Goal: Task Accomplishment & Management: Use online tool/utility

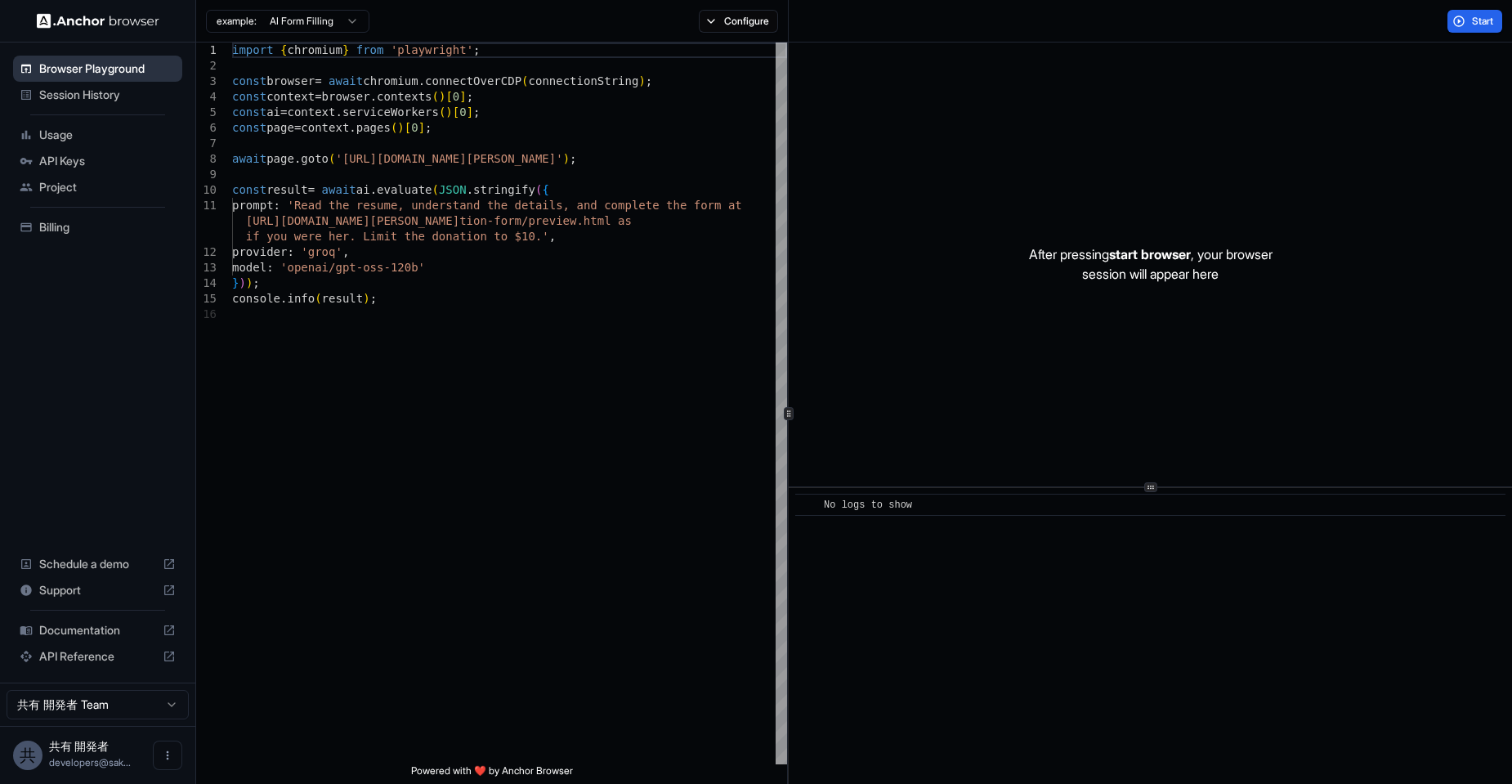
click at [111, 72] on span "Browser Playground" at bounding box center [107, 68] width 137 height 16
click at [746, 23] on button "Configure" at bounding box center [739, 21] width 80 height 23
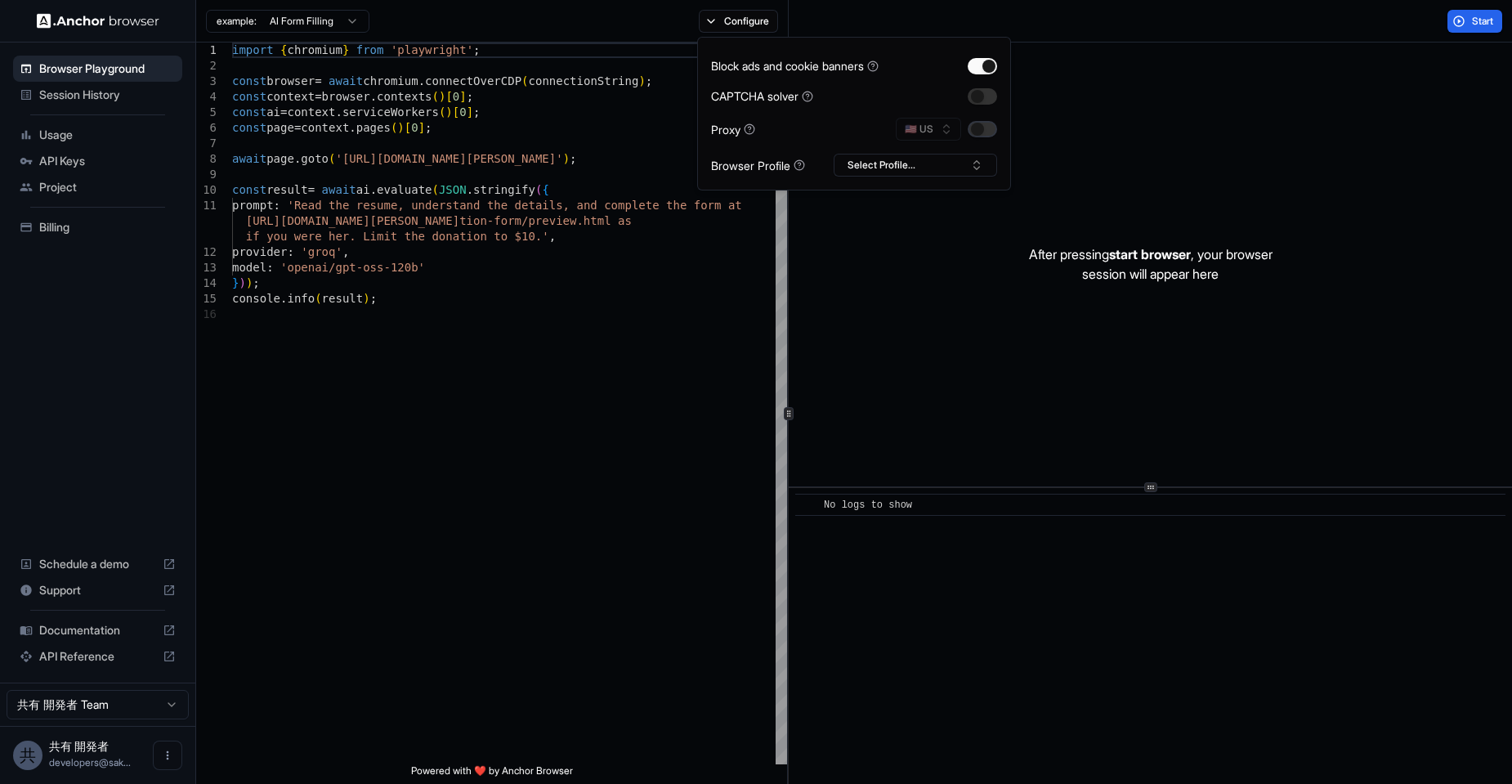
click at [974, 127] on button "button" at bounding box center [982, 129] width 29 height 16
click at [930, 127] on button "🇺🇸 US" at bounding box center [928, 129] width 65 height 23
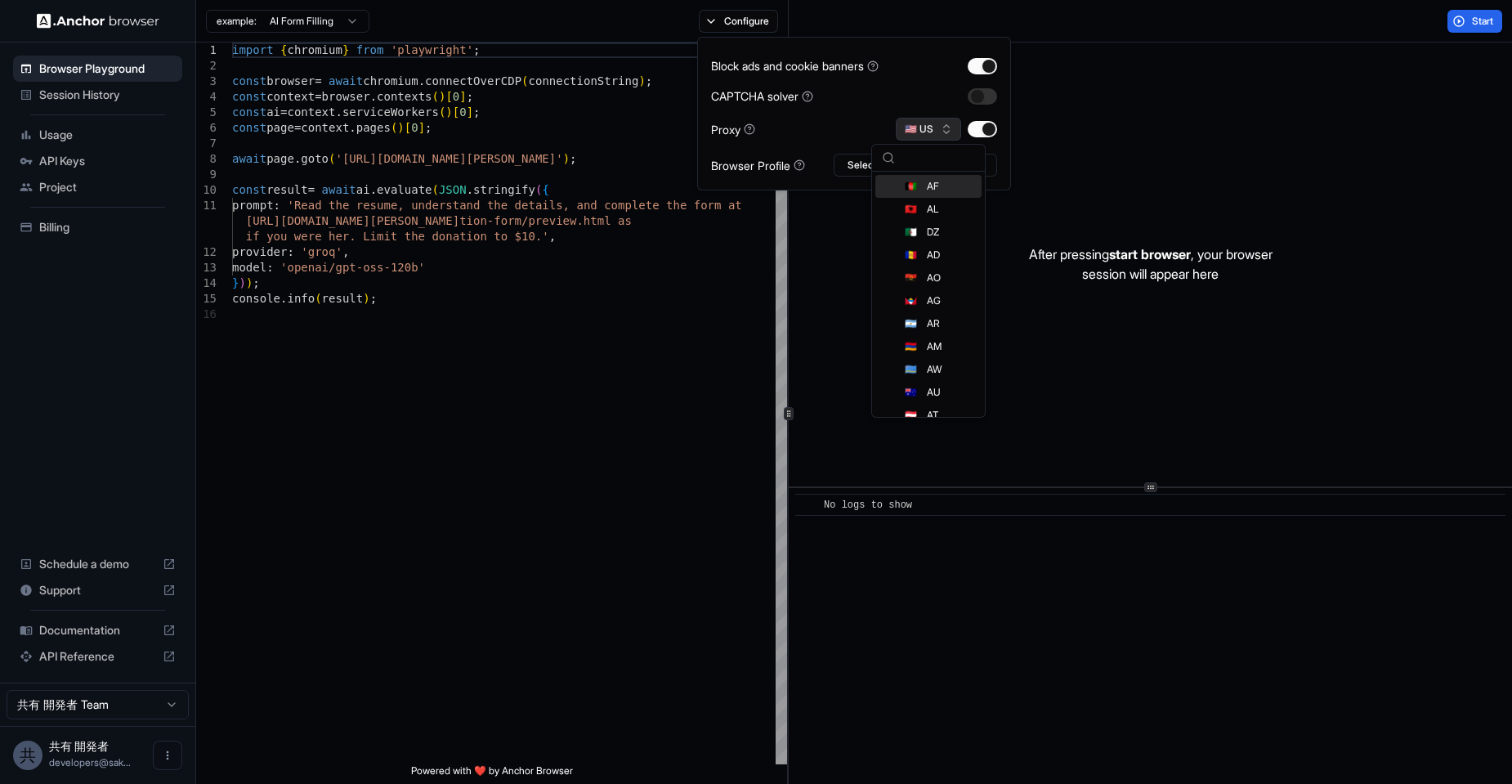
click at [938, 119] on button "🇺🇸 US" at bounding box center [928, 129] width 65 height 23
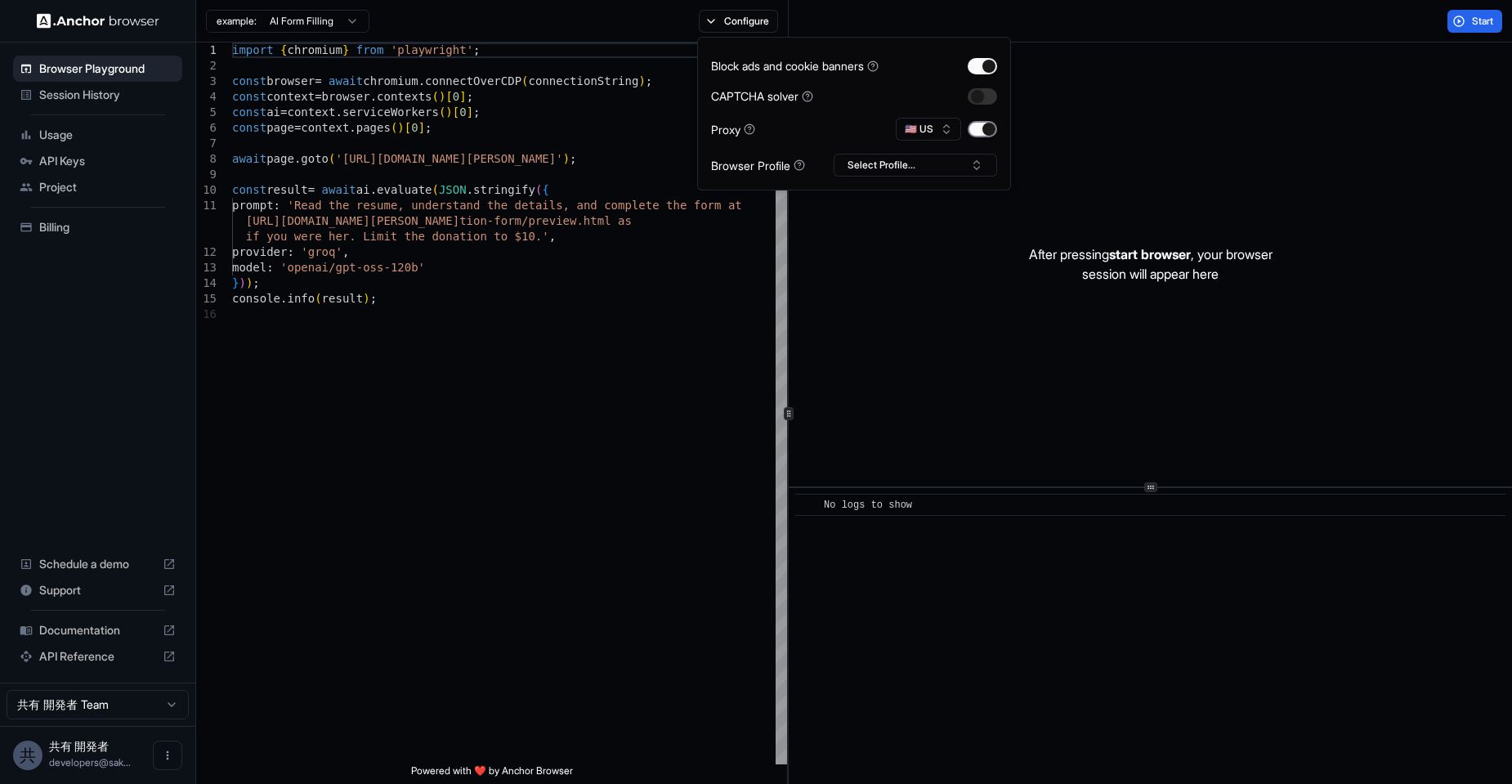
click at [986, 126] on button "button" at bounding box center [982, 129] width 29 height 16
click at [946, 167] on button "Select Profile..." at bounding box center [915, 165] width 163 height 23
click at [986, 99] on button "button" at bounding box center [982, 96] width 29 height 16
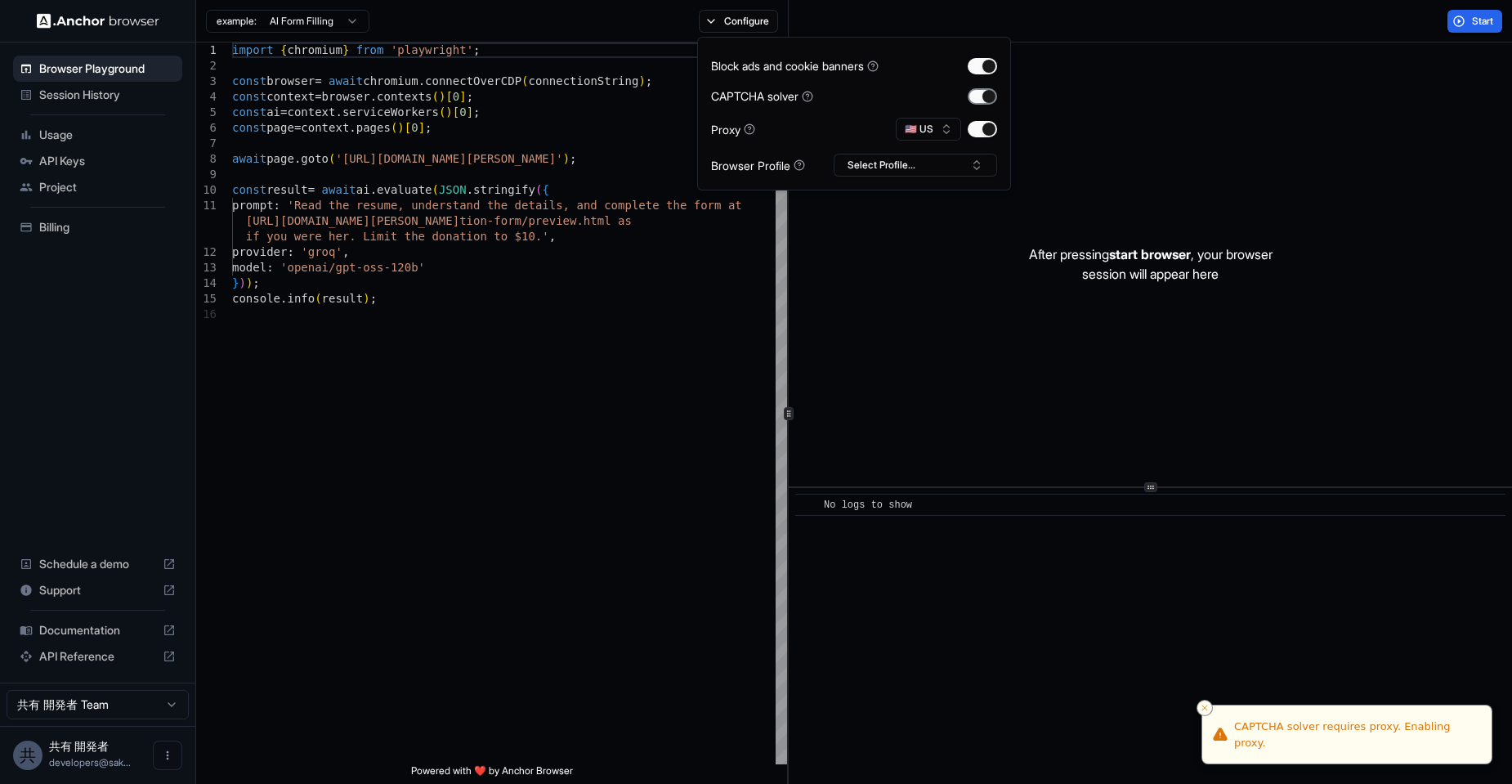
click at [986, 99] on button "button" at bounding box center [982, 96] width 29 height 16
type textarea "**********"
click at [674, 539] on div "import { chromium } from 'playwright' ; const browser = await chromium . connec…" at bounding box center [509, 536] width 555 height 986
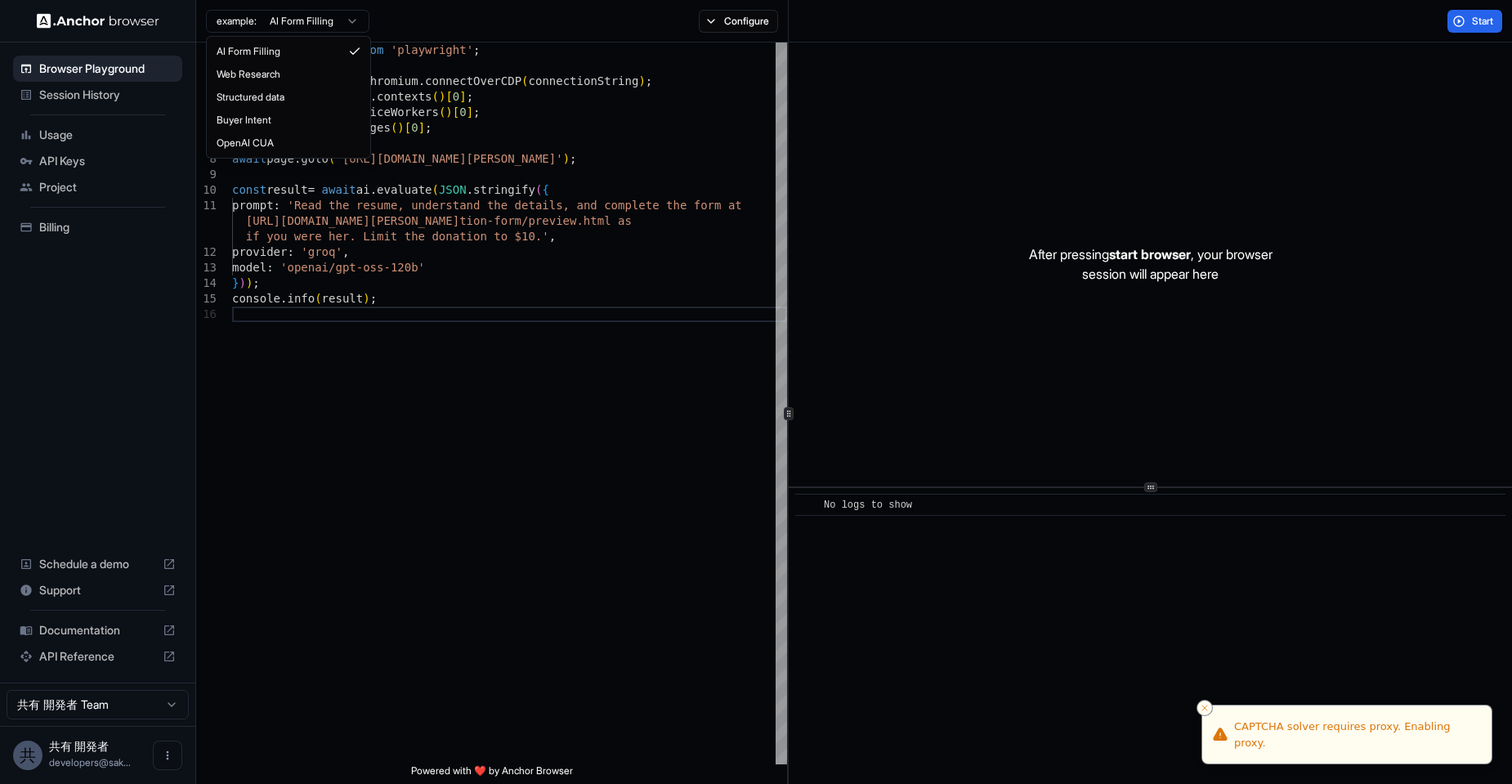
click at [318, 17] on html "Browser Playground Session History Usage API Keys Project Billing Schedule a de…" at bounding box center [756, 392] width 1512 height 784
click at [104, 91] on html "Browser Playground Session History Usage API Keys Project Billing Schedule a de…" at bounding box center [756, 392] width 1512 height 784
click at [104, 96] on span "Session History" at bounding box center [107, 94] width 137 height 16
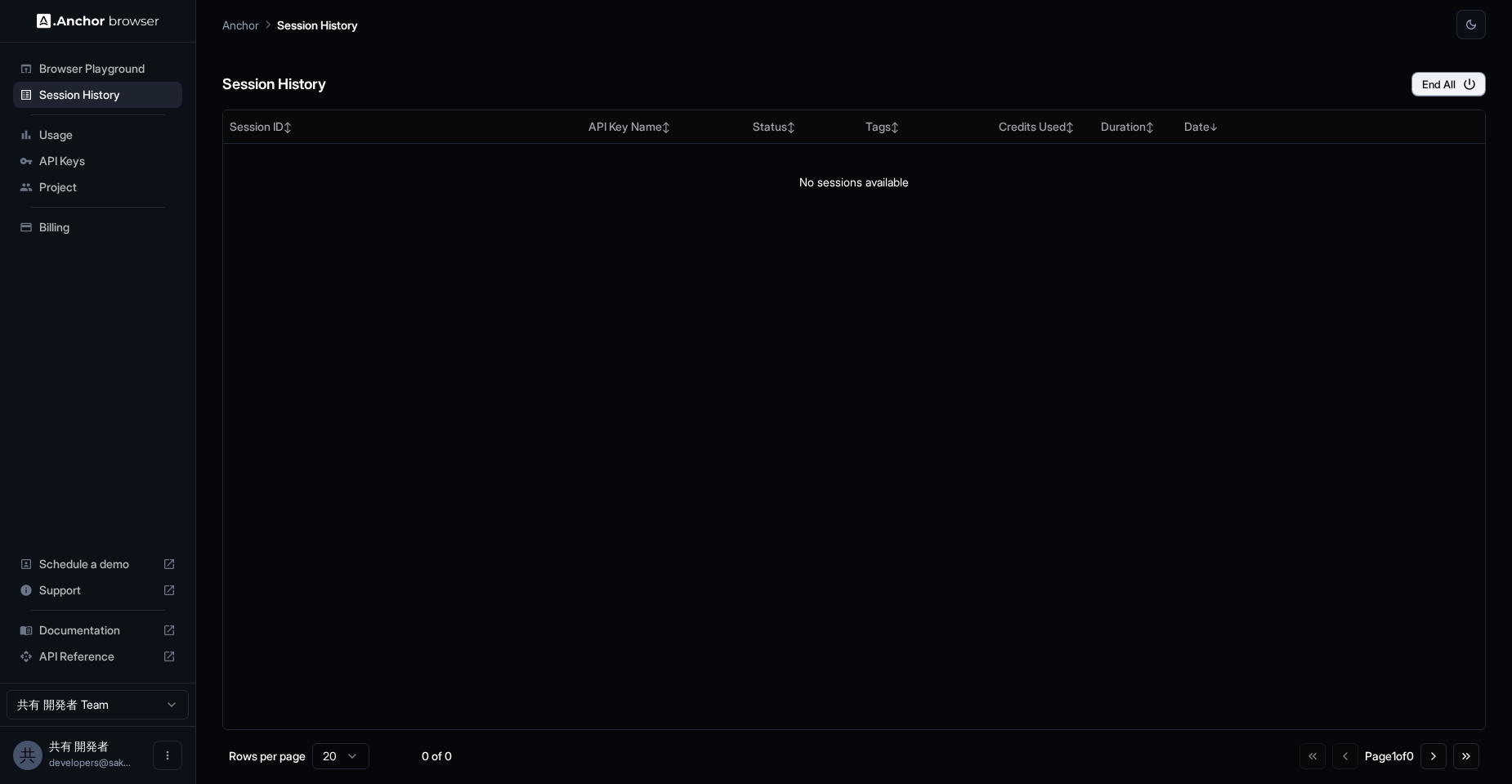
click at [91, 153] on span "API Keys" at bounding box center [107, 161] width 137 height 16
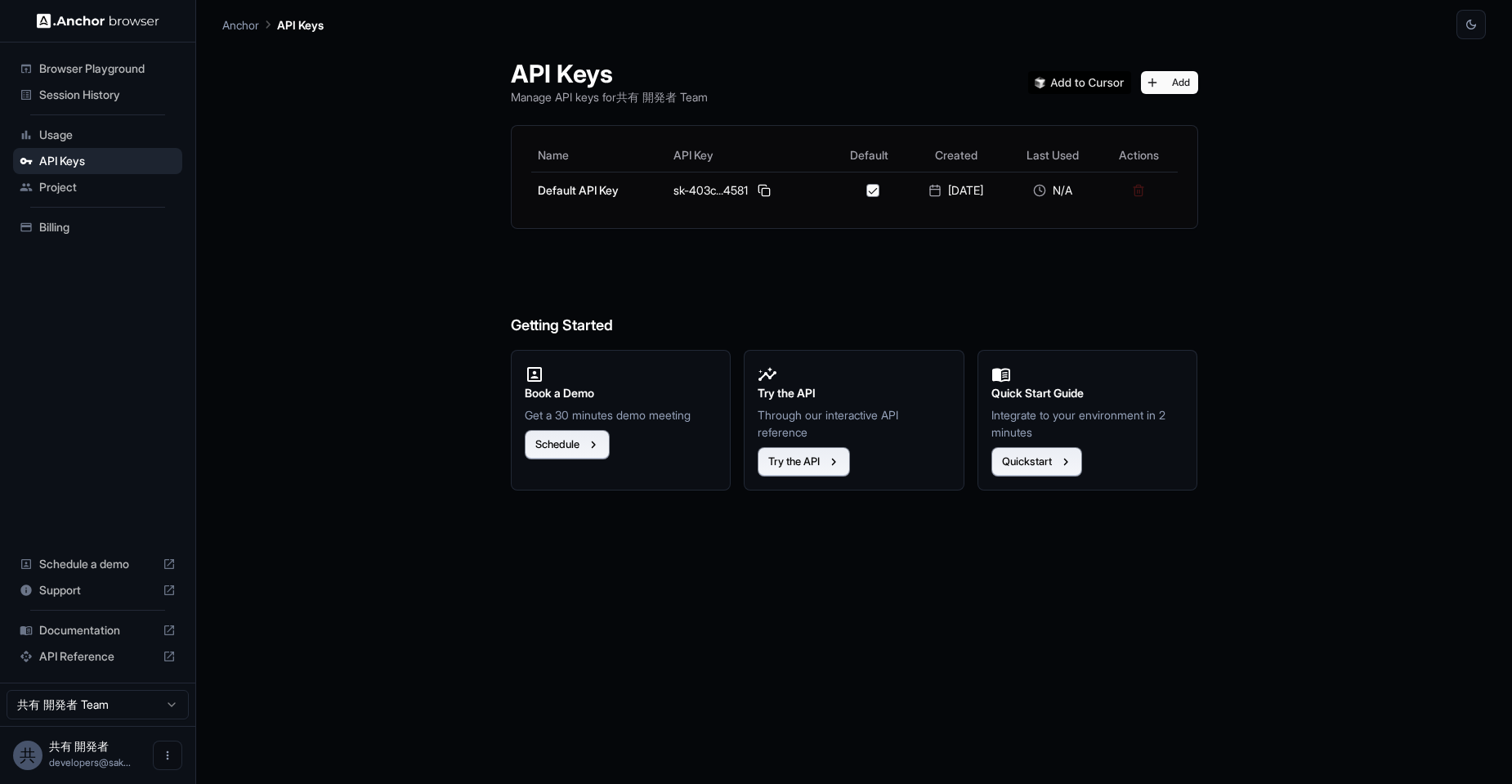
click at [113, 186] on span "Project" at bounding box center [107, 186] width 137 height 16
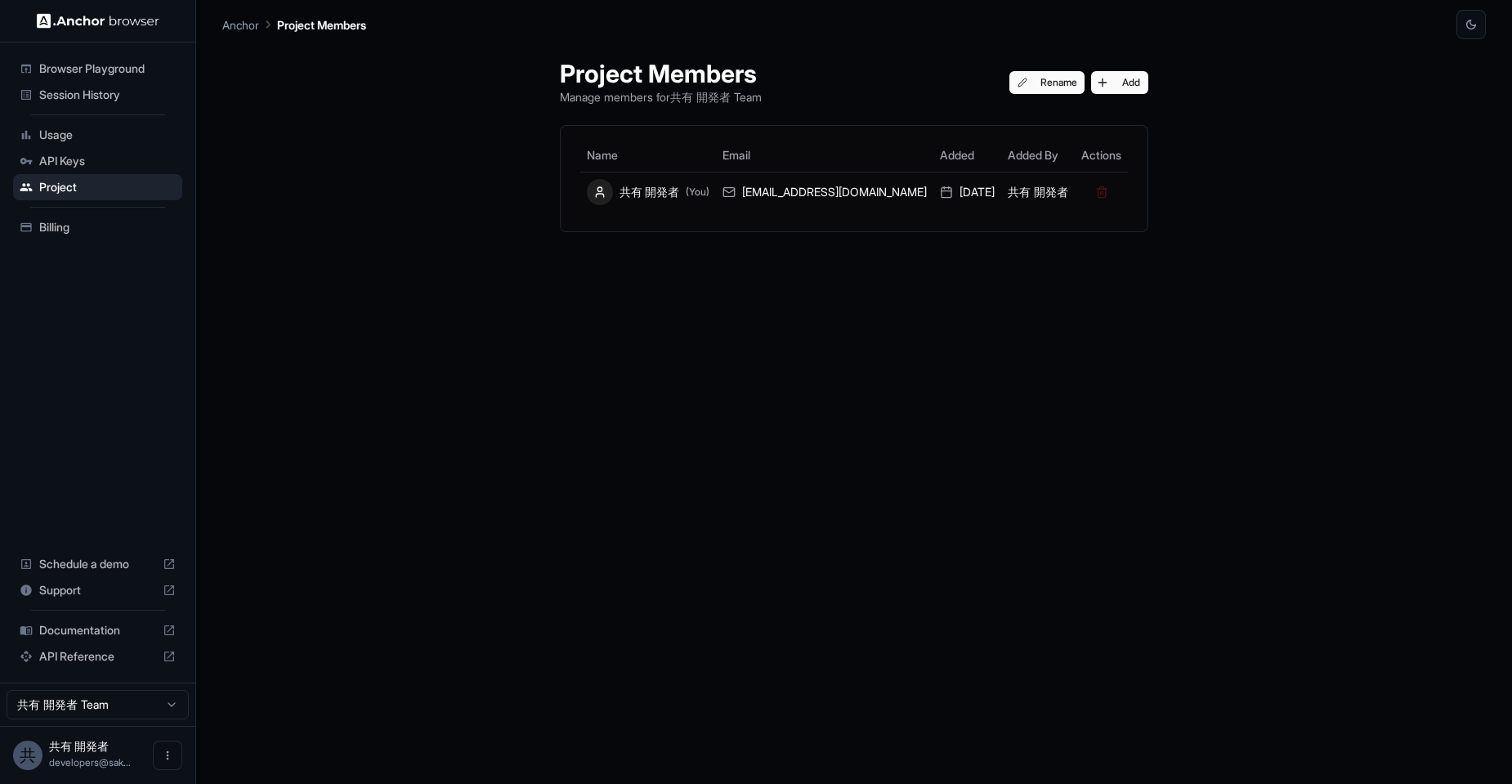
click at [112, 225] on span "Billing" at bounding box center [107, 227] width 137 height 16
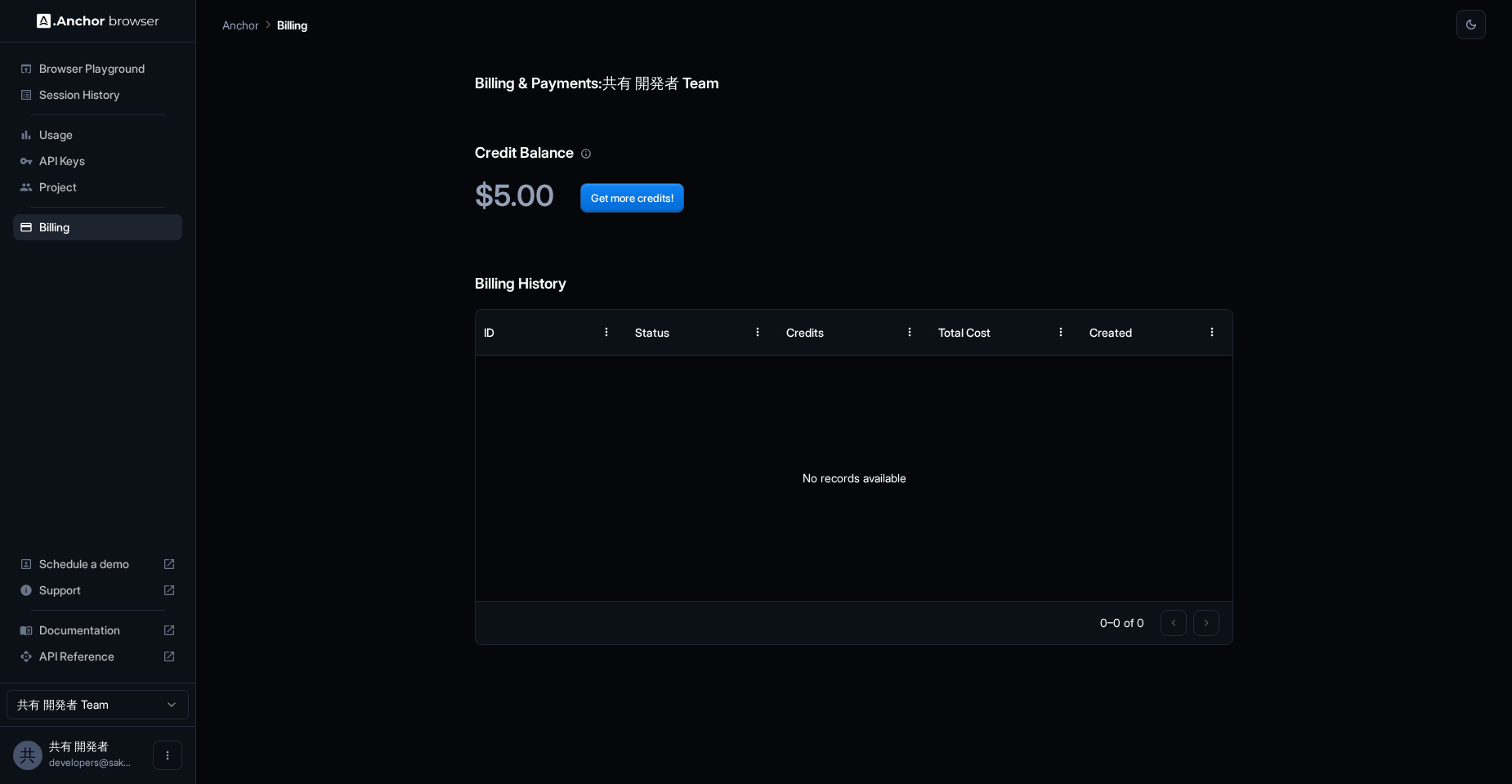
click at [93, 70] on span "Browser Playground" at bounding box center [107, 68] width 137 height 16
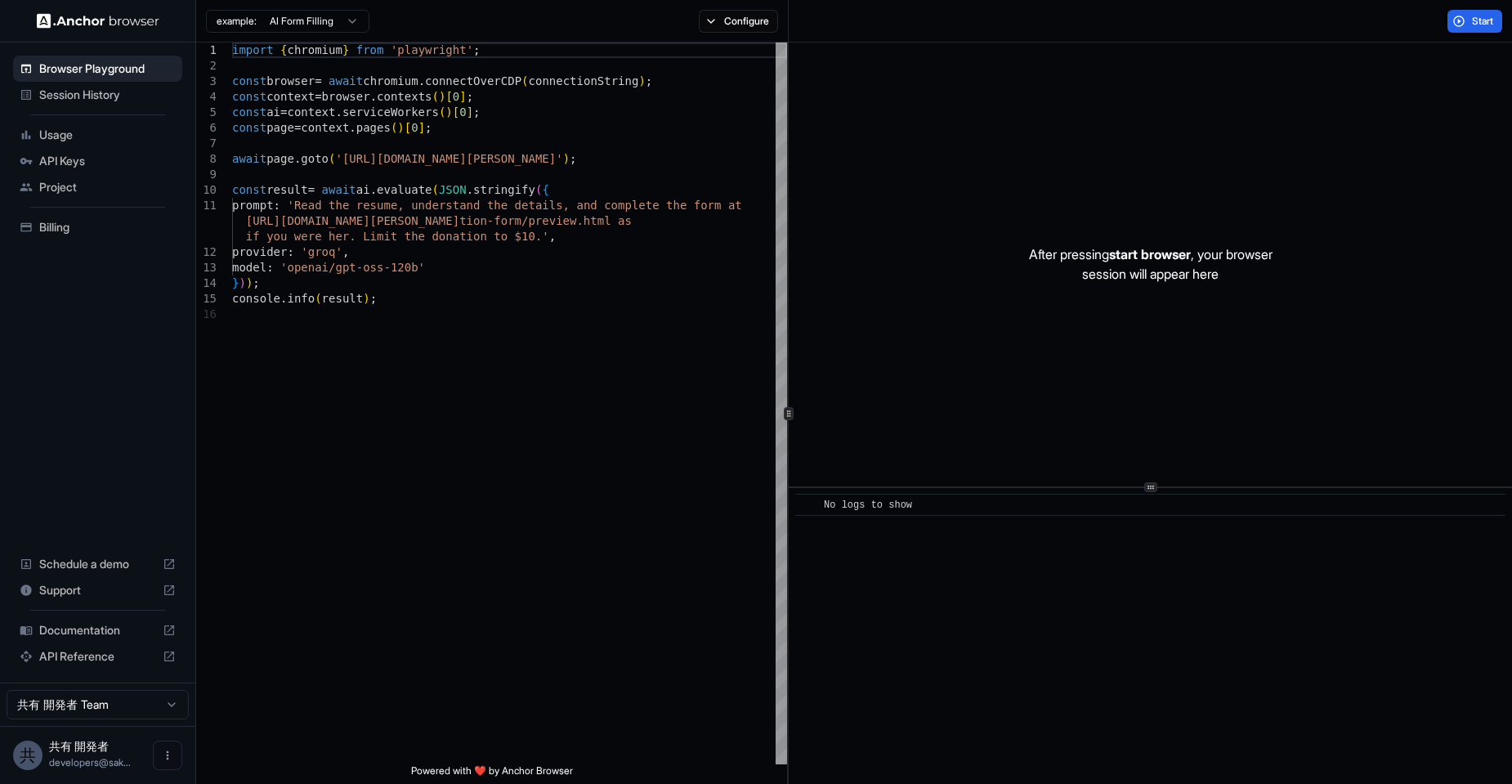
click at [108, 159] on span "API Keys" at bounding box center [107, 161] width 137 height 16
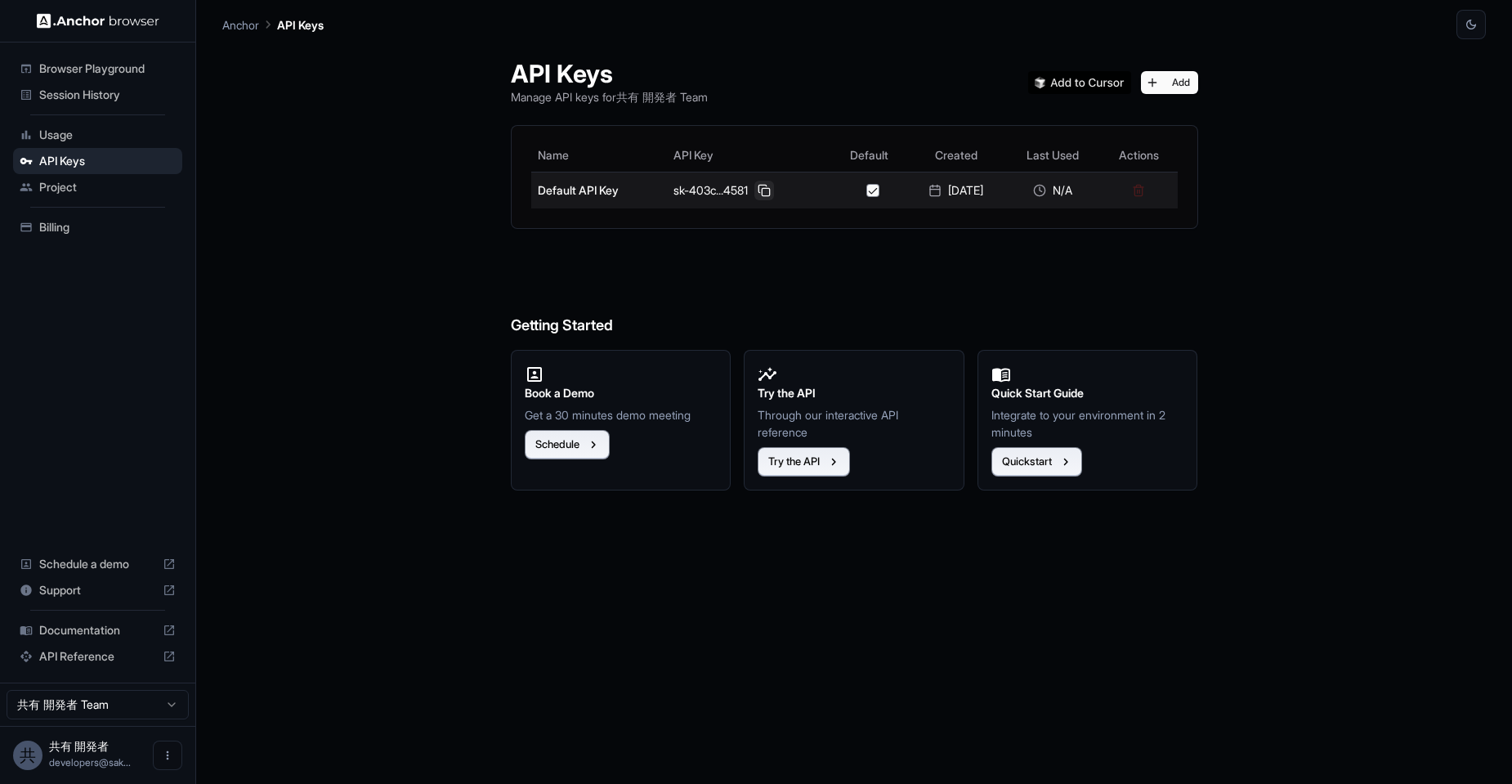
click at [759, 191] on button at bounding box center [764, 190] width 19 height 19
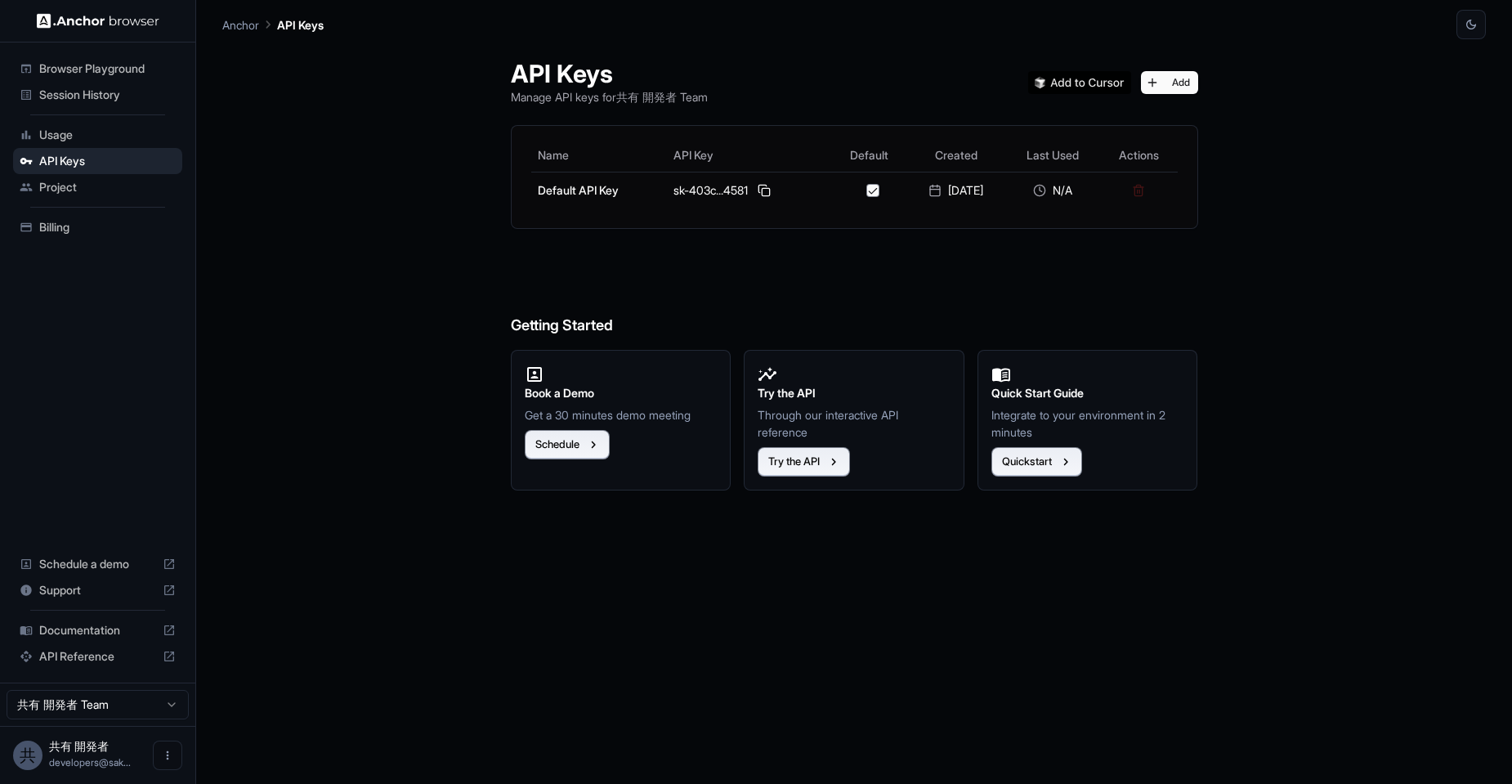
click at [124, 184] on span "Project" at bounding box center [107, 186] width 137 height 16
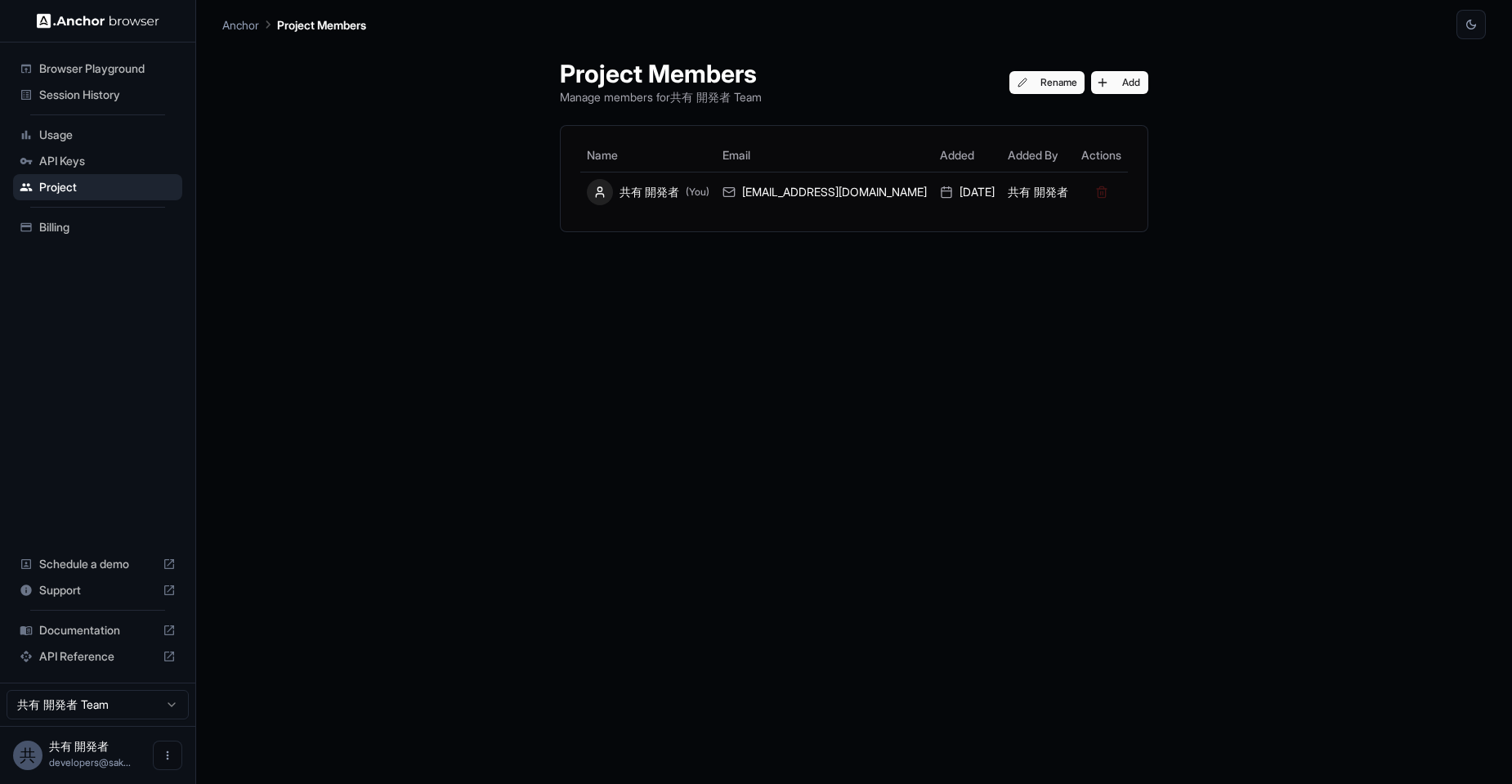
click at [101, 133] on span "Usage" at bounding box center [107, 135] width 137 height 16
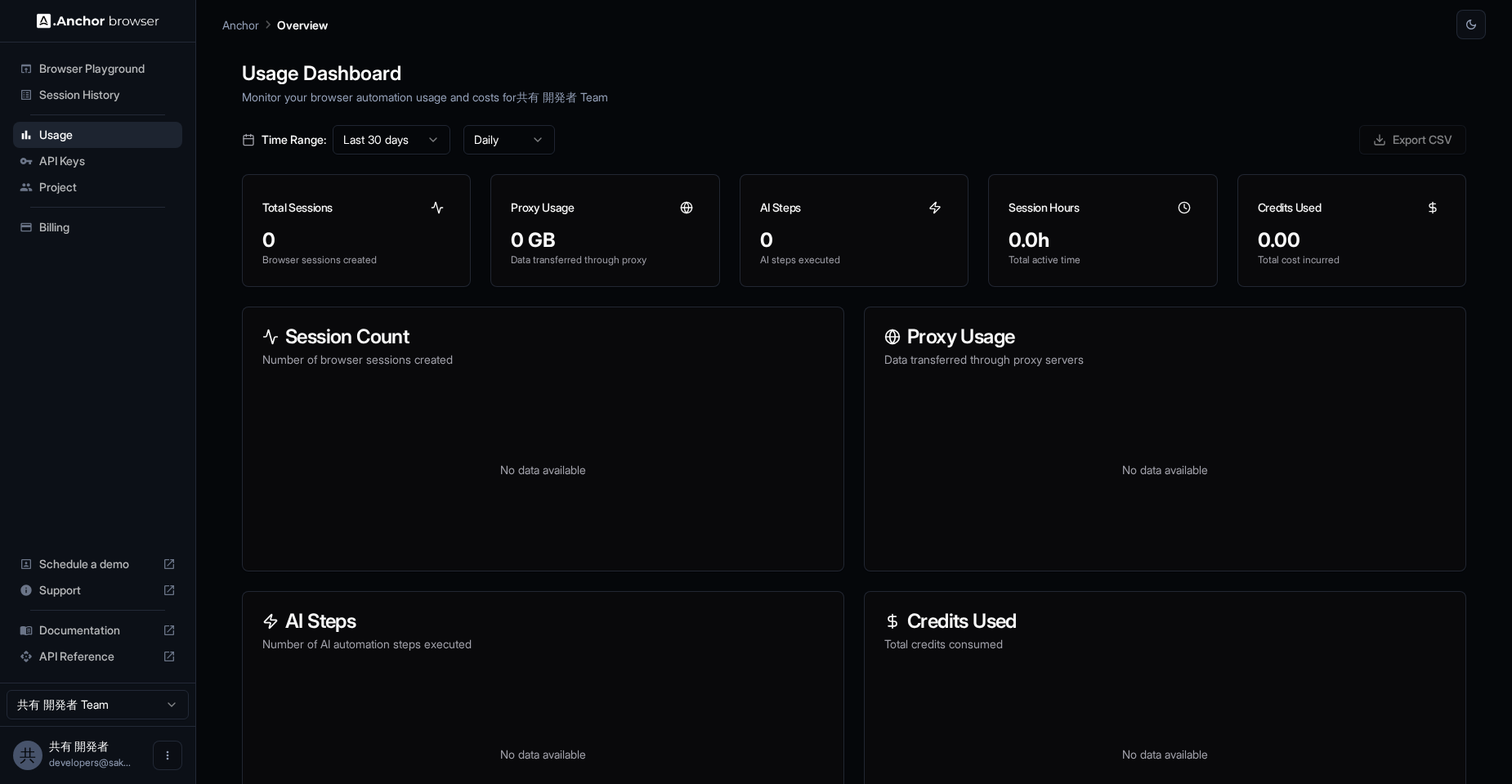
click at [88, 83] on div "Session History" at bounding box center [97, 94] width 169 height 26
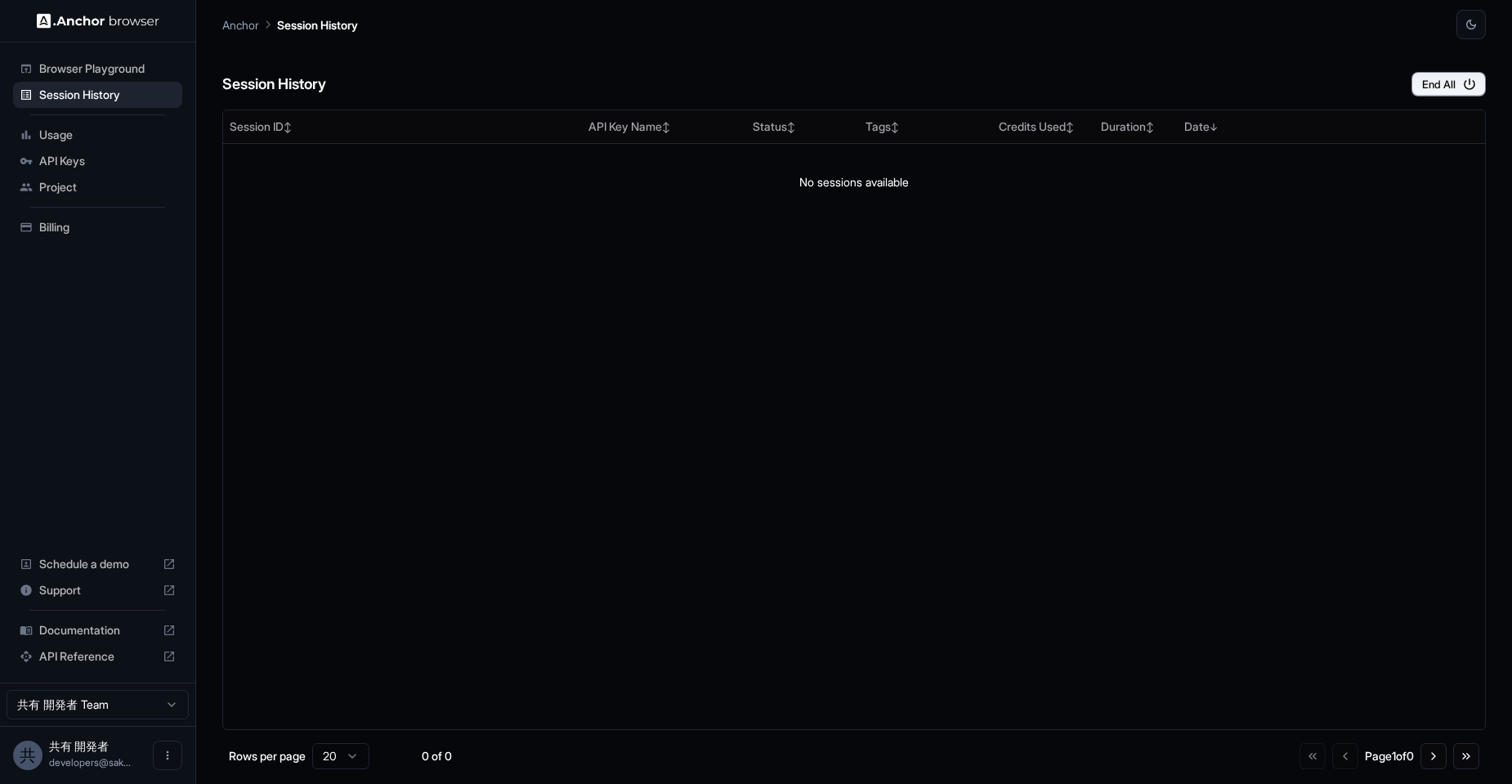
click at [91, 65] on span "Browser Playground" at bounding box center [107, 68] width 137 height 16
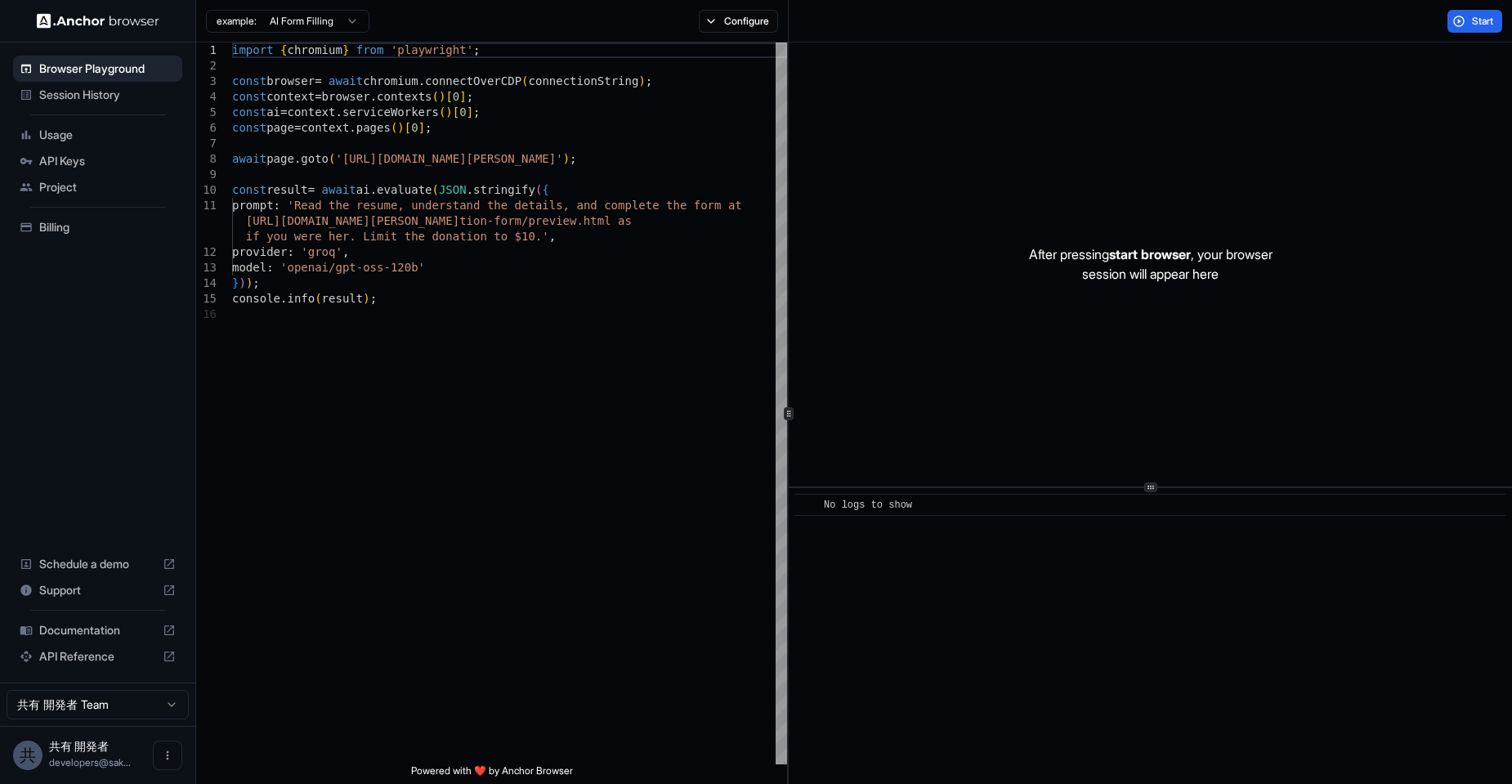
click at [331, 27] on html "Browser Playground Session History Usage API Keys Project Billing Schedule a de…" at bounding box center [756, 392] width 1512 height 784
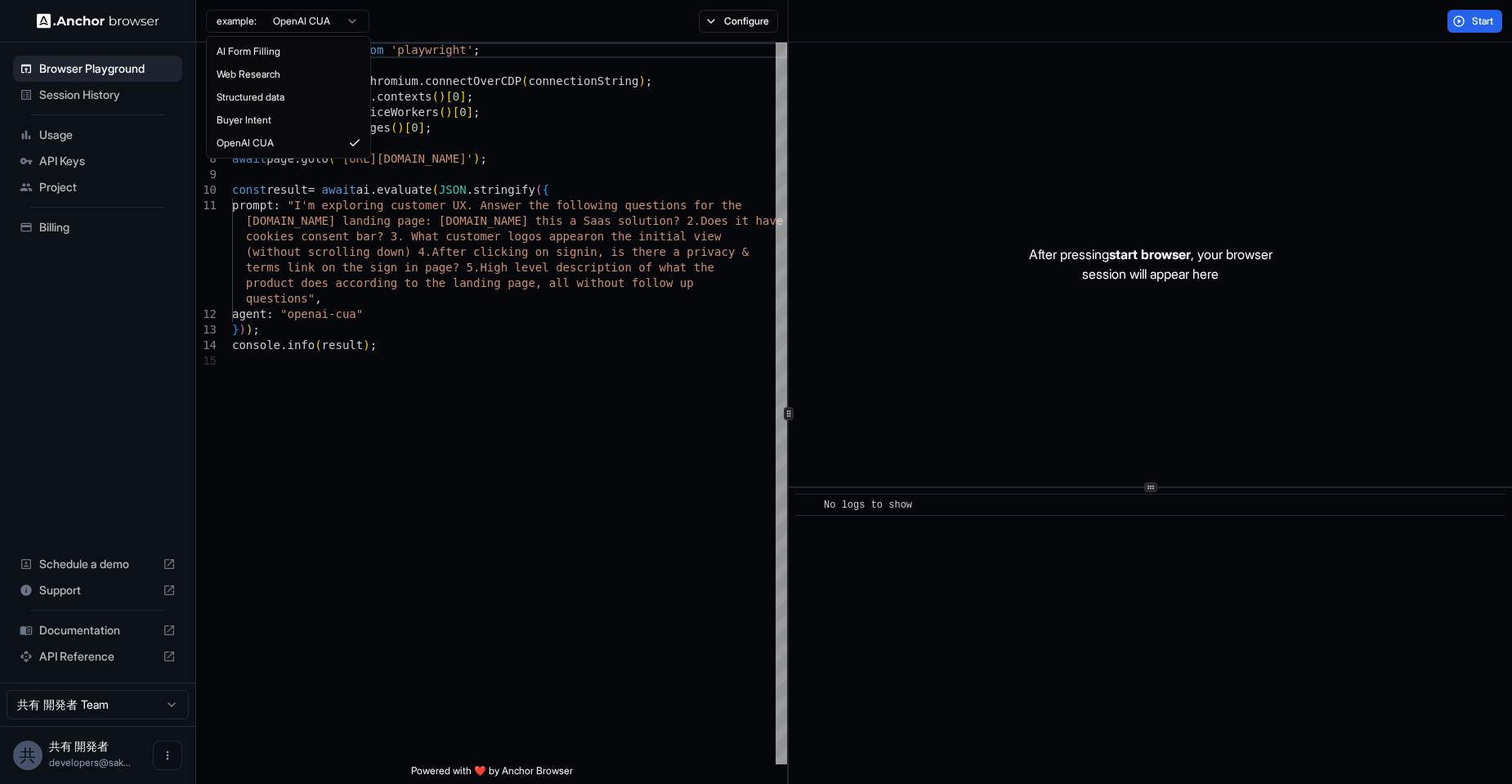
click at [312, 23] on html "Browser Playground Session History Usage API Keys Project Billing Schedule a de…" at bounding box center [756, 392] width 1512 height 784
type textarea "**********"
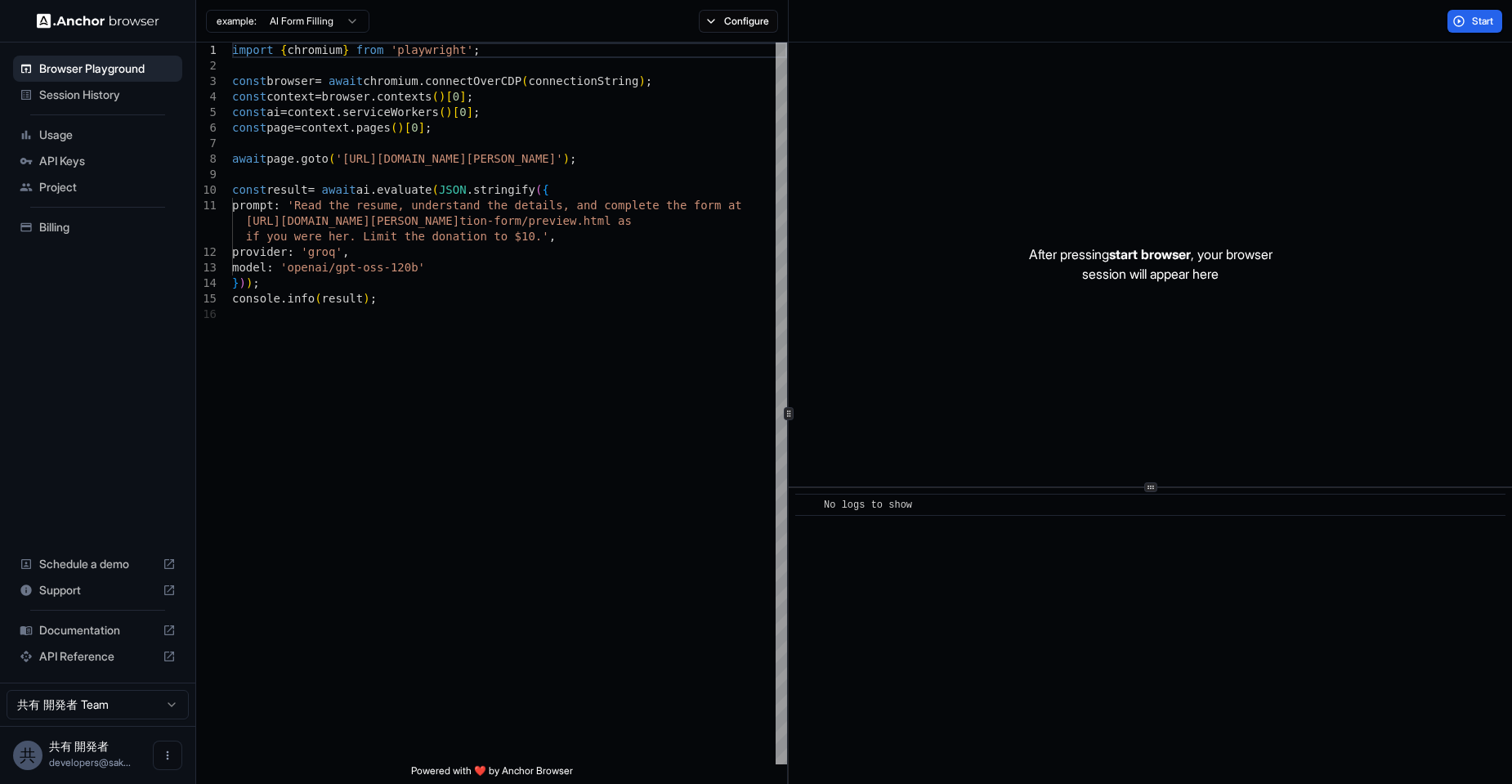
click at [99, 100] on span "Session History" at bounding box center [107, 94] width 137 height 16
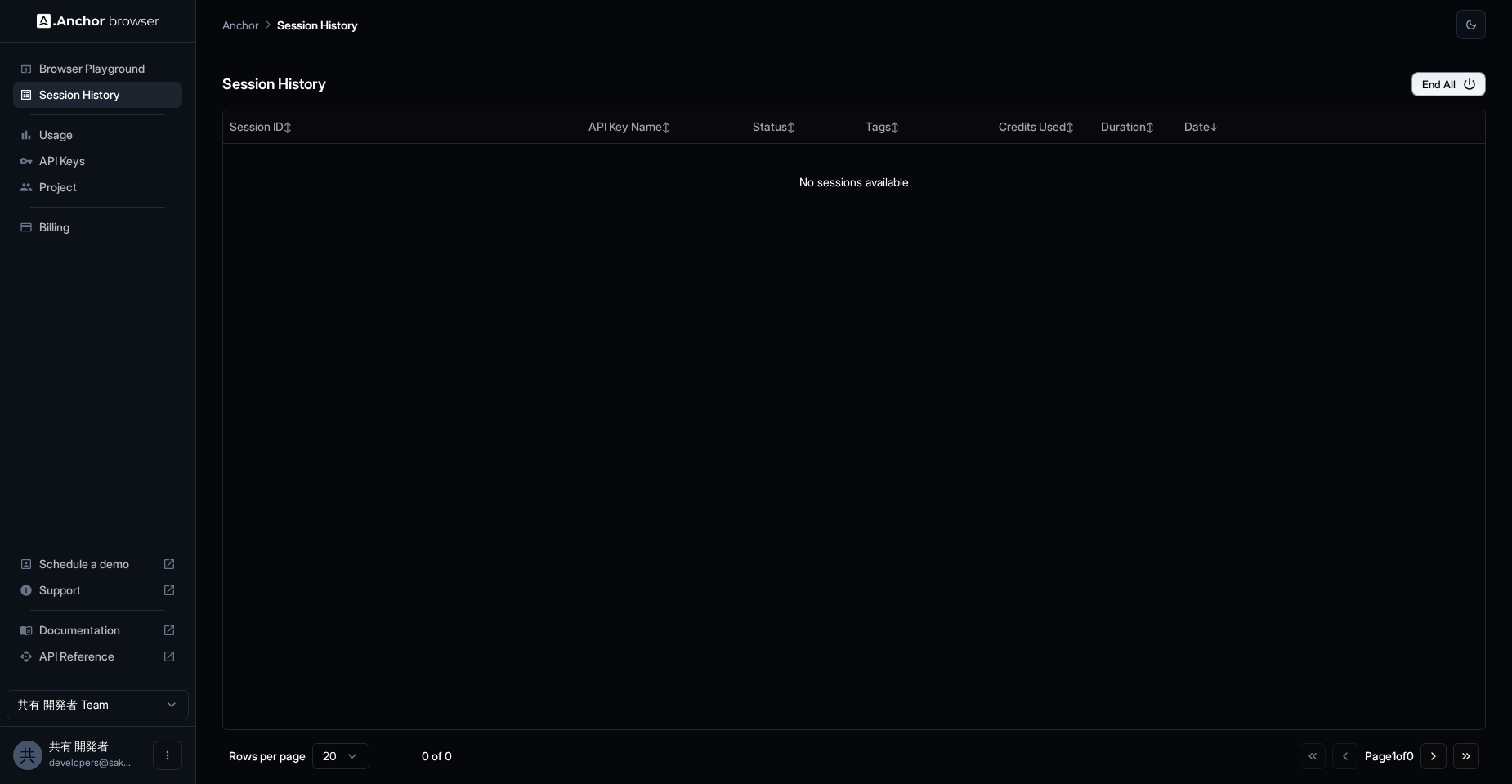
click at [87, 140] on span "Usage" at bounding box center [107, 135] width 137 height 16
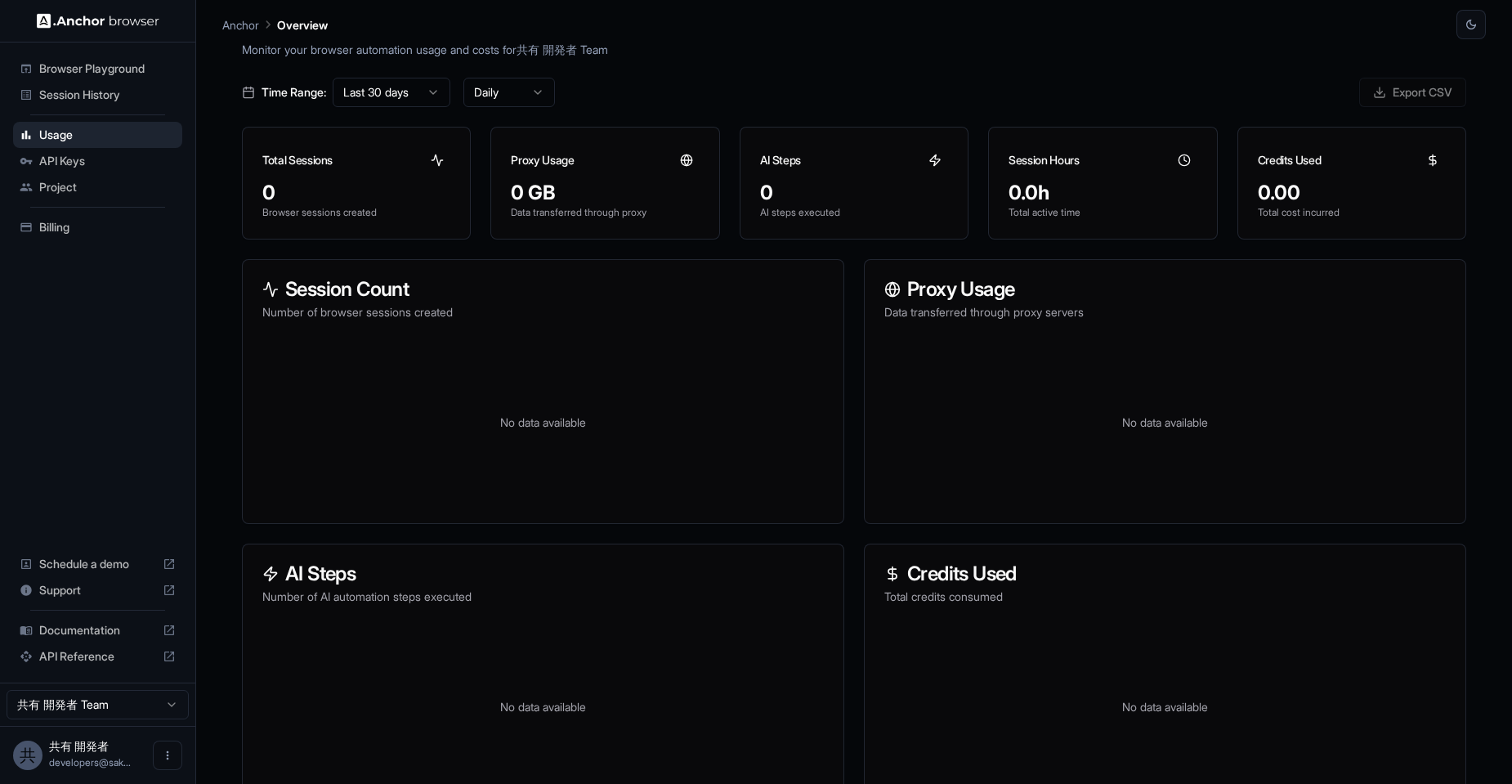
scroll to position [72, 0]
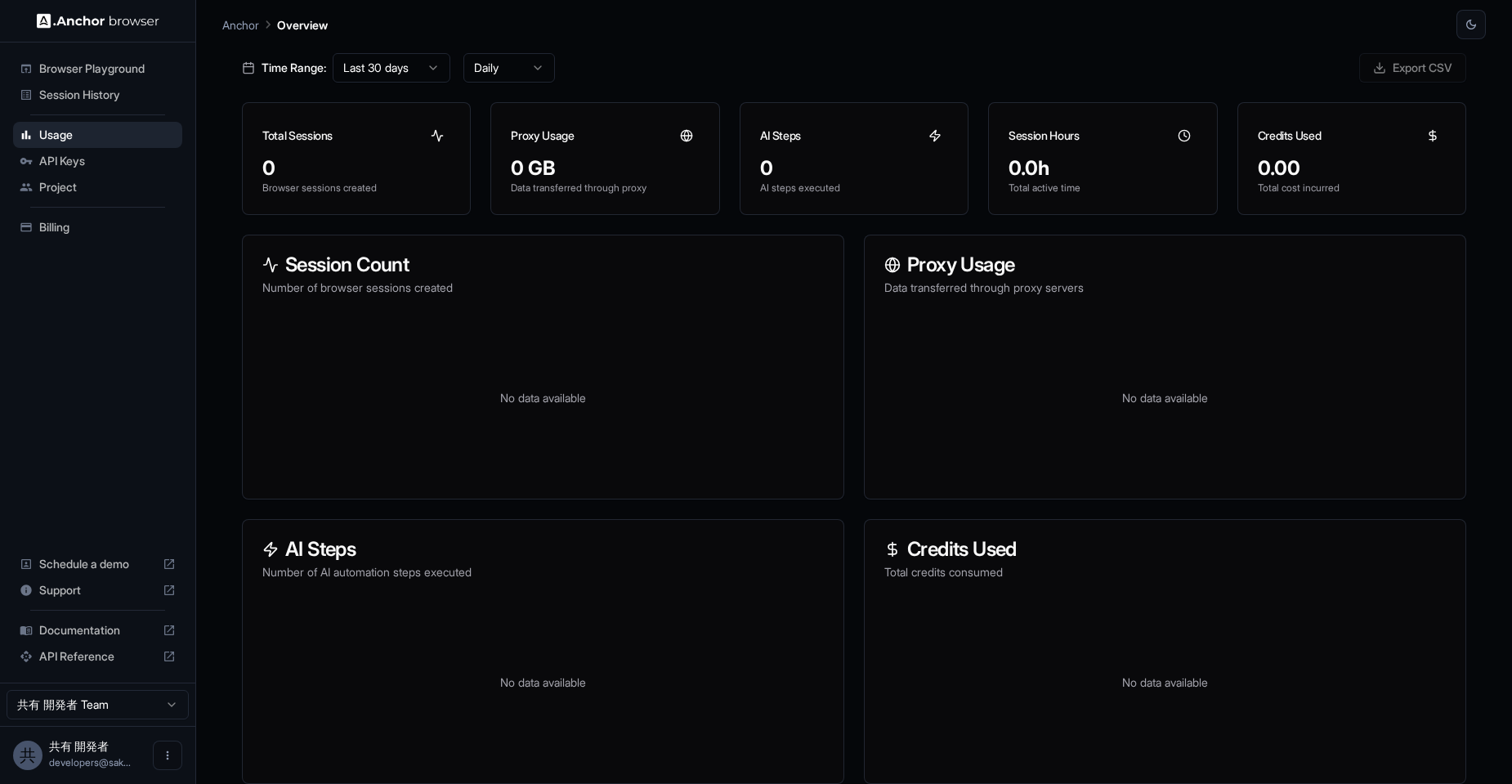
click at [140, 66] on span "Browser Playground" at bounding box center [107, 68] width 137 height 16
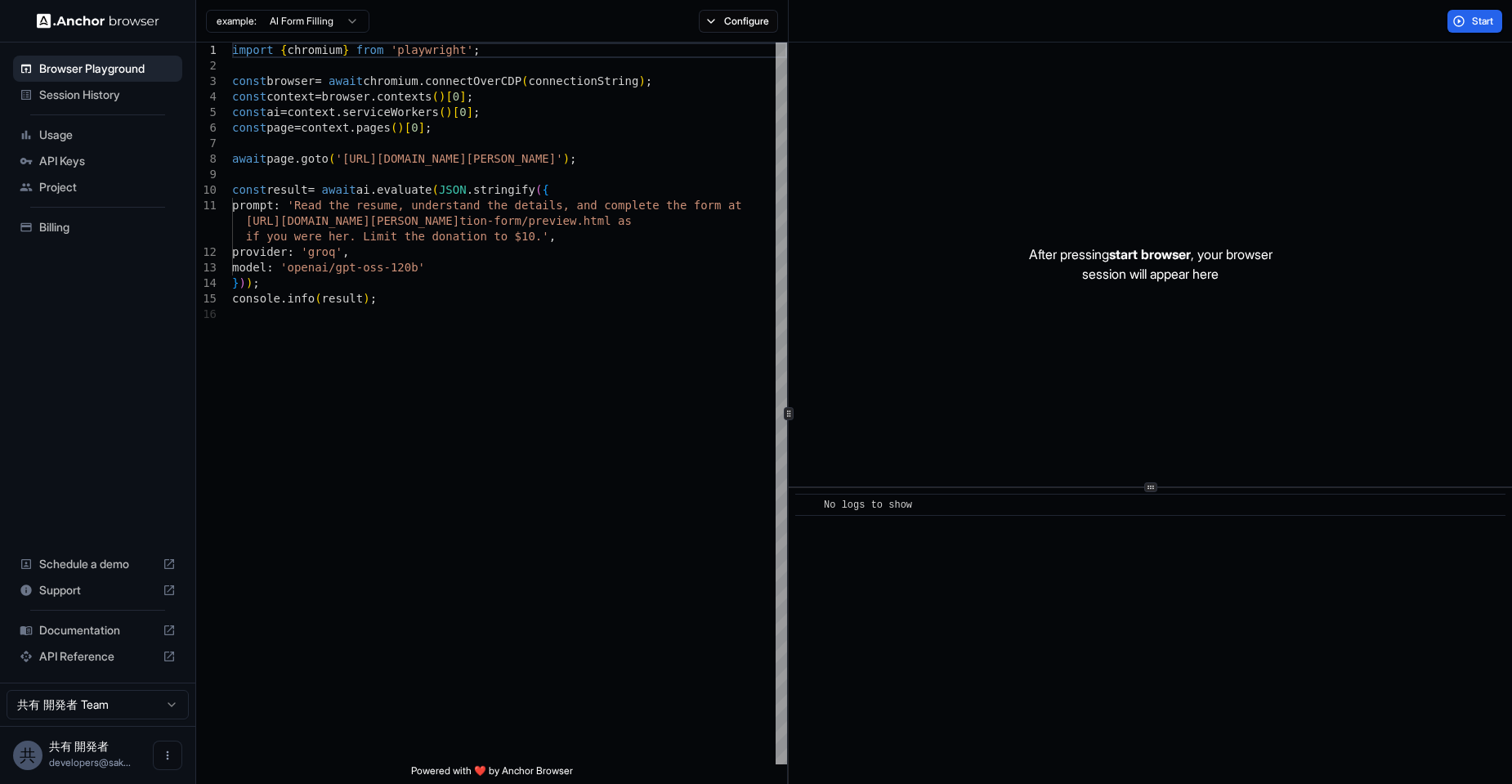
click at [115, 92] on span "Session History" at bounding box center [107, 94] width 137 height 16
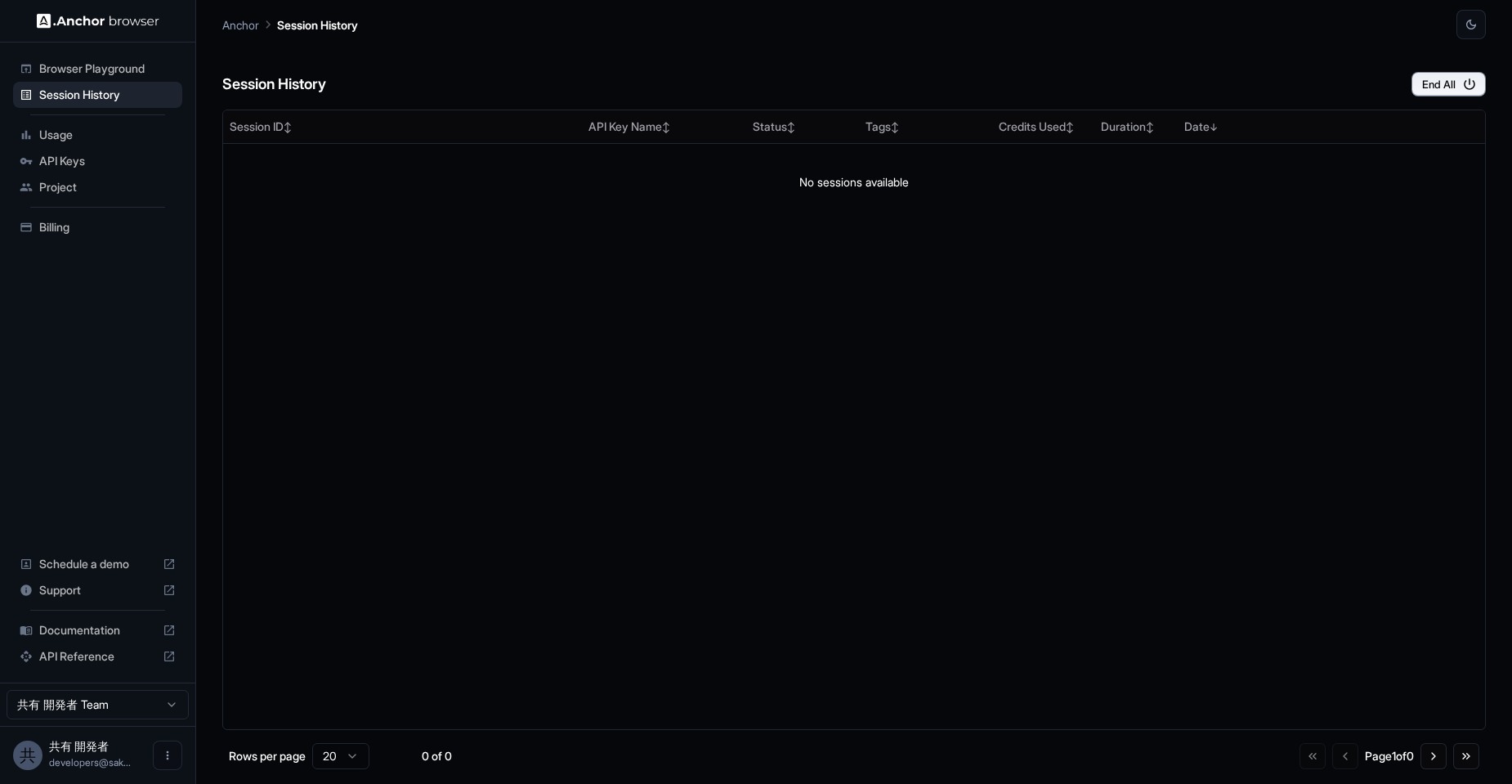
click at [92, 161] on span "API Keys" at bounding box center [107, 161] width 137 height 16
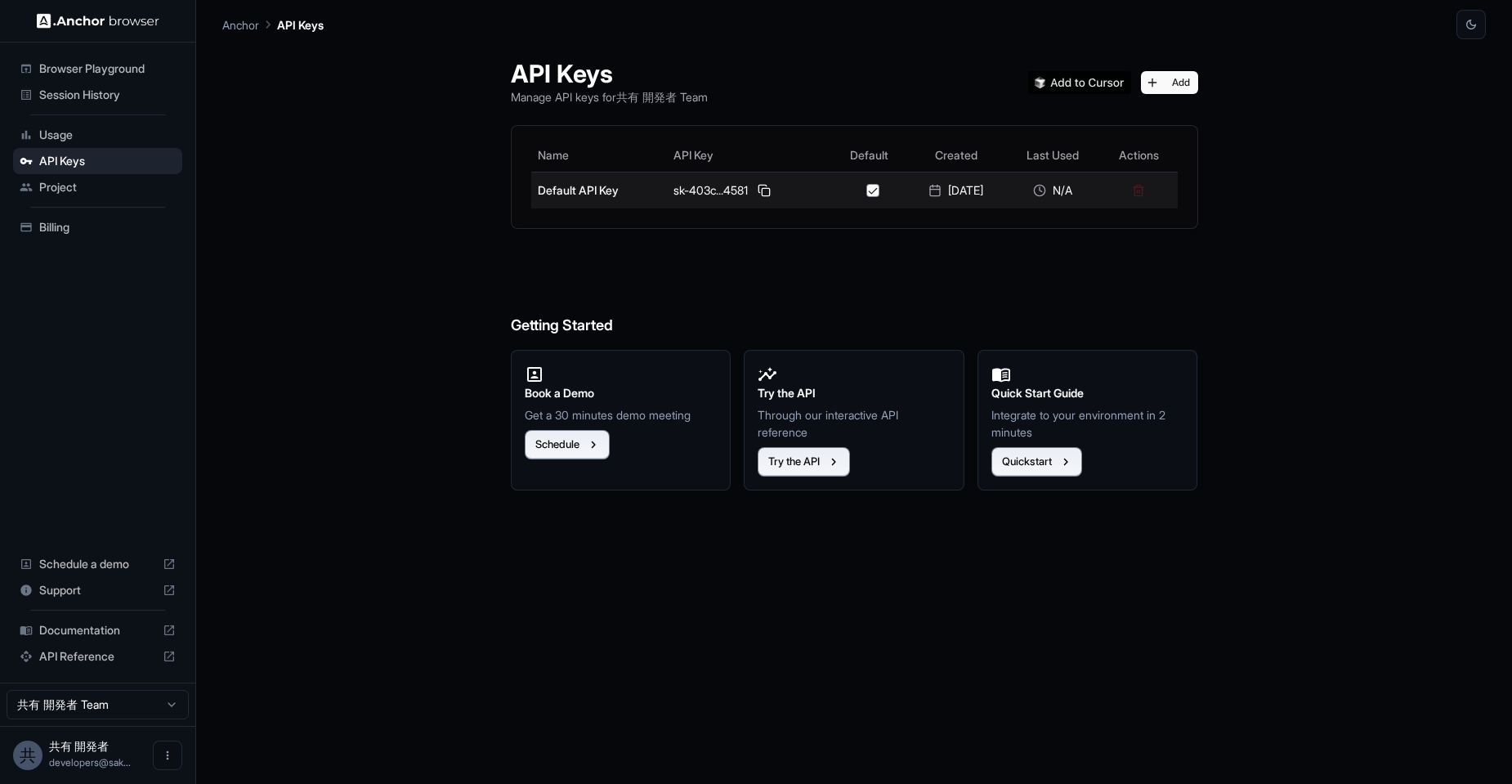
click at [1068, 189] on div "N/A" at bounding box center [1053, 190] width 82 height 16
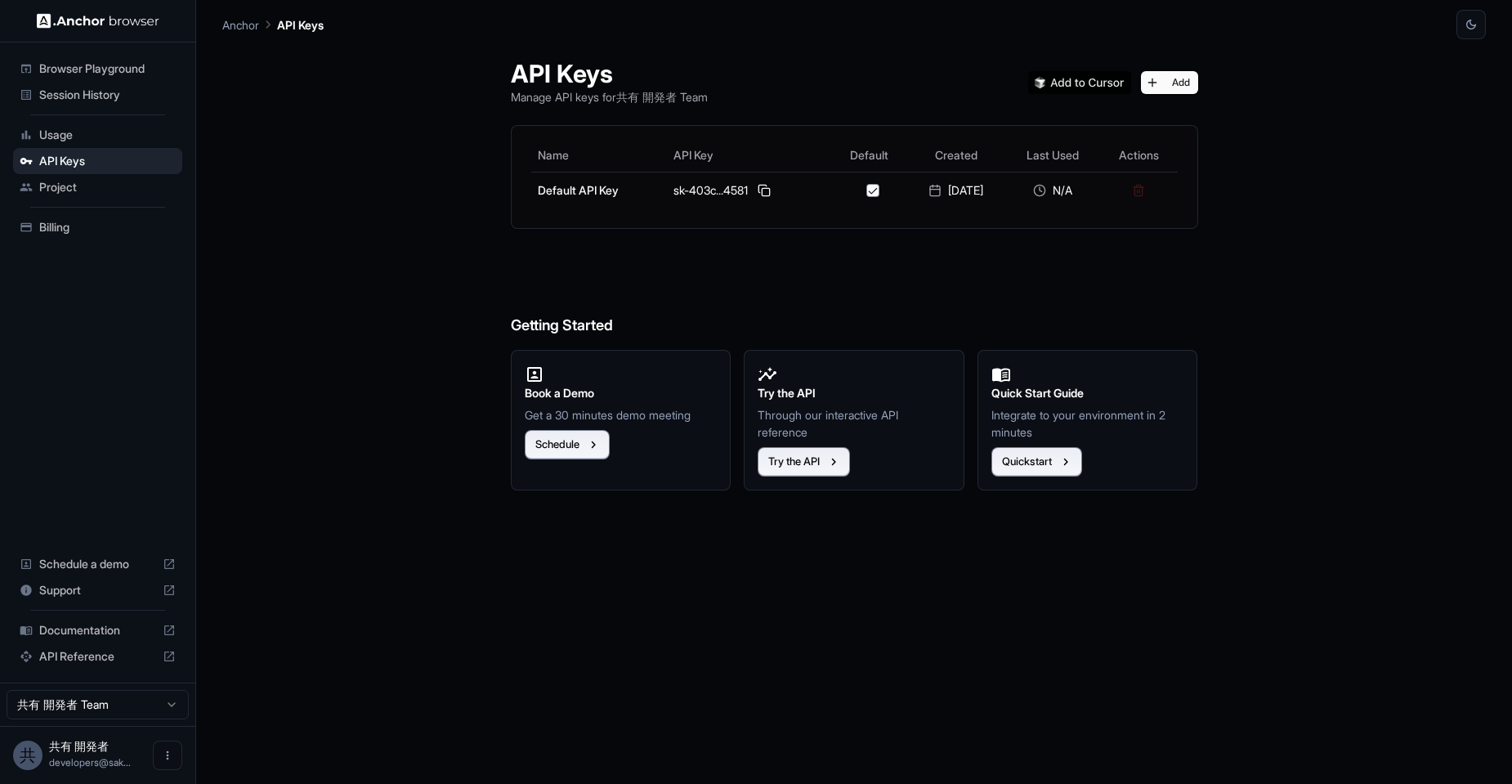
click at [1121, 79] on img at bounding box center [1080, 82] width 103 height 23
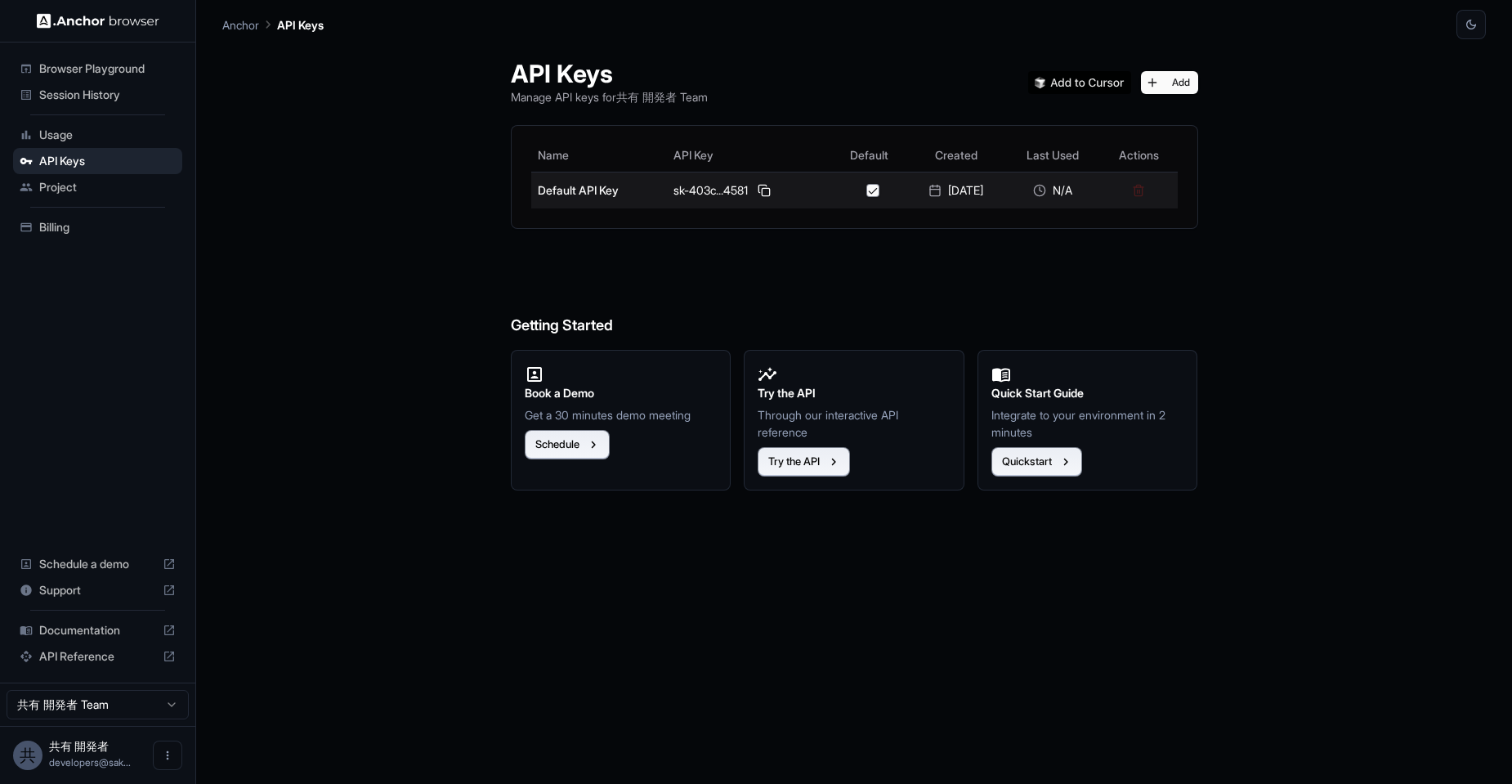
click at [790, 194] on div "sk-403c...4581" at bounding box center [749, 190] width 152 height 19
click at [993, 187] on div "[DATE]" at bounding box center [957, 190] width 85 height 16
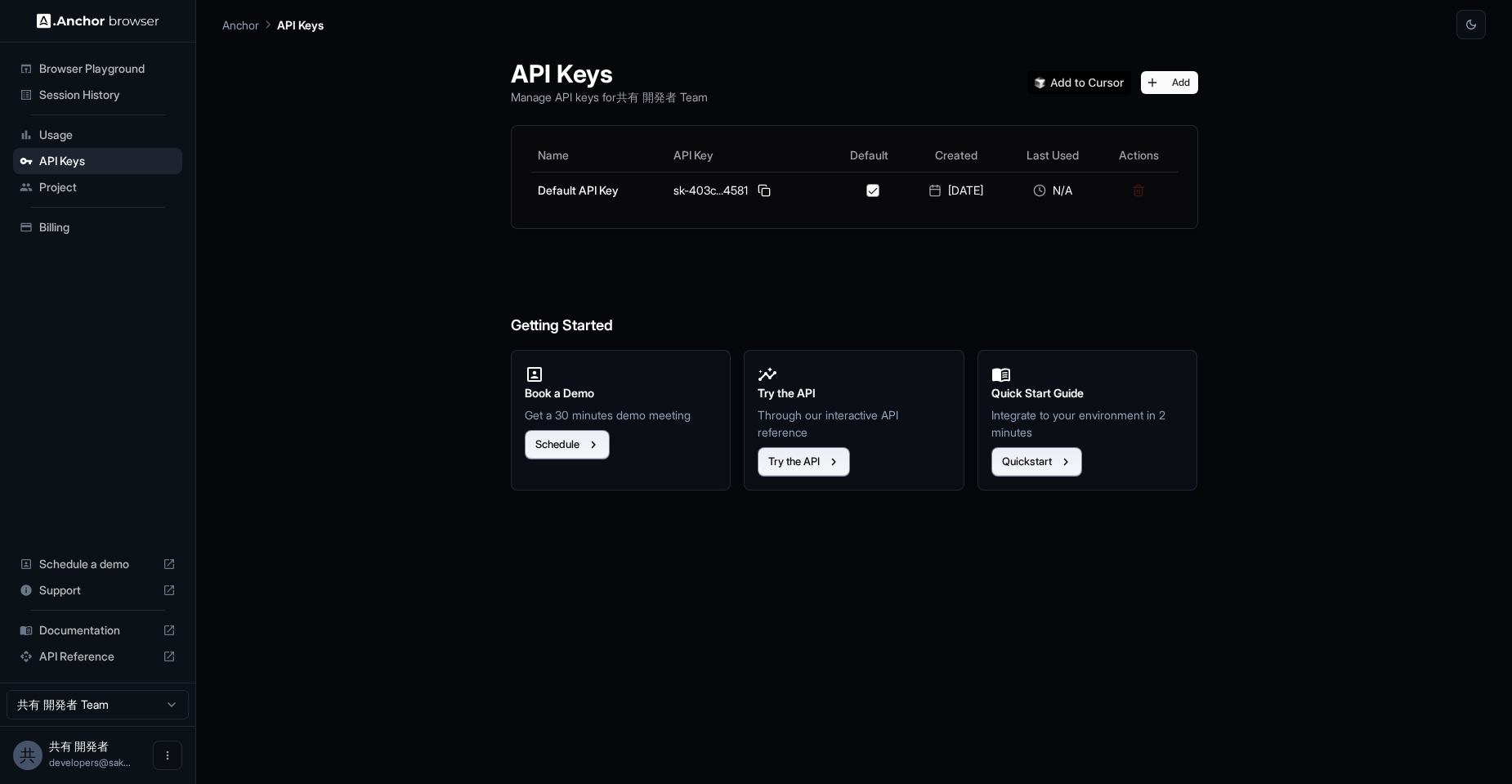
click at [126, 634] on span "Documentation" at bounding box center [97, 630] width 116 height 16
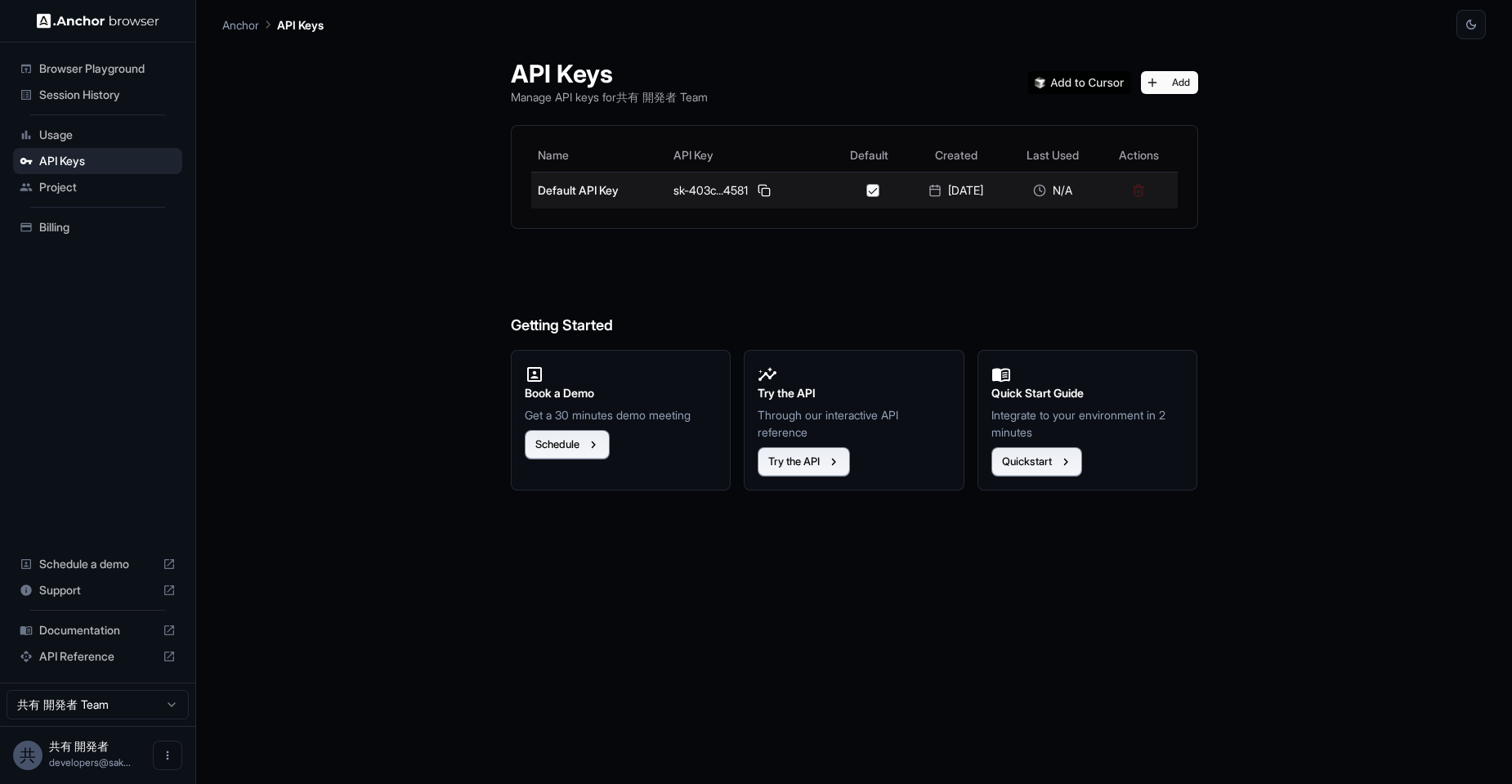
click at [552, 190] on td "Default API Key" at bounding box center [600, 190] width 137 height 37
click at [1077, 186] on div "N/A" at bounding box center [1053, 190] width 82 height 16
click at [1063, 187] on div "N/A" at bounding box center [1053, 190] width 82 height 16
click at [1046, 190] on icon at bounding box center [1039, 190] width 13 height 13
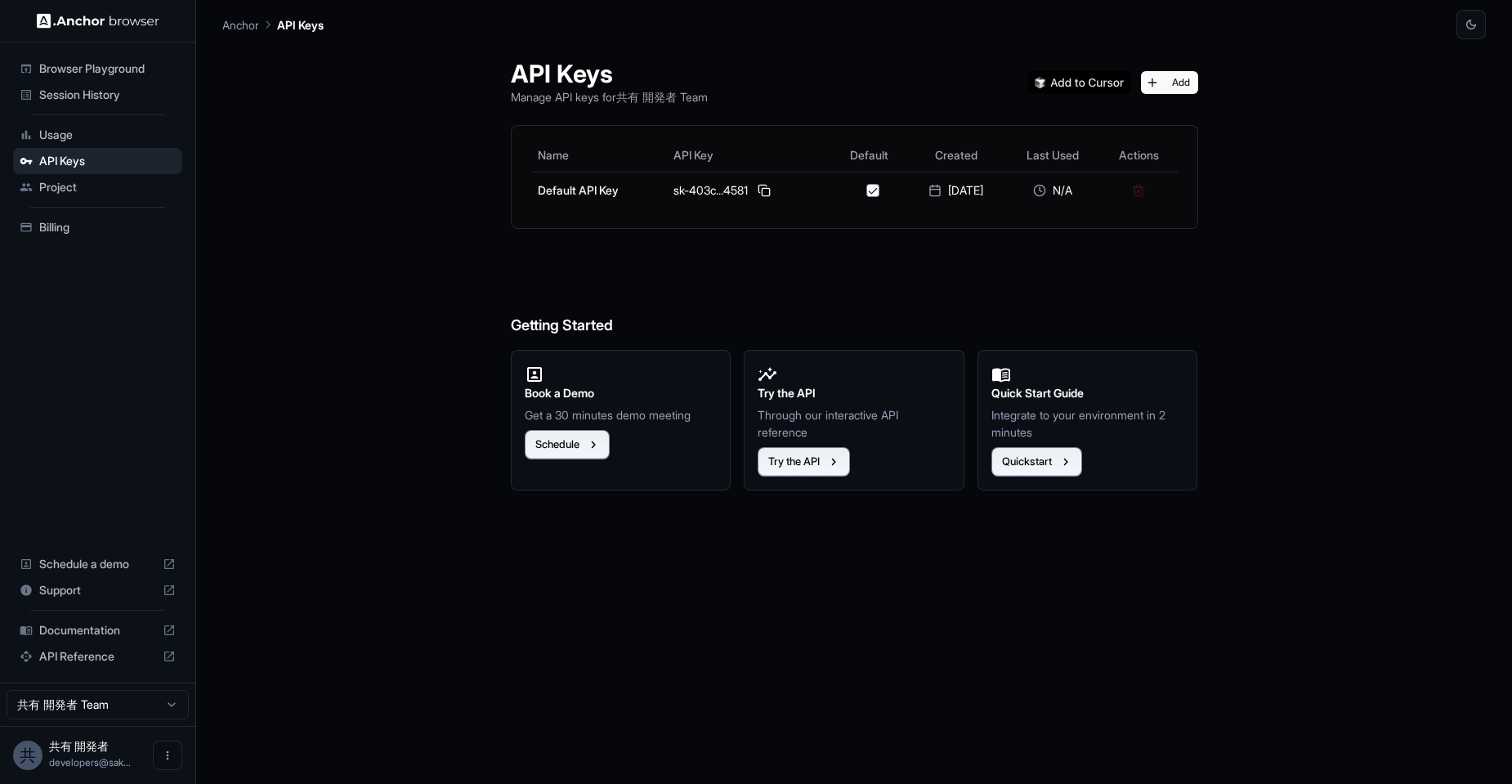
click at [59, 133] on span "Usage" at bounding box center [107, 135] width 137 height 16
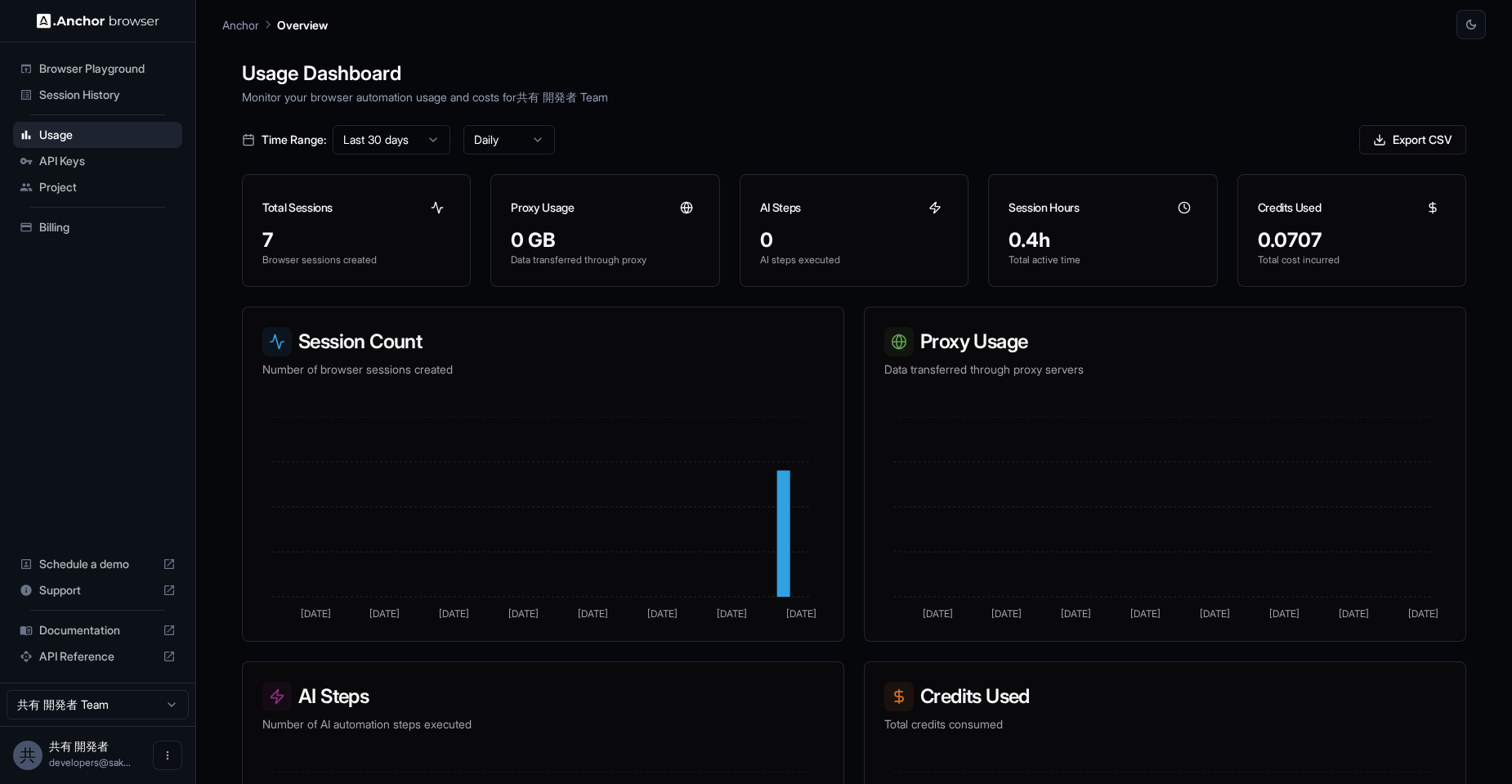
click at [85, 95] on span "Session History" at bounding box center [107, 94] width 137 height 16
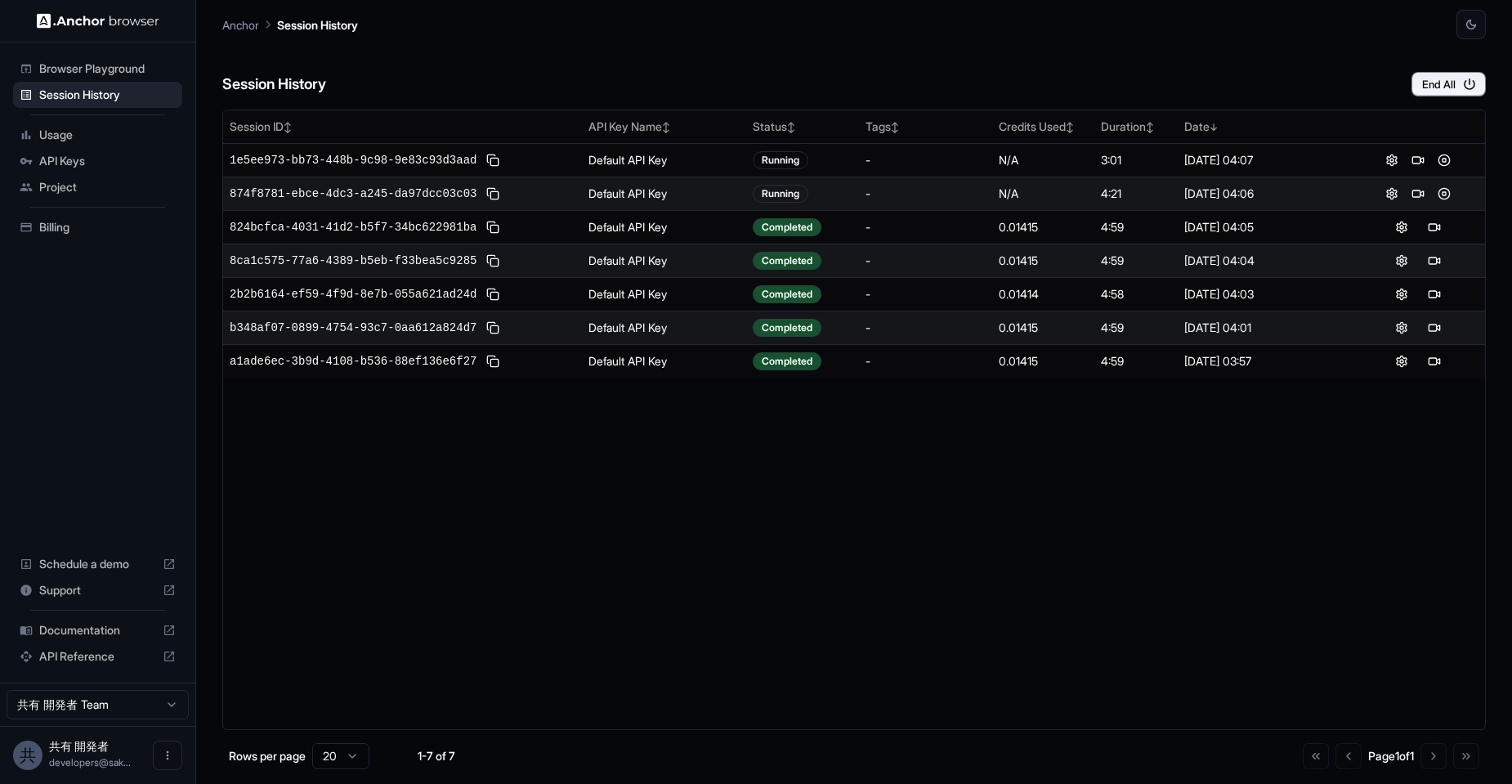
click at [95, 67] on span "Browser Playground" at bounding box center [107, 68] width 137 height 16
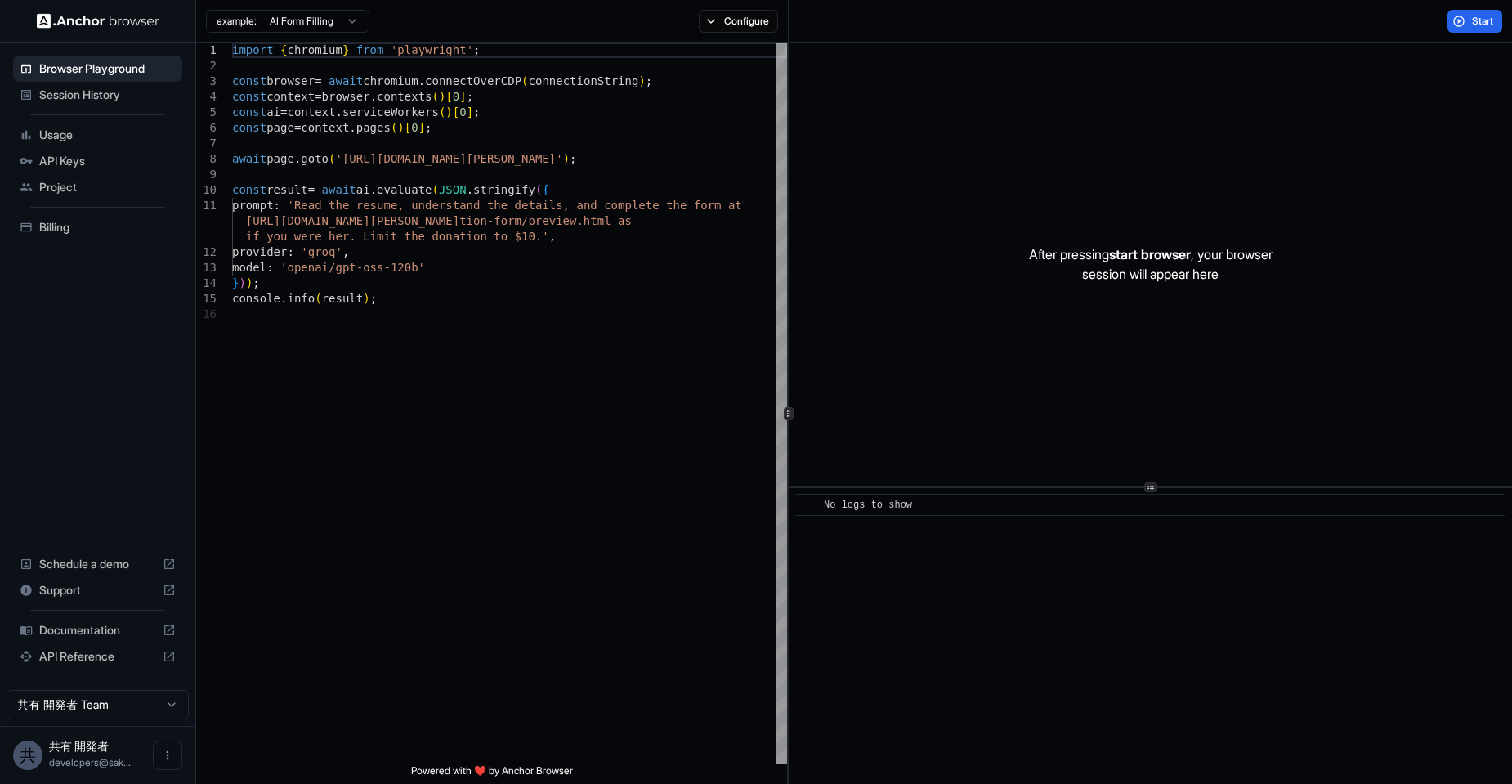
click at [89, 97] on span "Session History" at bounding box center [107, 94] width 137 height 16
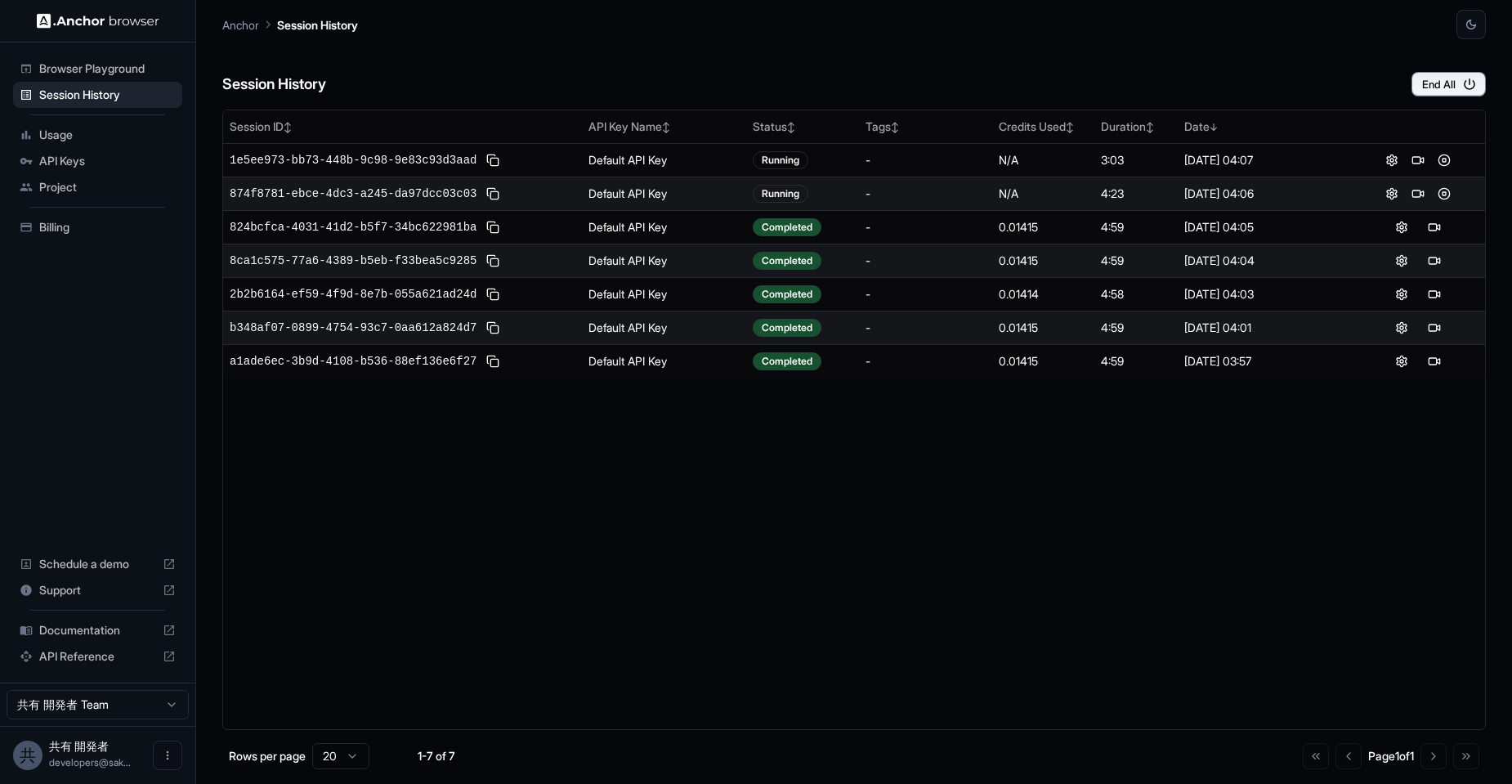
click at [75, 163] on span "API Keys" at bounding box center [107, 161] width 137 height 16
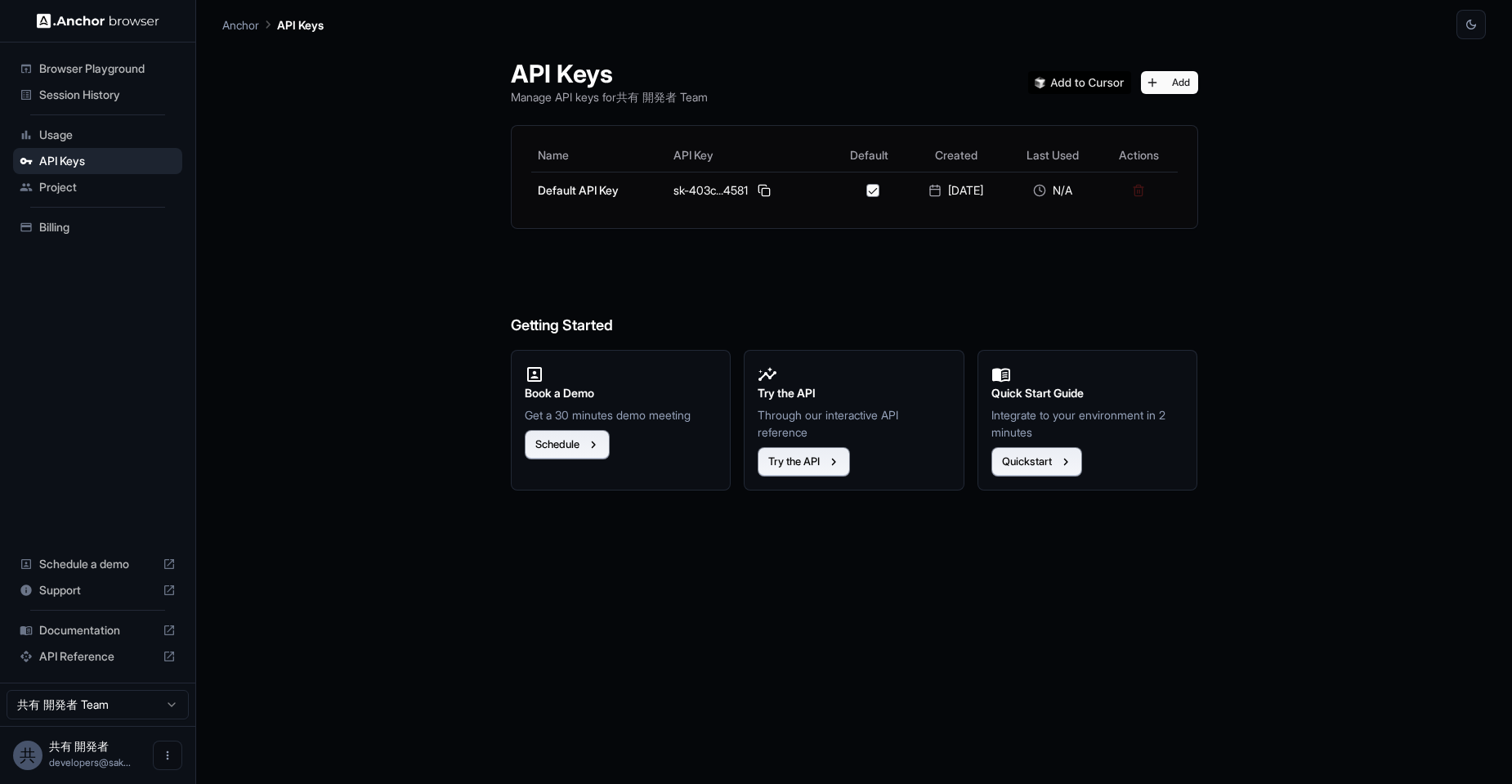
click at [76, 144] on div "Usage" at bounding box center [97, 135] width 169 height 26
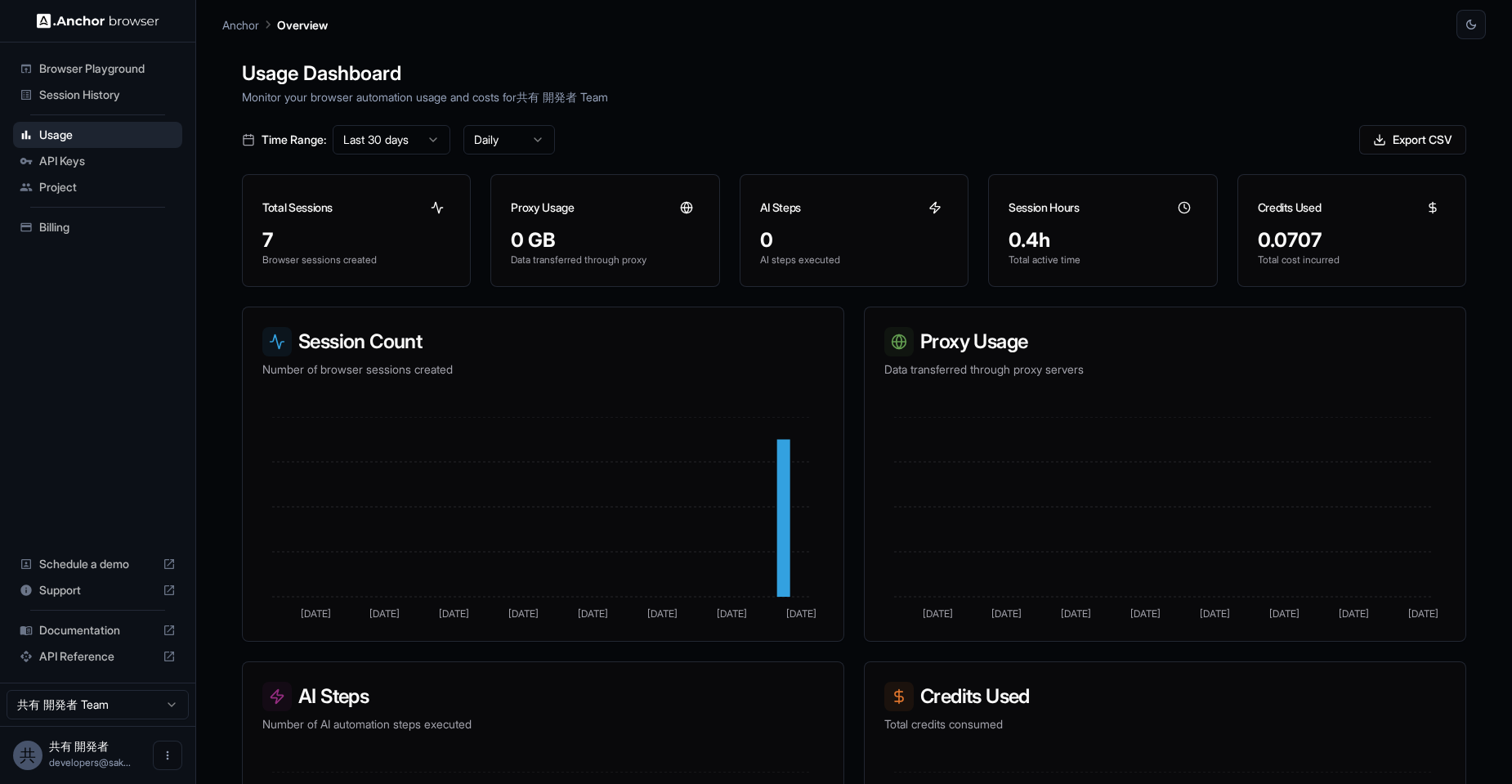
click at [1097, 376] on p "Data transferred through proxy servers" at bounding box center [1165, 369] width 562 height 16
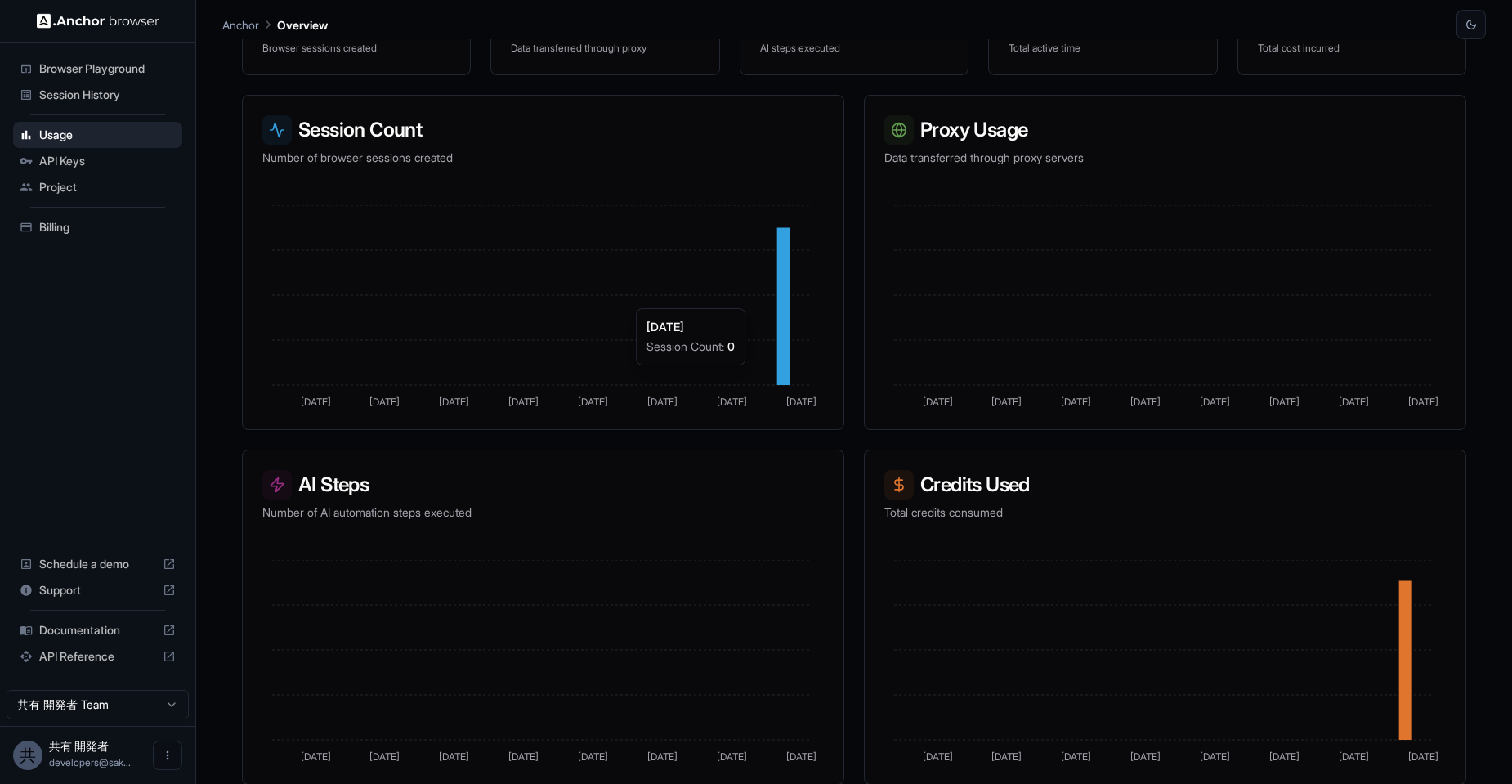
scroll to position [212, 0]
click at [98, 179] on span "Project" at bounding box center [107, 186] width 137 height 16
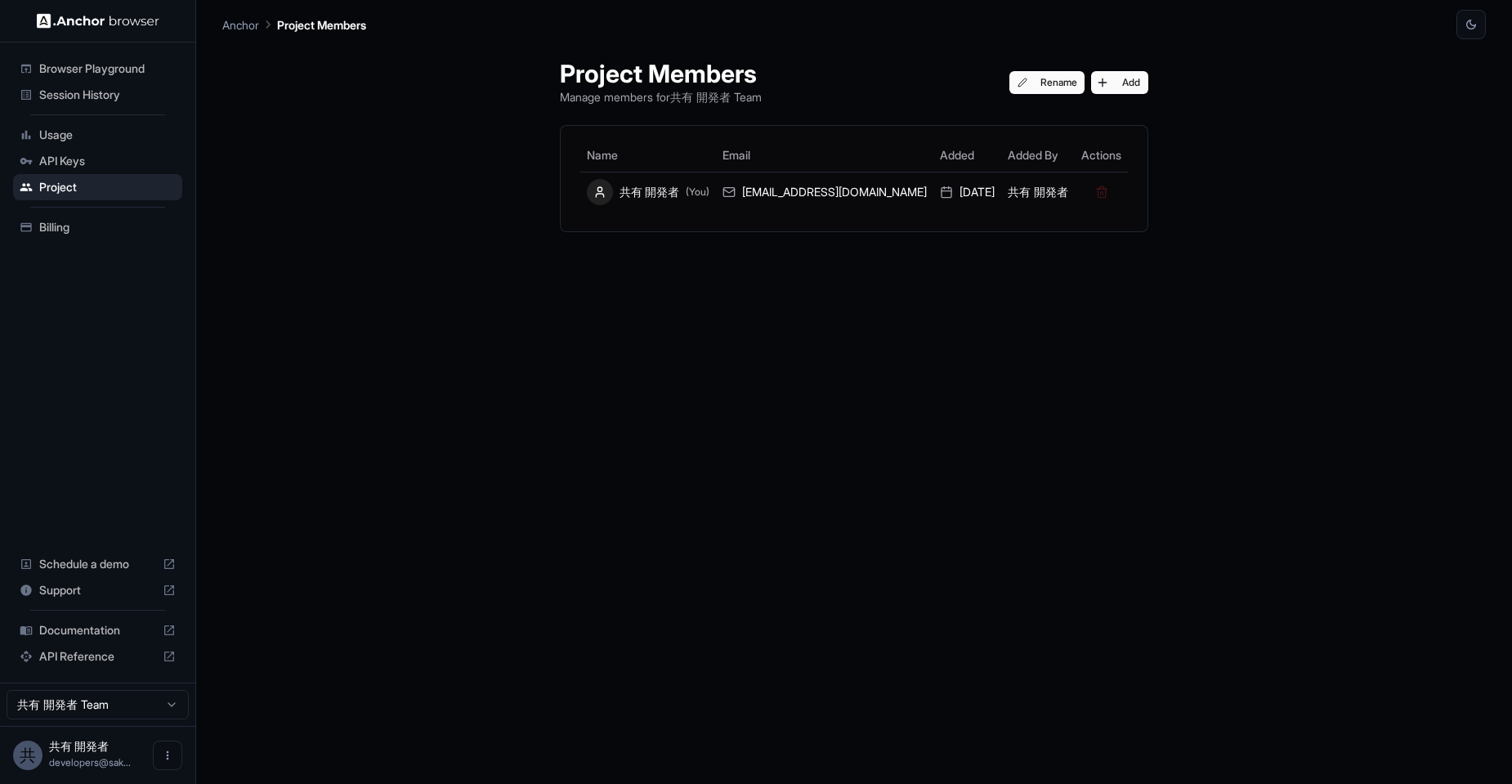
click at [97, 172] on div "API Keys" at bounding box center [97, 160] width 169 height 26
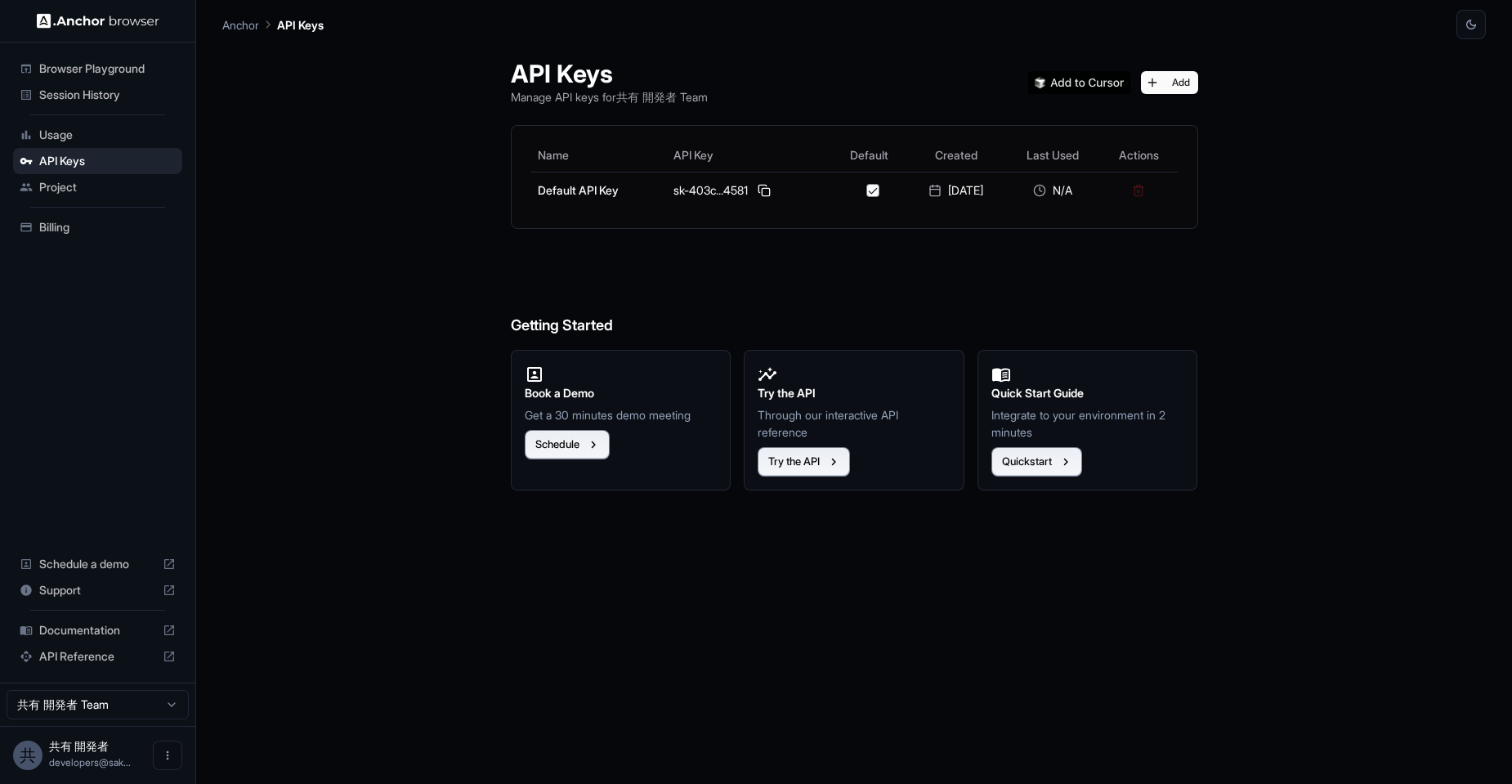
click at [93, 182] on span "Project" at bounding box center [107, 186] width 137 height 16
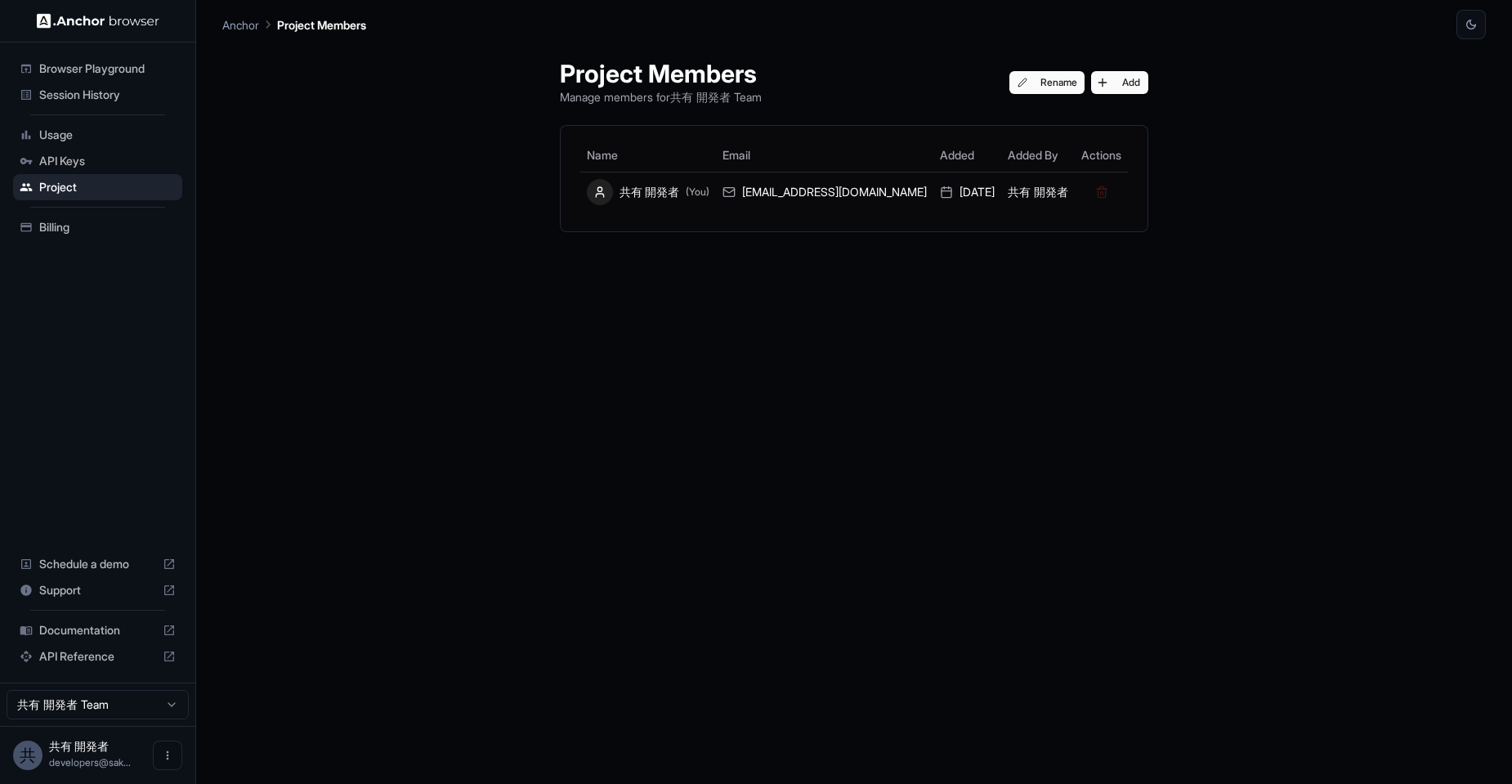
click at [70, 136] on span "Usage" at bounding box center [107, 135] width 137 height 16
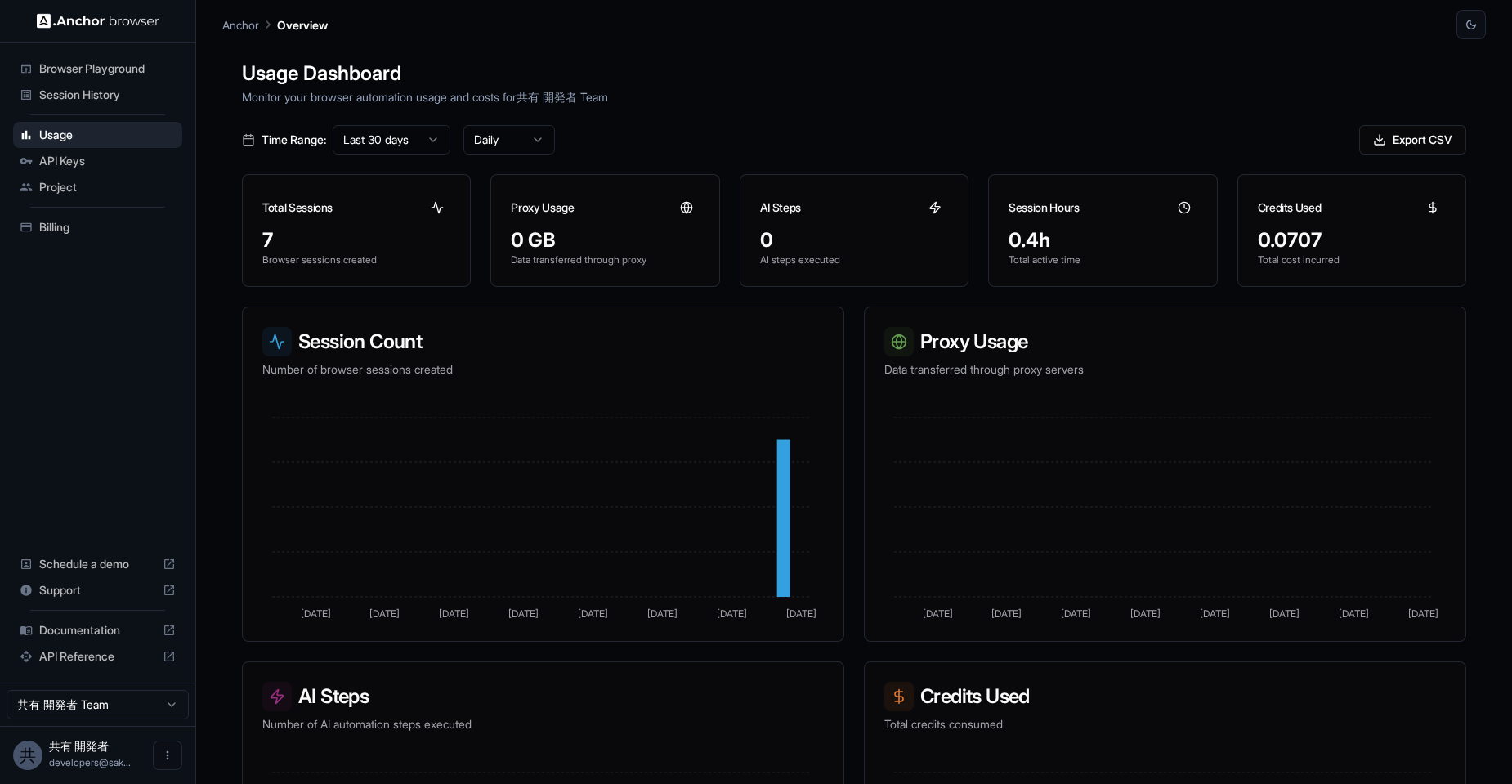
click at [85, 89] on span "Session History" at bounding box center [107, 94] width 137 height 16
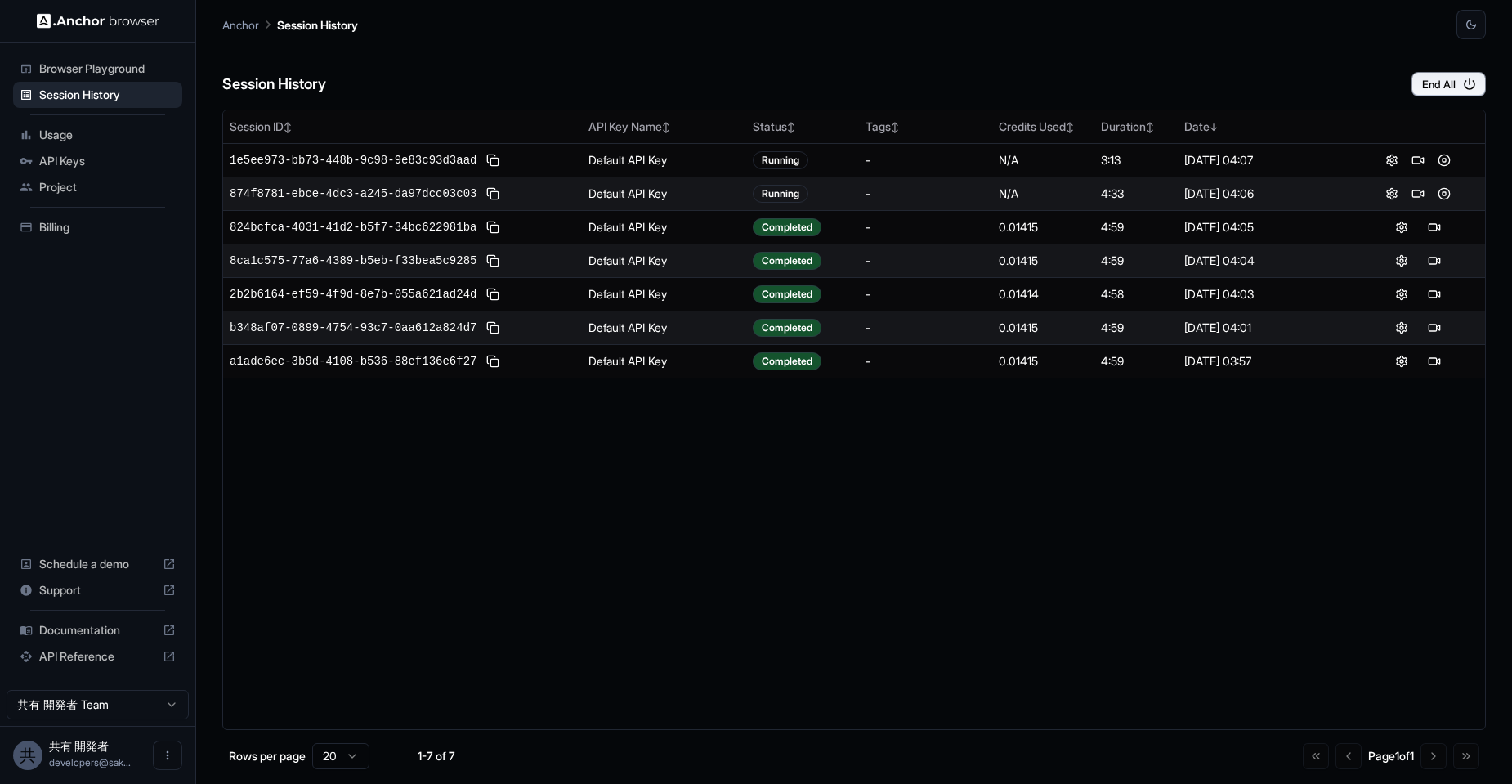
click at [87, 73] on span "Browser Playground" at bounding box center [107, 68] width 137 height 16
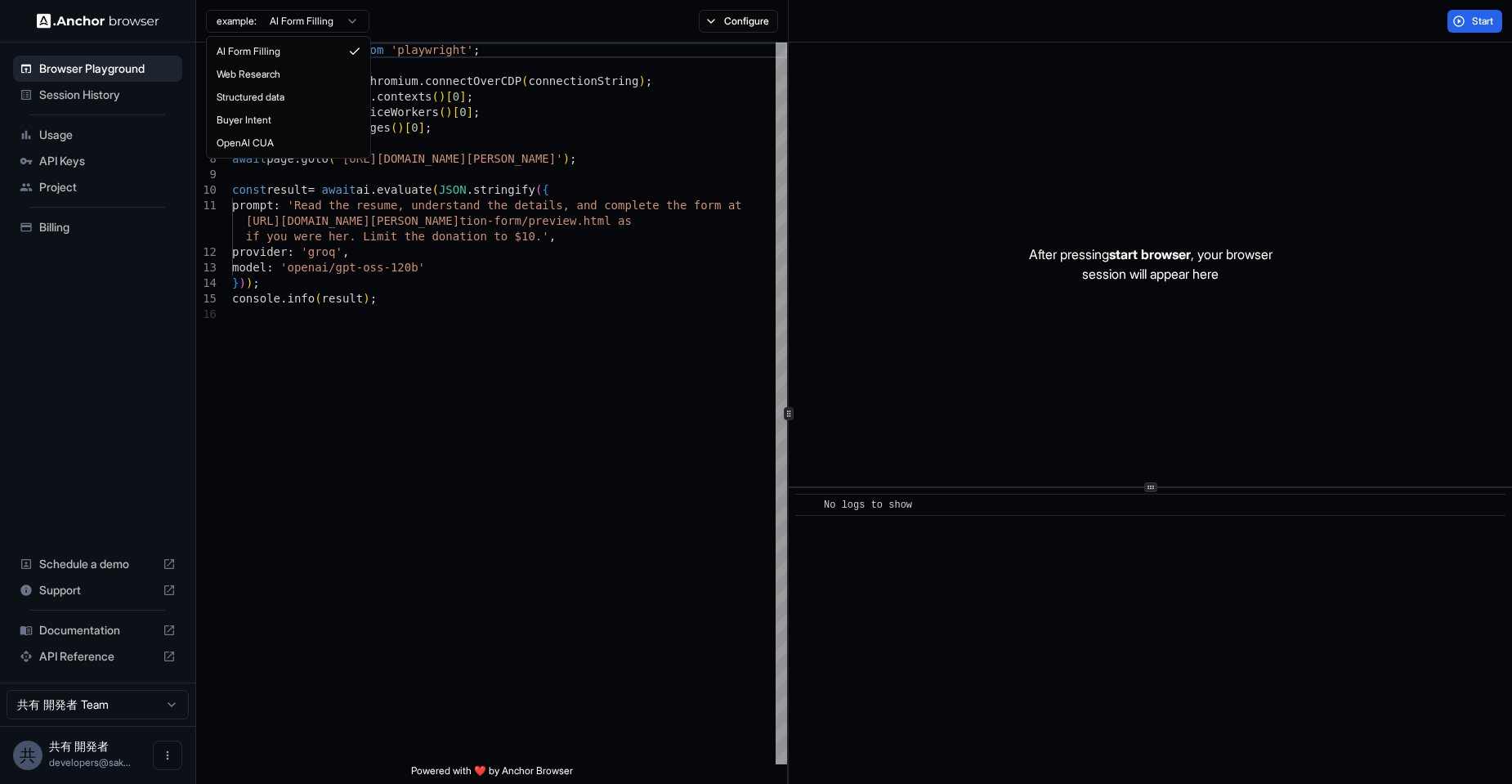
click at [356, 20] on html "Browser Playground Session History Usage API Keys Project Billing Schedule a de…" at bounding box center [756, 392] width 1512 height 784
click at [747, 17] on button "Configure" at bounding box center [739, 21] width 80 height 23
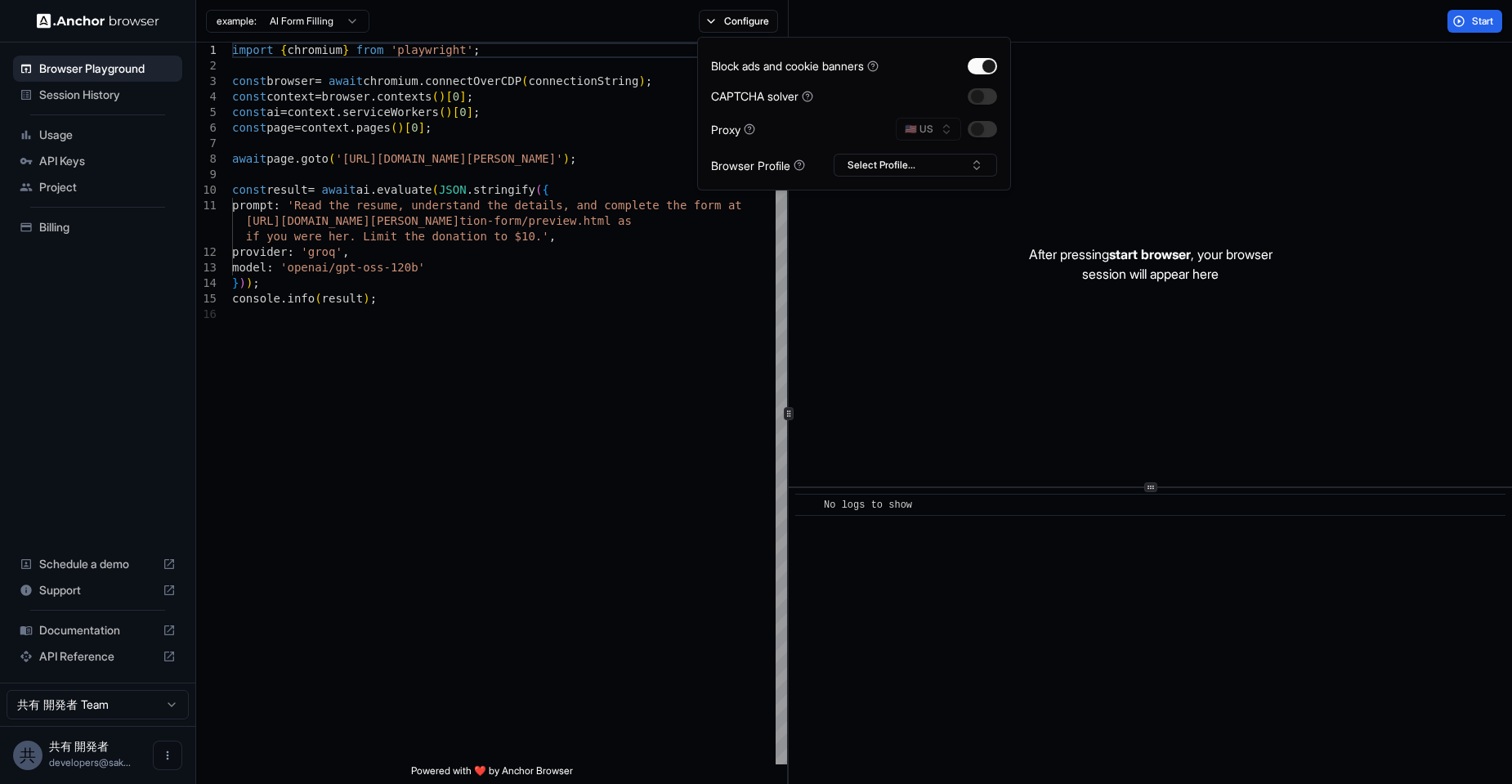
click at [975, 120] on div "🇺🇸 US" at bounding box center [946, 129] width 101 height 23
click at [977, 135] on button "button" at bounding box center [982, 129] width 29 height 16
click at [934, 133] on button "🇺🇸 US" at bounding box center [928, 129] width 65 height 23
click at [941, 294] on div "🇯🇵 JP" at bounding box center [929, 298] width 107 height 23
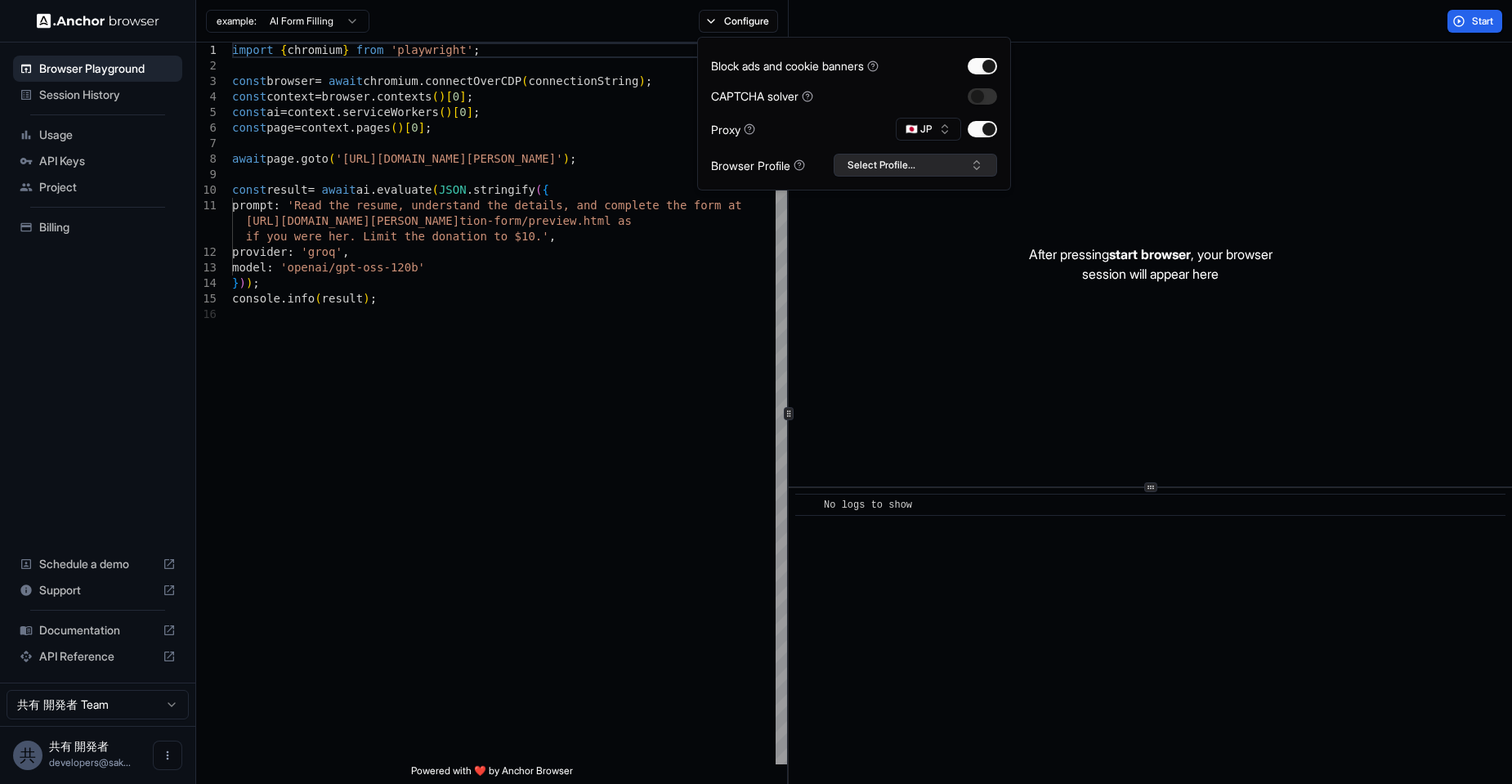
click at [909, 156] on button "Select Profile..." at bounding box center [915, 165] width 163 height 23
click at [897, 132] on button "🇯🇵 JP" at bounding box center [928, 129] width 65 height 23
click at [913, 107] on div "Block ads and cookie banners CAPTCHA solver Proxy 🇯🇵 JP Browser Profile Select …" at bounding box center [854, 114] width 286 height 126
click at [879, 329] on div "After pressing start browser , your browser session will appear here" at bounding box center [1150, 264] width 723 height 443
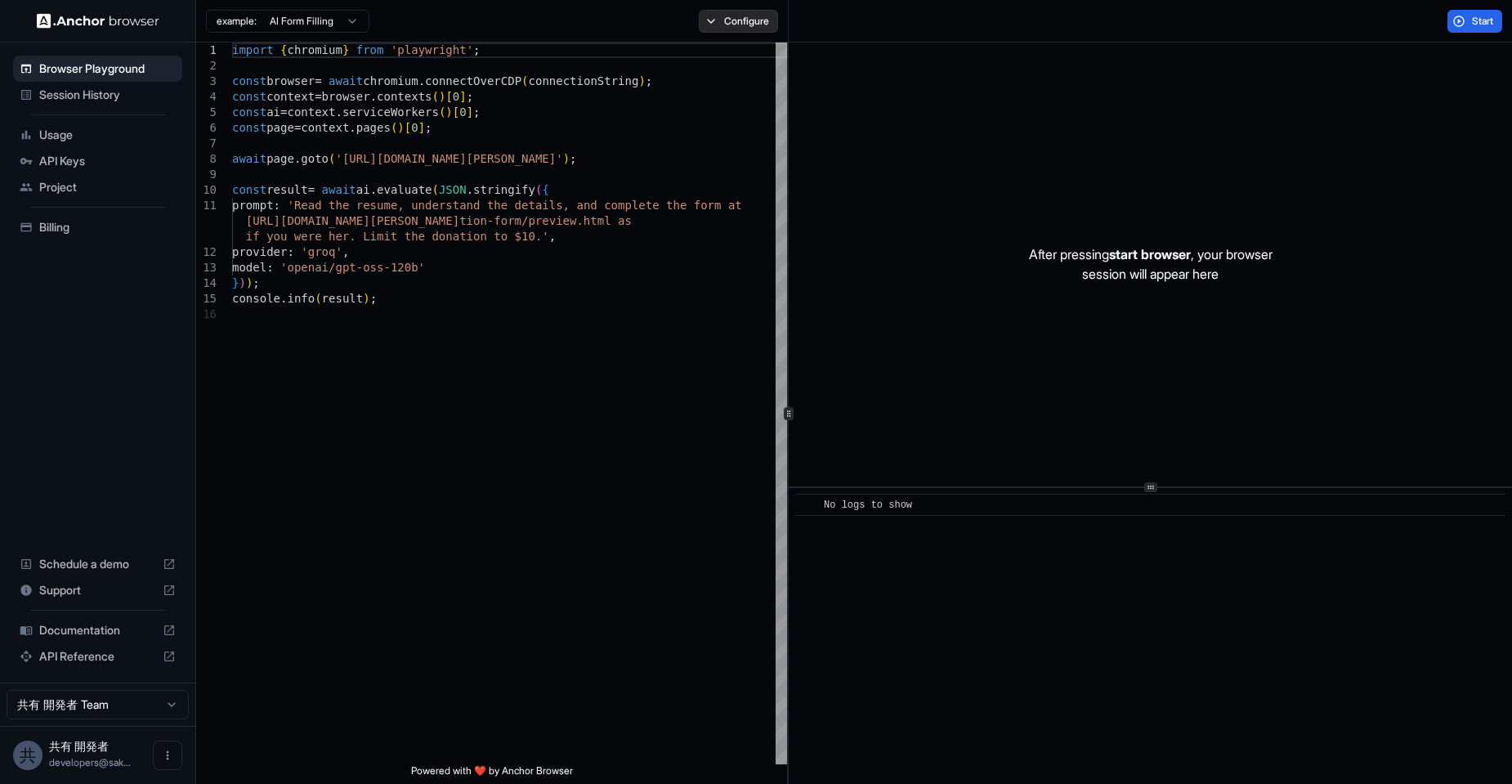
click at [727, 23] on button "Configure" at bounding box center [739, 21] width 80 height 23
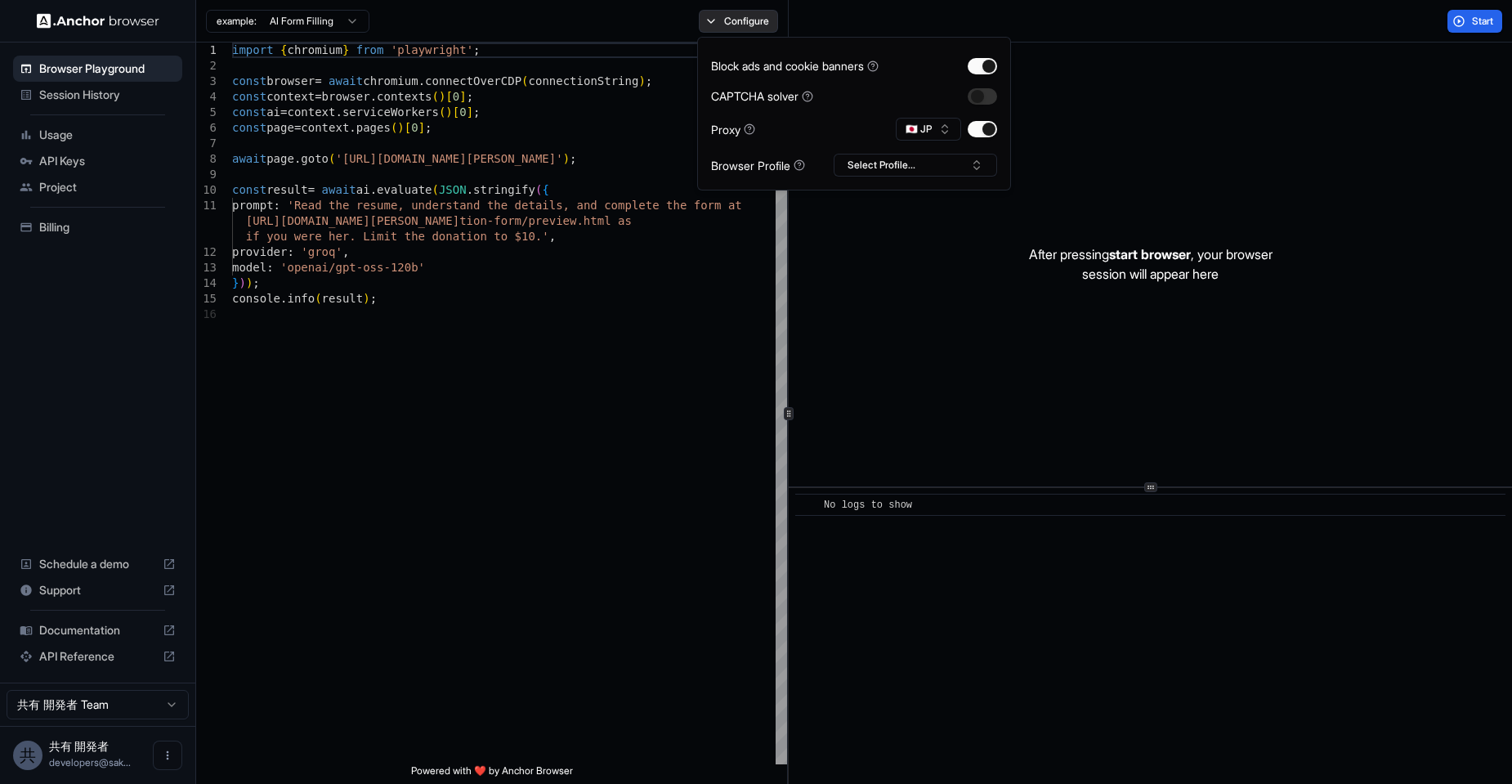
click at [727, 23] on button "Configure" at bounding box center [739, 21] width 80 height 23
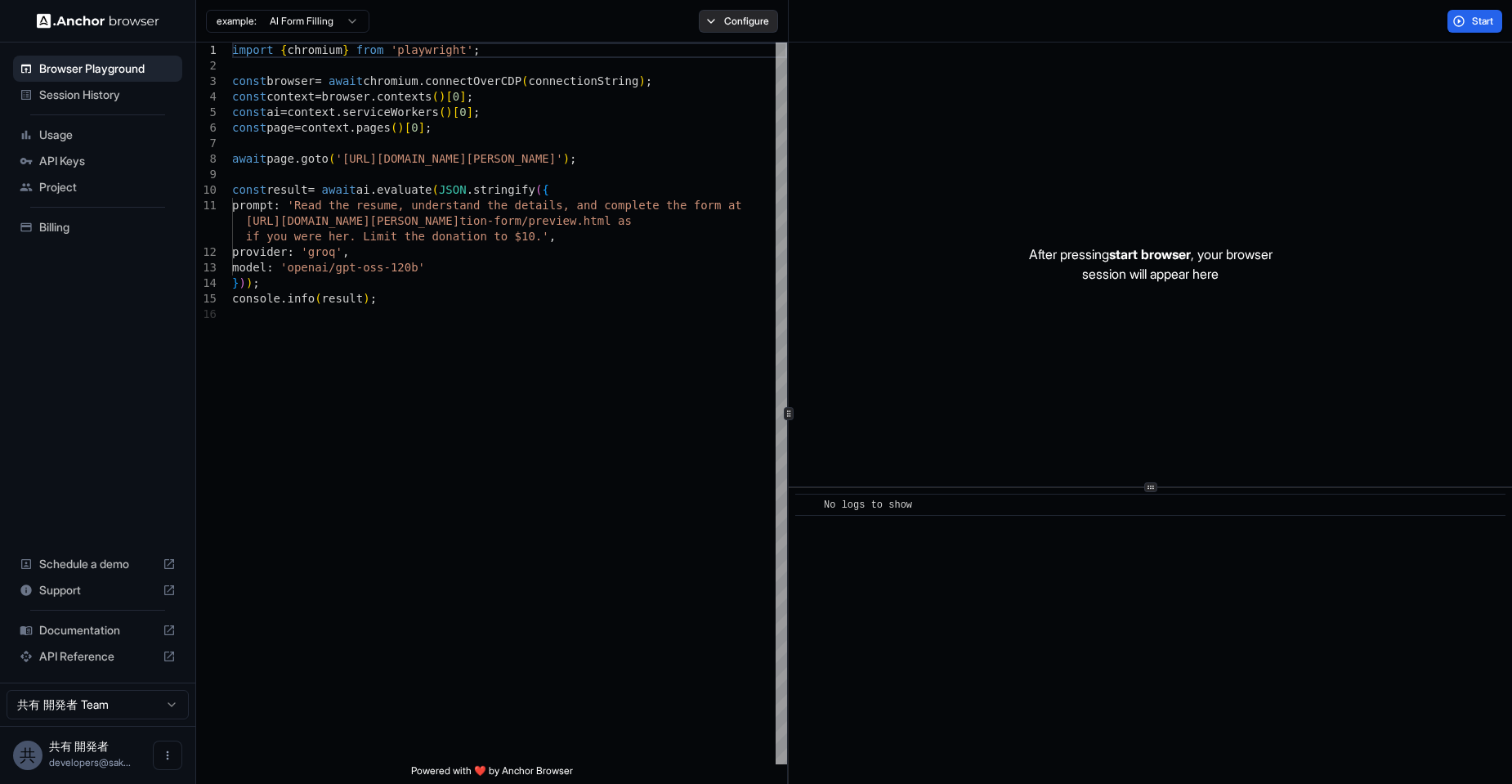
click at [742, 18] on button "Configure" at bounding box center [739, 21] width 80 height 23
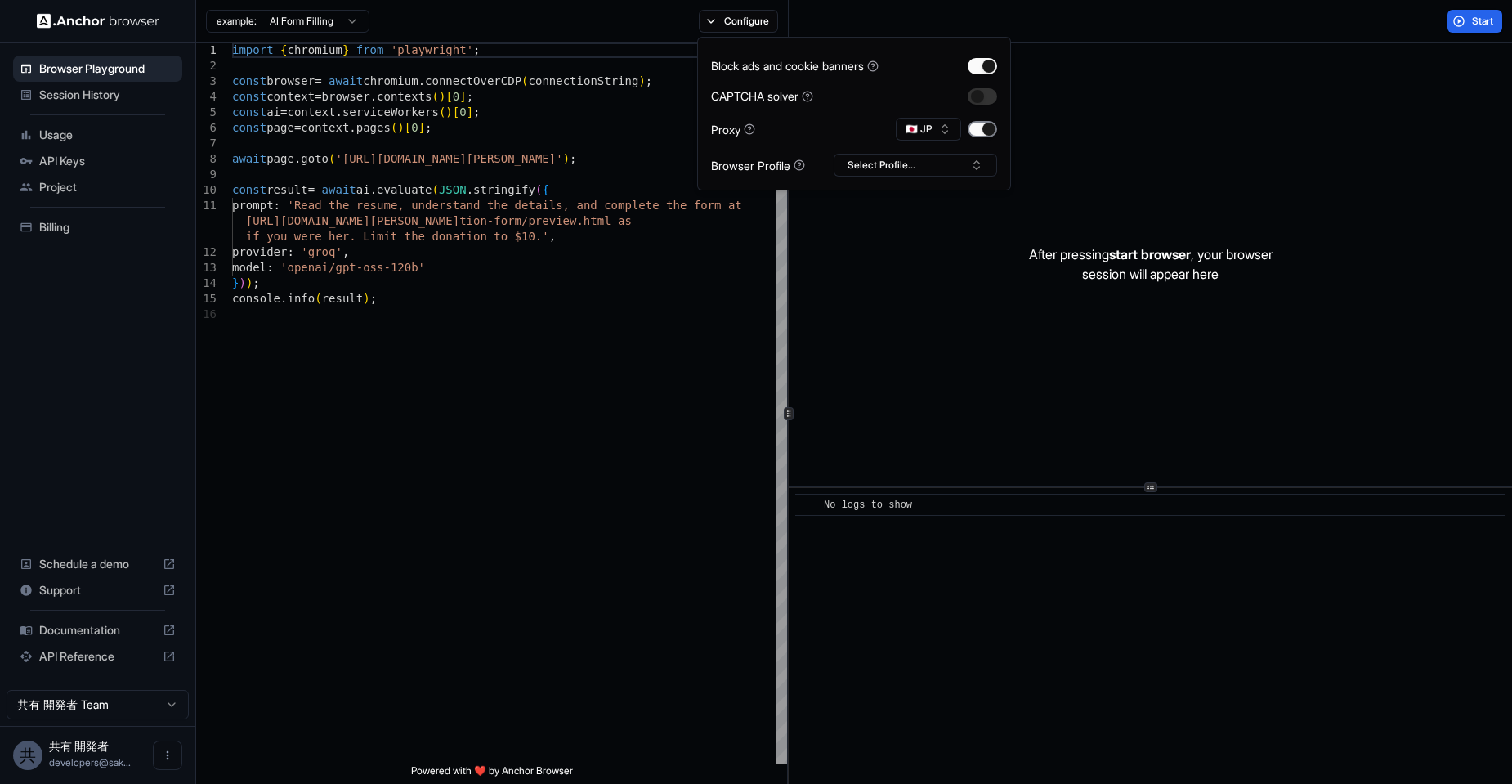
click at [988, 125] on button "button" at bounding box center [982, 129] width 29 height 16
click at [670, 333] on div "import { chromium } from 'playwright' ; const browser = await chromium . connec…" at bounding box center [509, 536] width 555 height 986
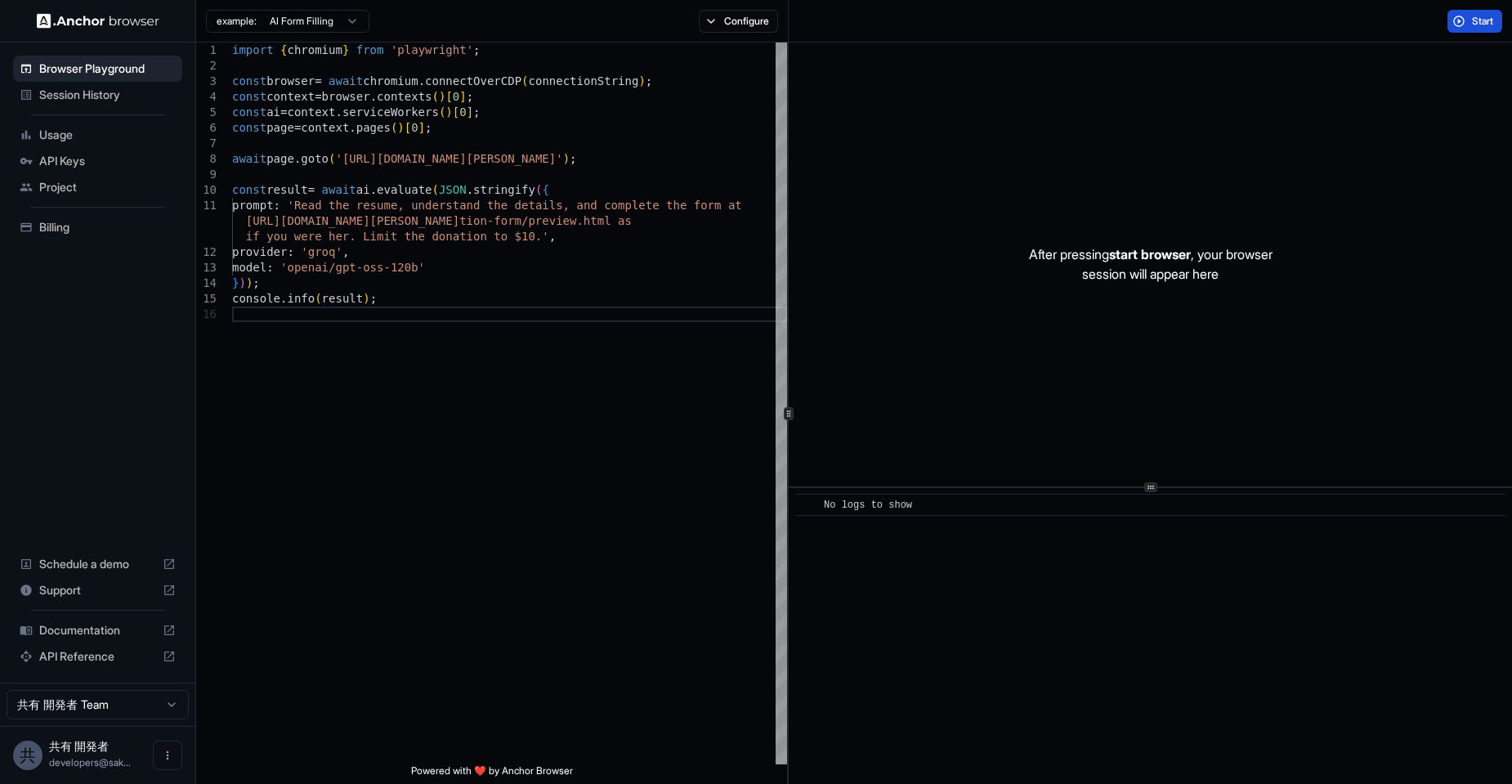
click at [1480, 17] on span "Start" at bounding box center [1484, 20] width 23 height 13
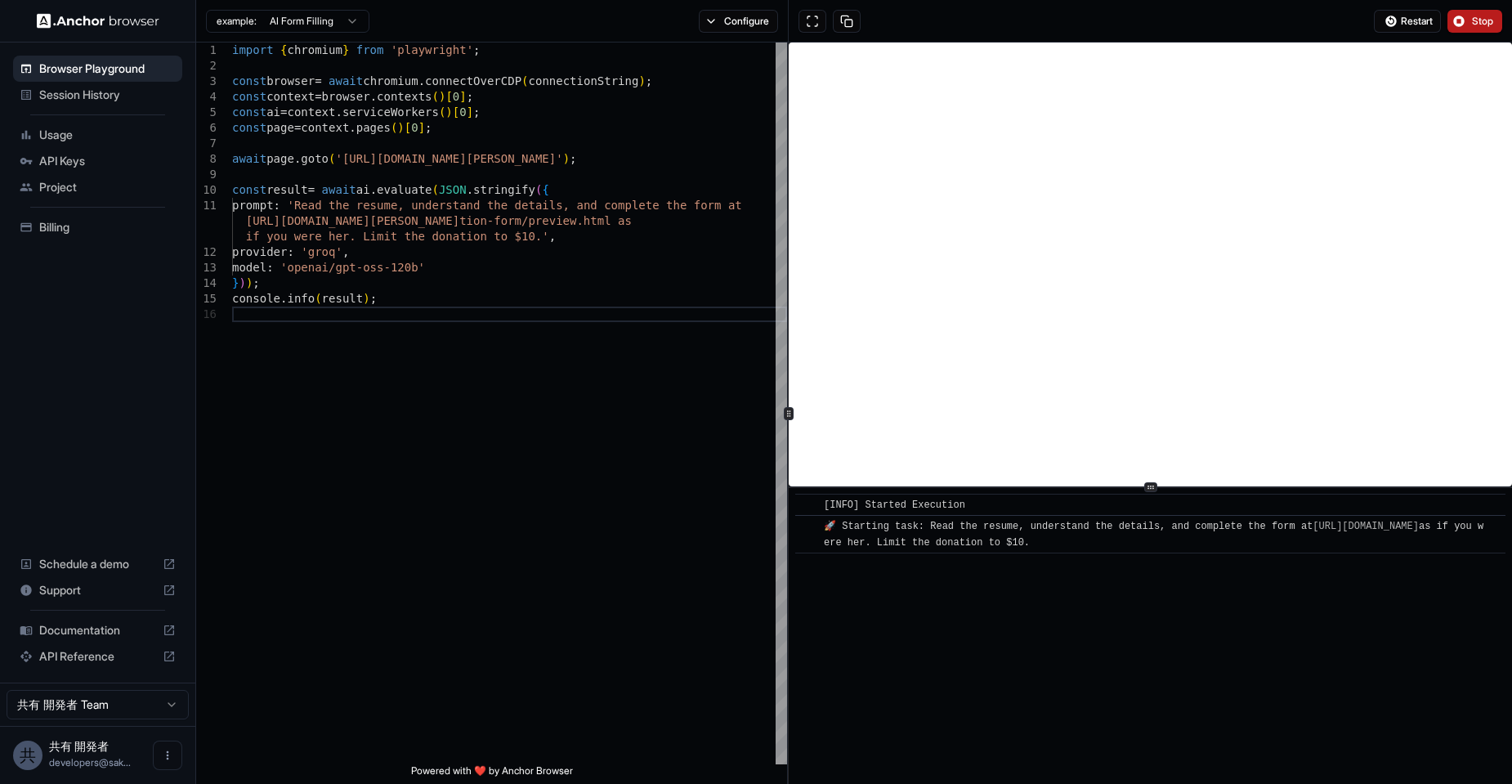
click at [1476, 23] on span "Stop" at bounding box center [1484, 20] width 23 height 13
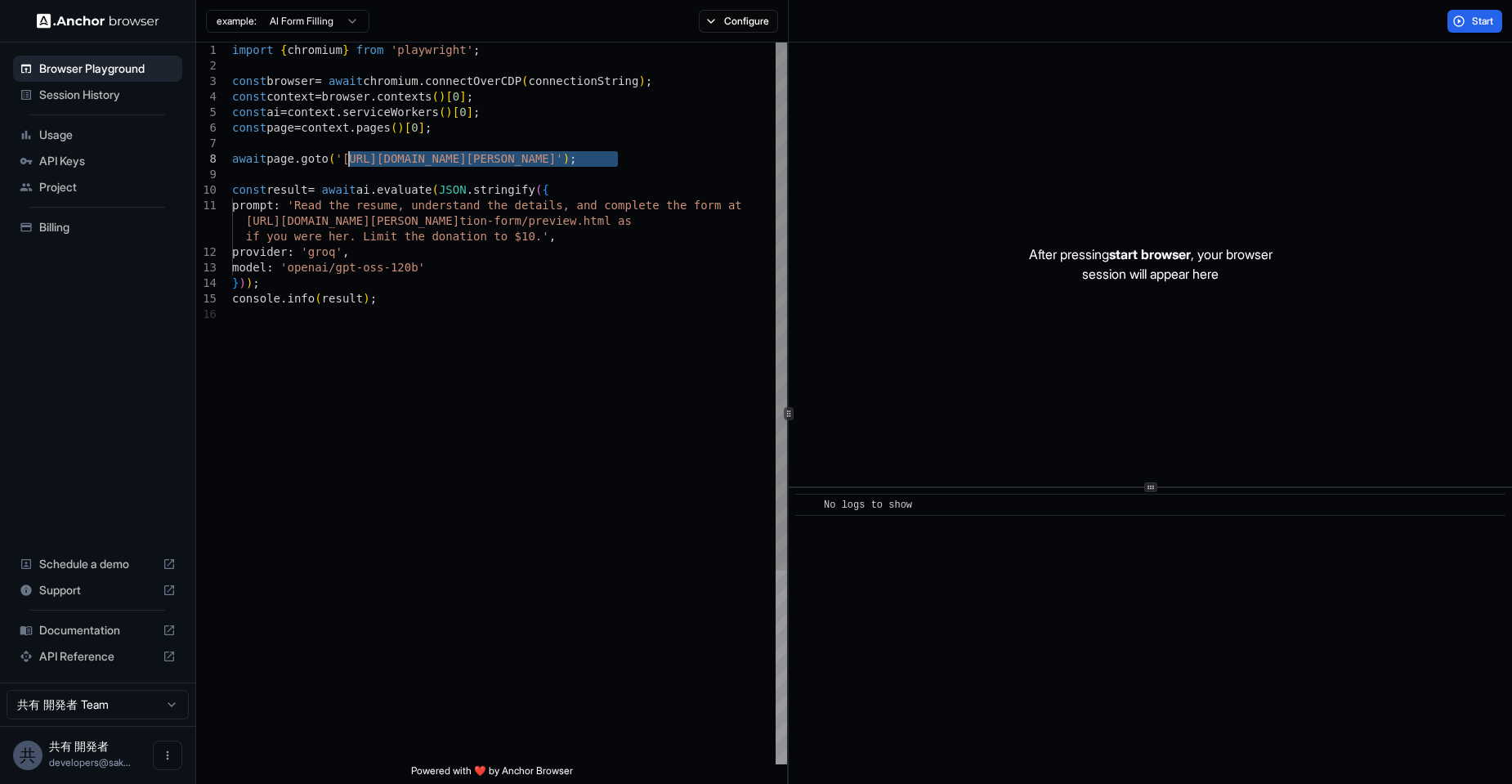
drag, startPoint x: 617, startPoint y: 164, endPoint x: 350, endPoint y: 160, distance: 267.0
click at [350, 160] on div "import { chromium } from 'playwright' ; const browser = await chromium . connec…" at bounding box center [509, 536] width 555 height 986
type textarea "**********"
click at [1463, 20] on button "Start" at bounding box center [1475, 21] width 54 height 23
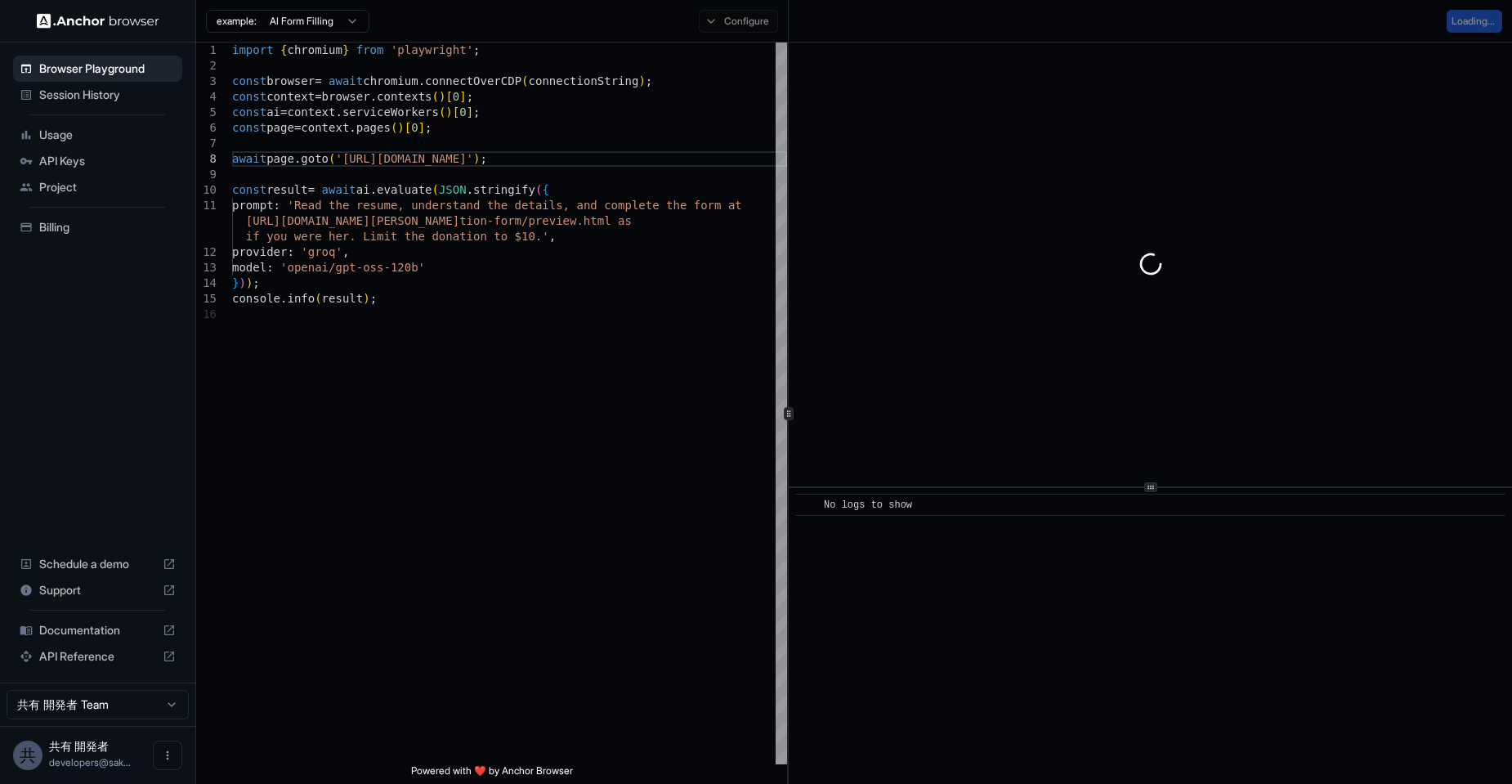
click at [742, 23] on div "Configure" at bounding box center [739, 21] width 99 height 23
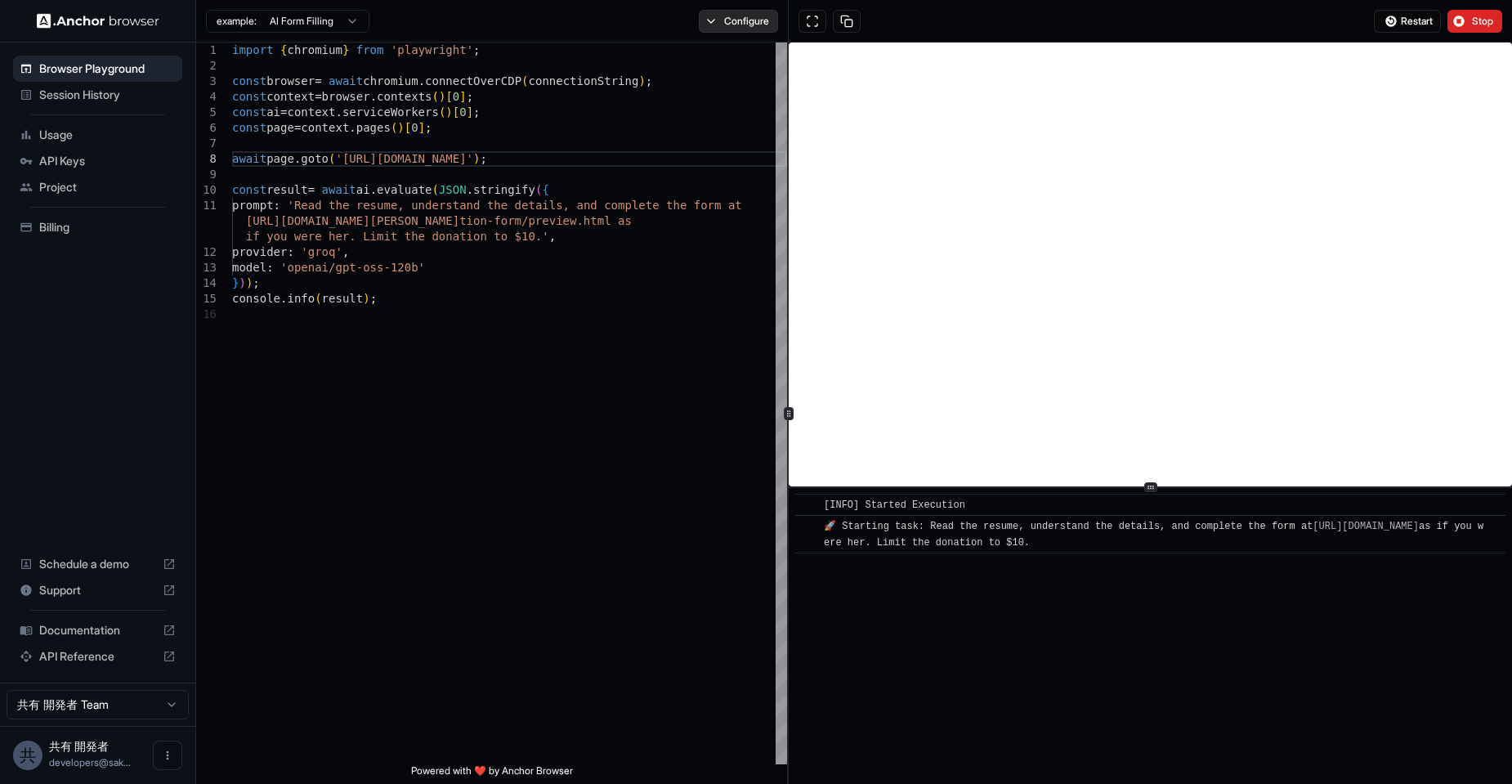
click at [741, 23] on button "Configure" at bounding box center [739, 21] width 80 height 23
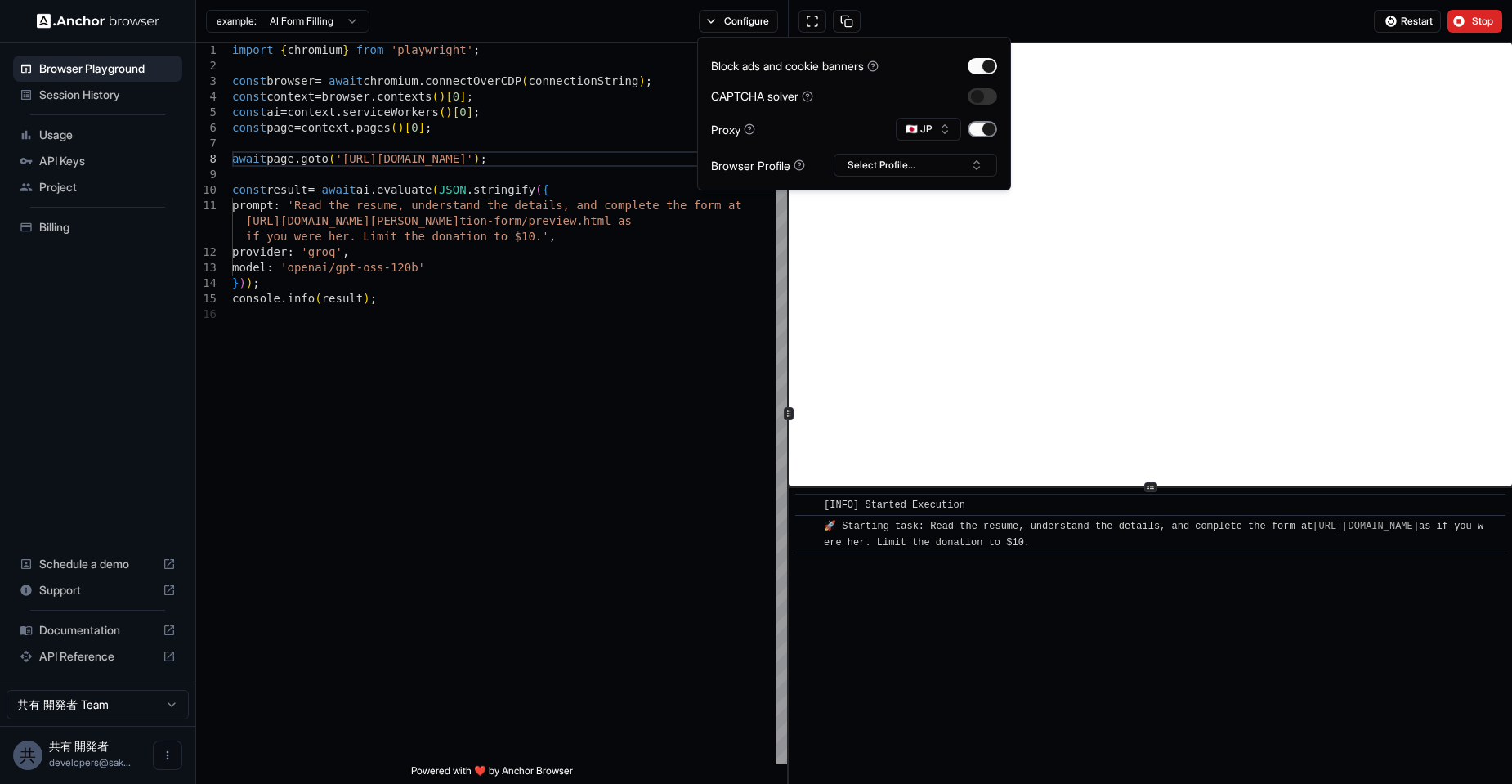
click at [982, 132] on button "button" at bounding box center [982, 129] width 29 height 16
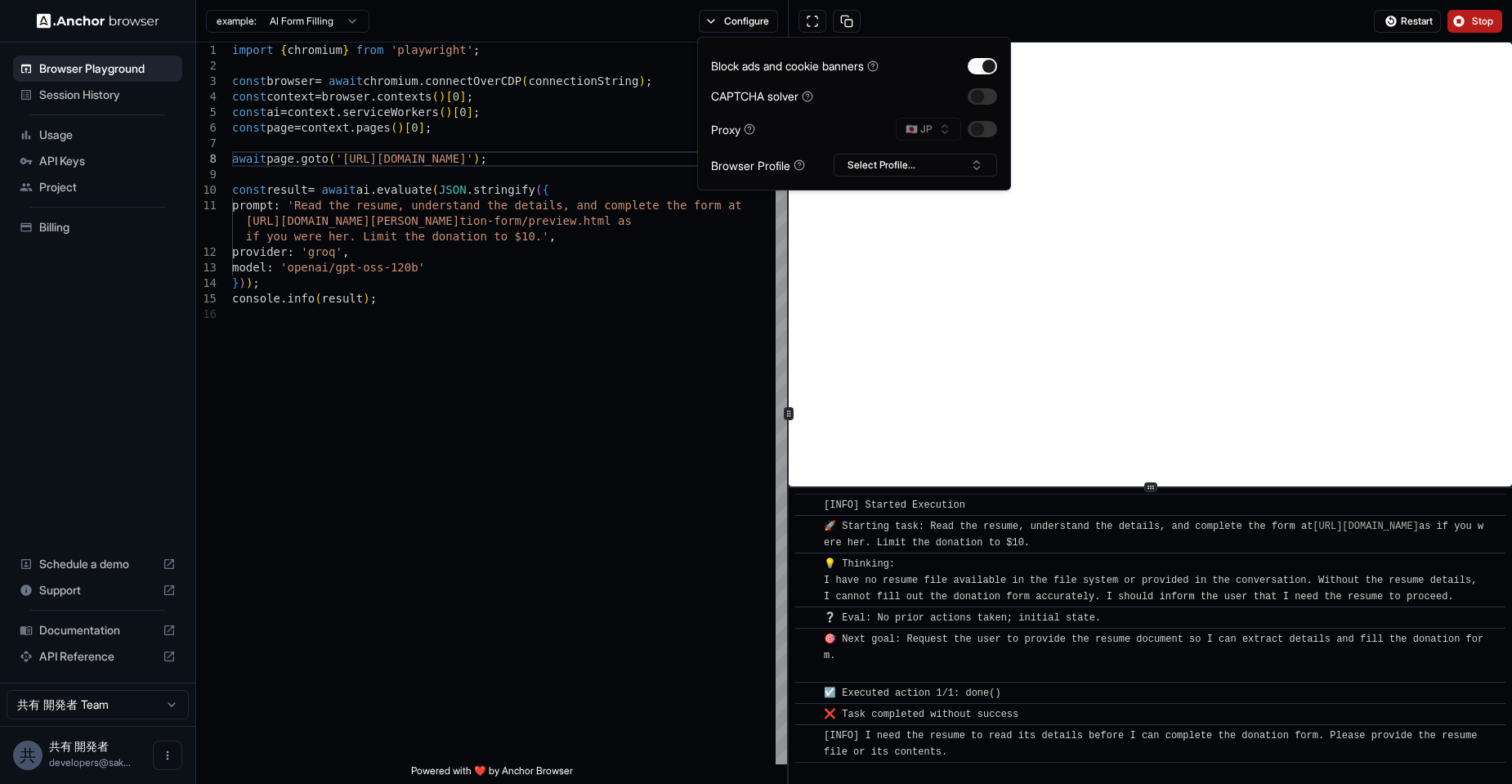
click at [1490, 18] on span "Stop" at bounding box center [1484, 20] width 23 height 13
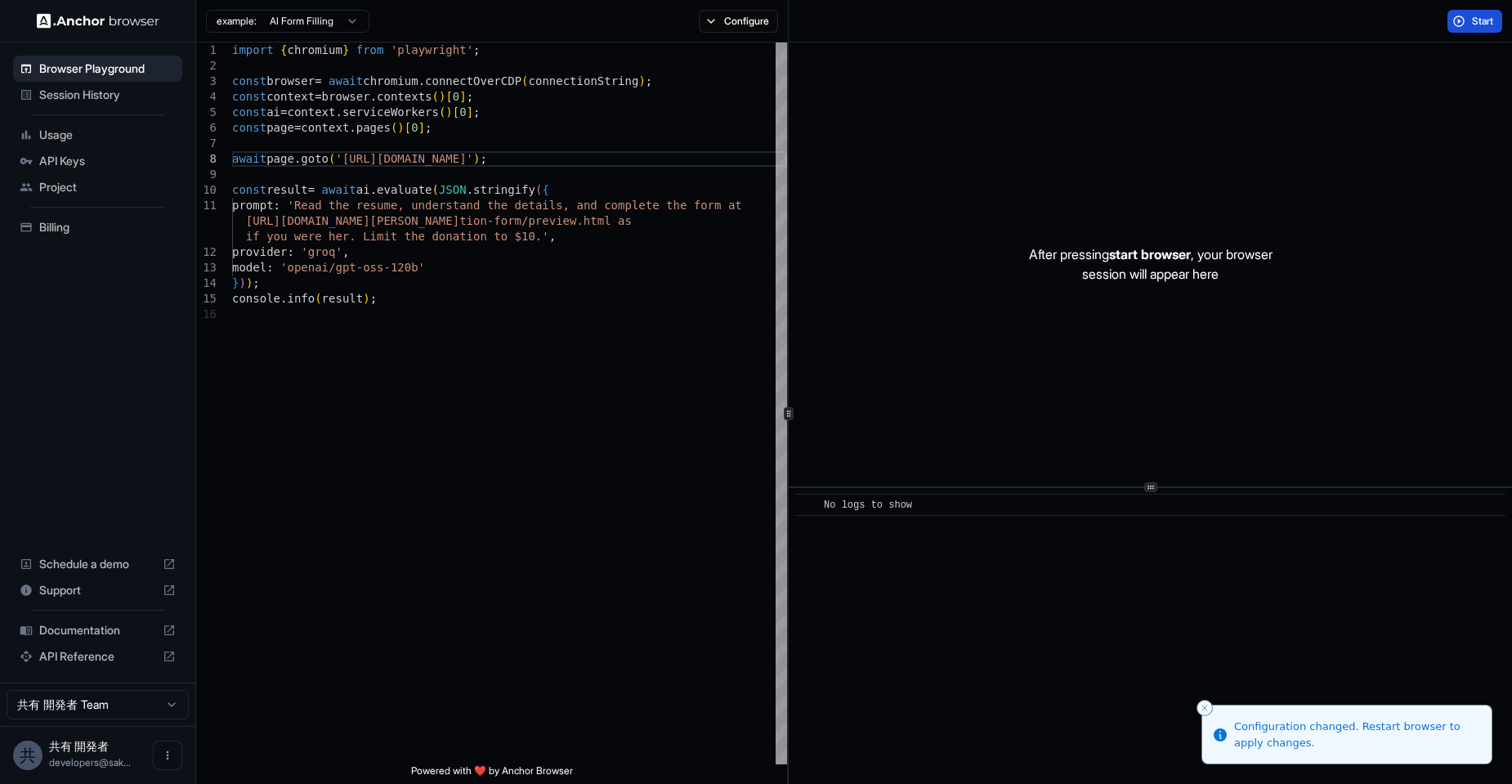
click at [1463, 24] on button "Start" at bounding box center [1475, 21] width 54 height 23
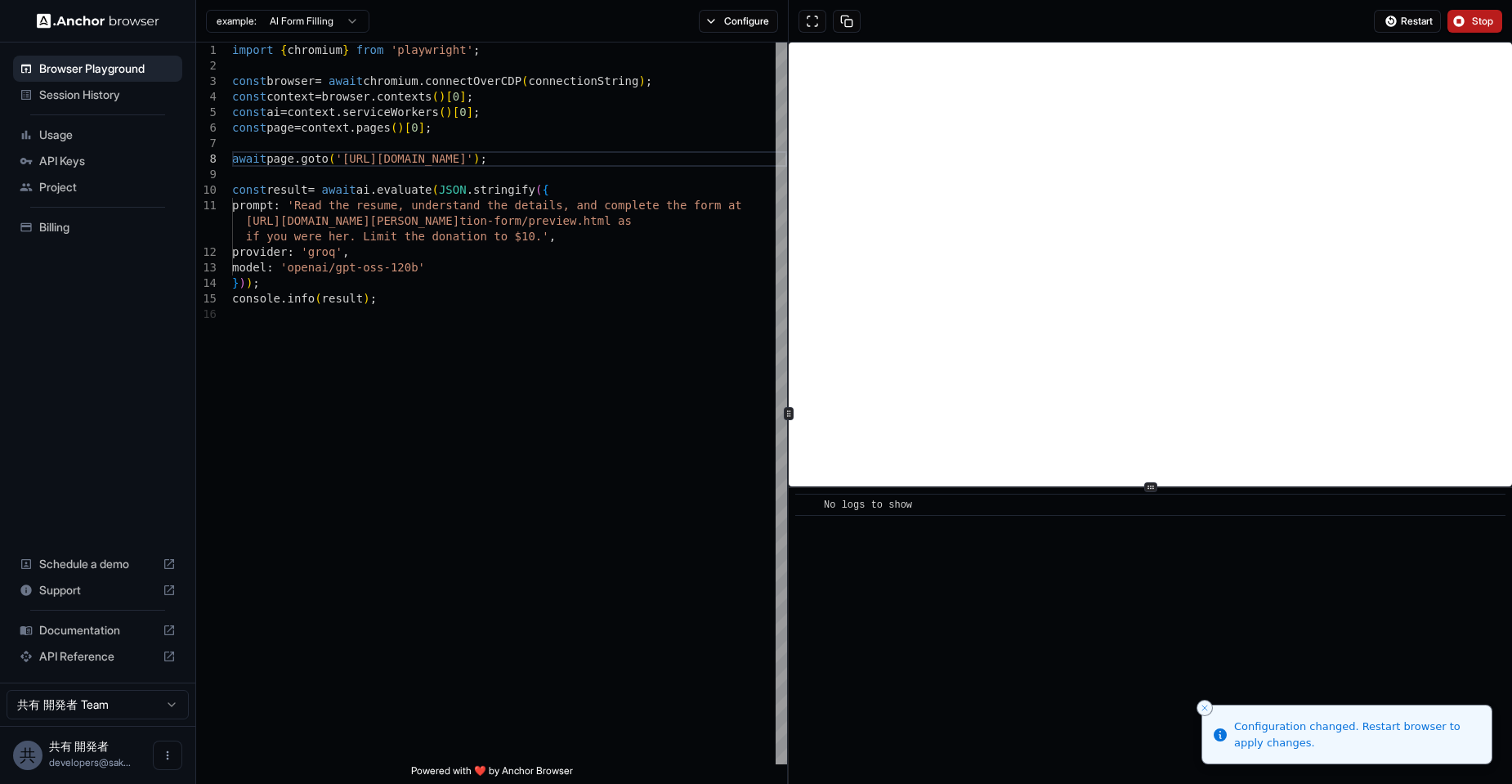
click at [1463, 24] on button "Stop" at bounding box center [1475, 21] width 54 height 23
click at [1200, 707] on button "Close toast" at bounding box center [1204, 707] width 16 height 16
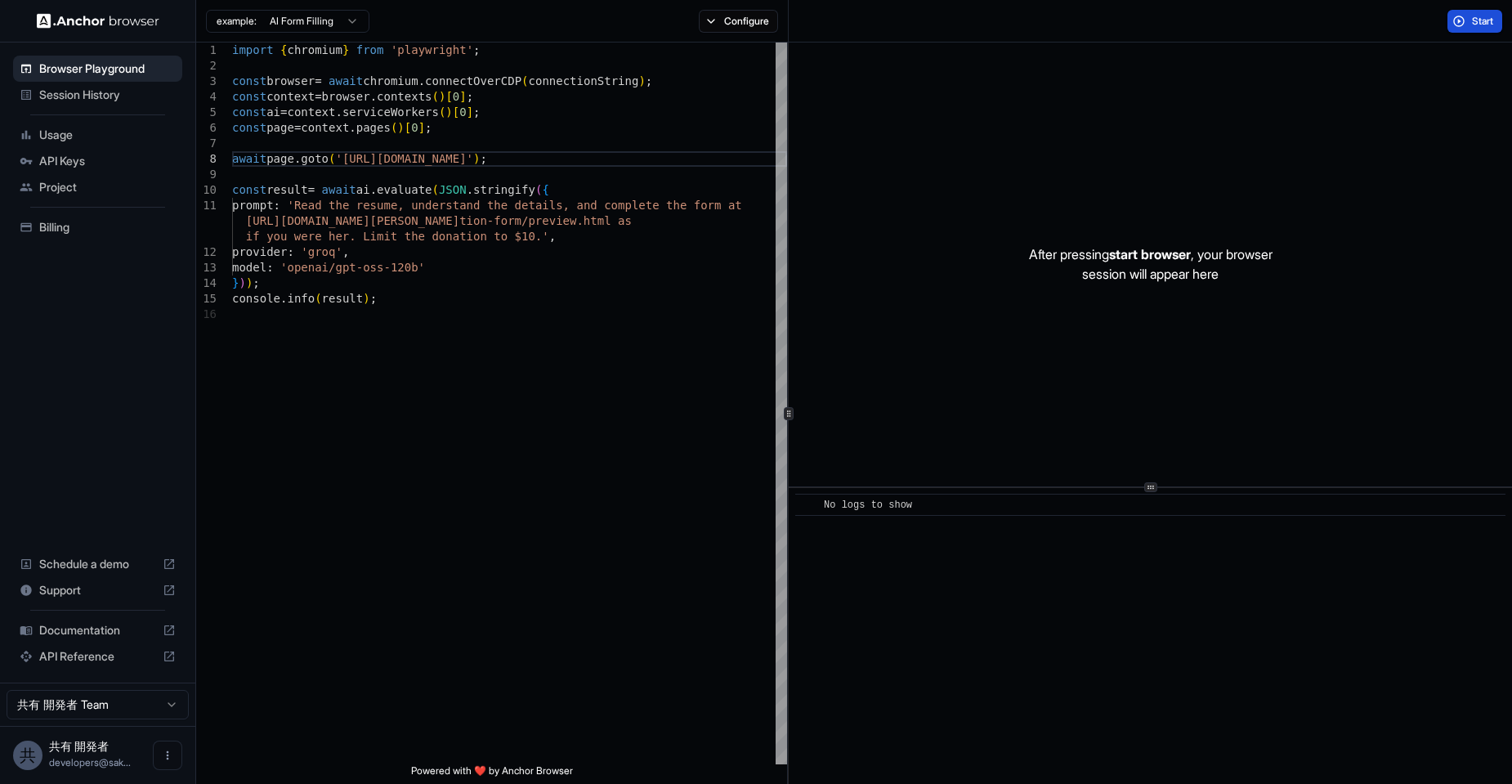
click at [1472, 20] on span "Start" at bounding box center [1484, 20] width 23 height 13
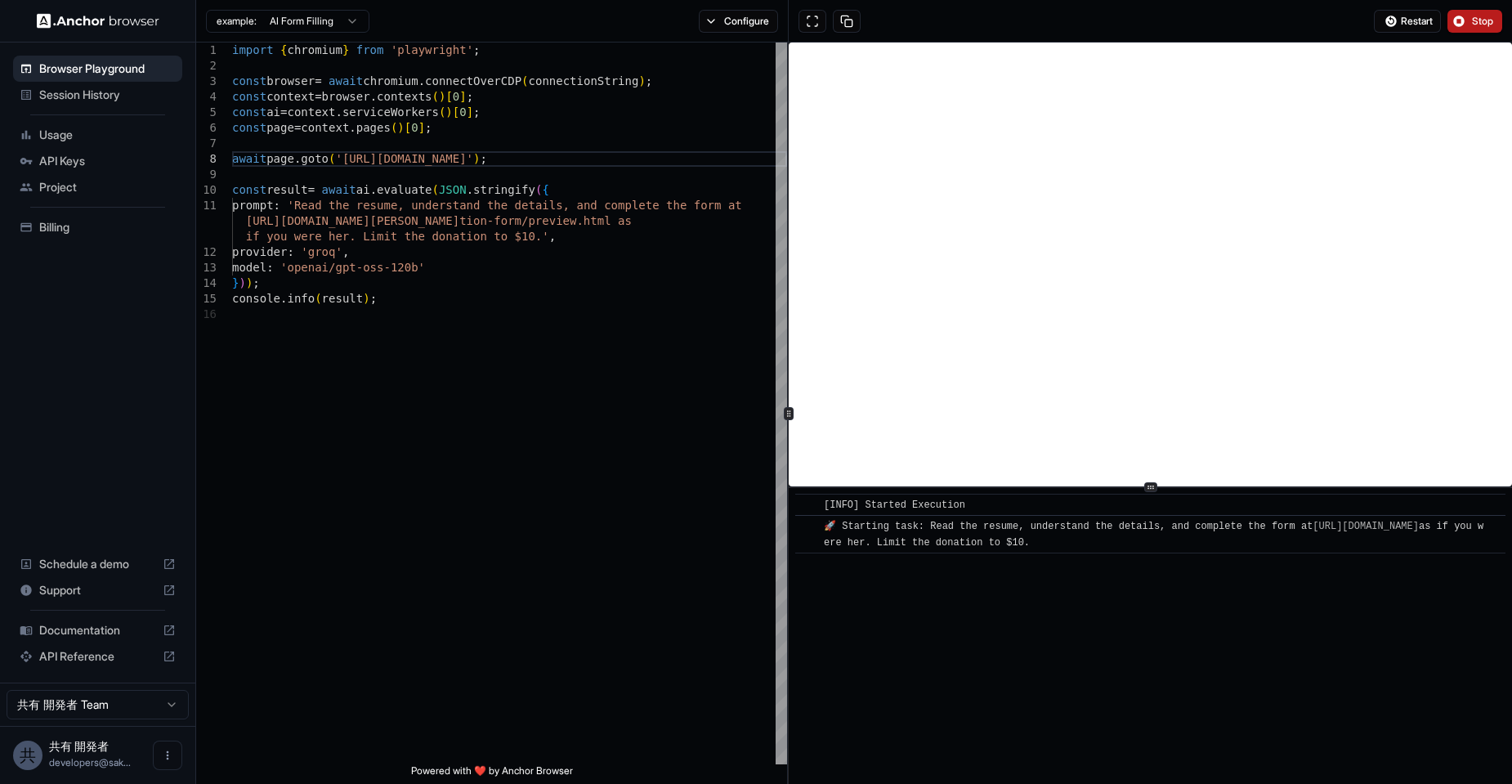
click at [1476, 20] on span "Stop" at bounding box center [1484, 20] width 23 height 13
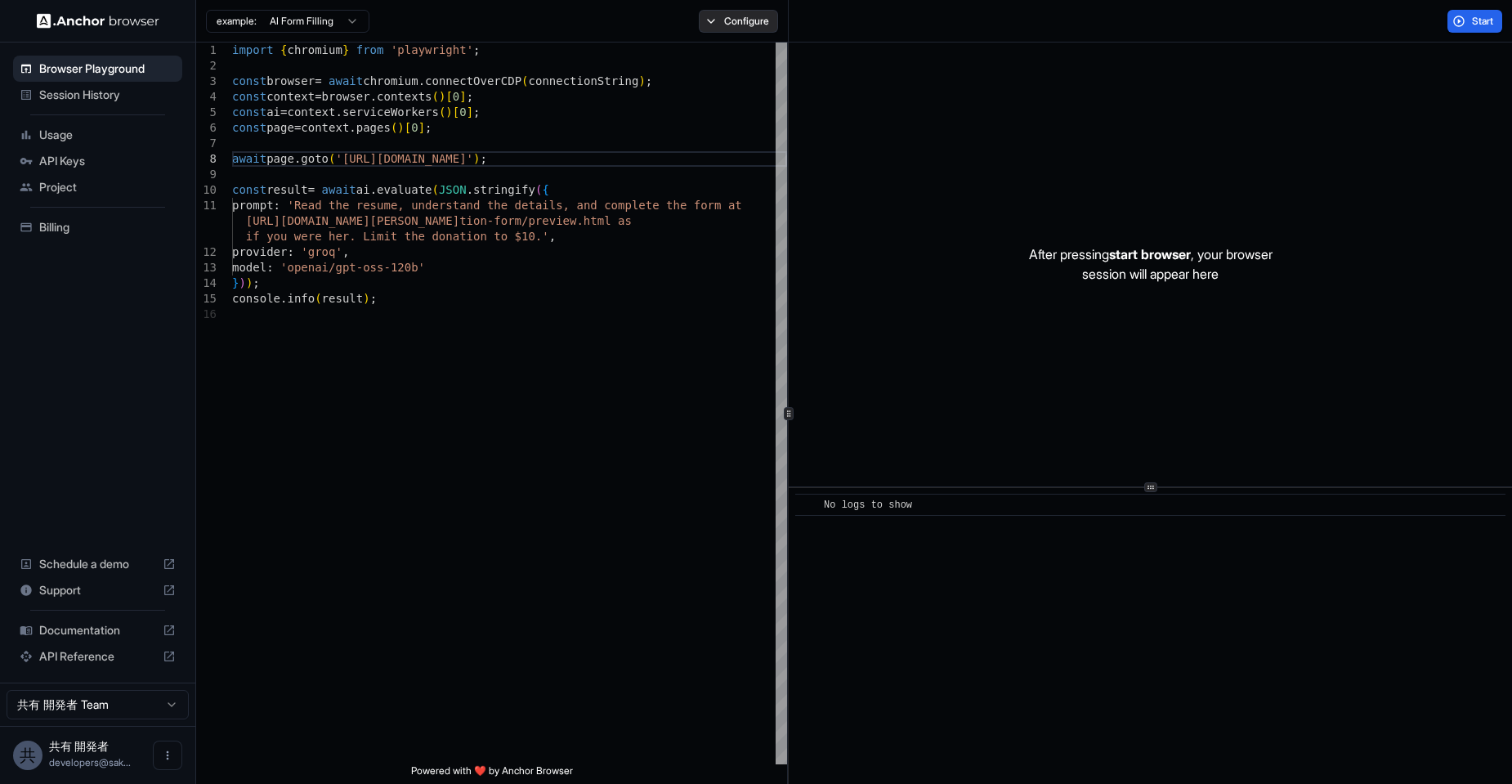
click at [757, 31] on button "Configure" at bounding box center [739, 21] width 80 height 23
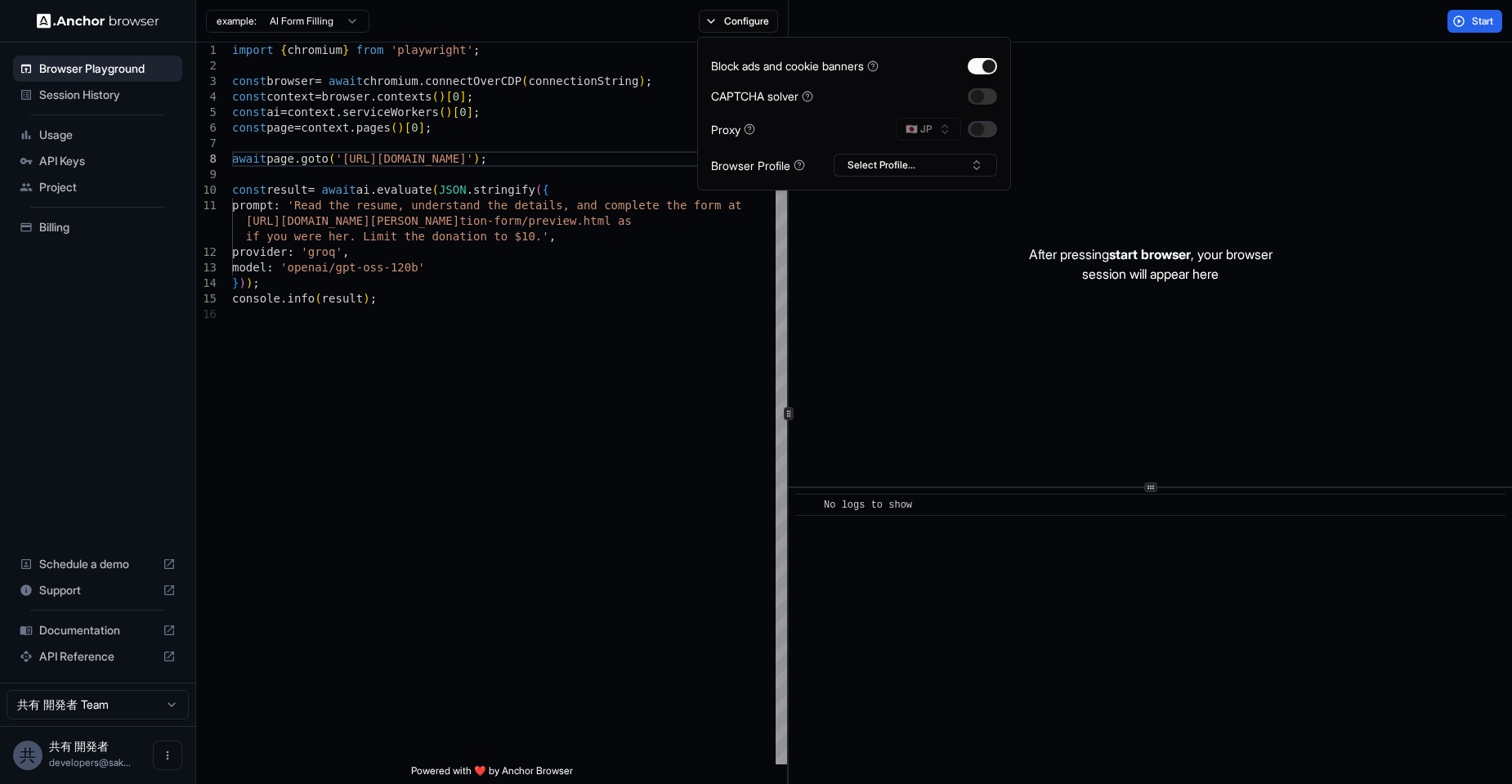
click at [986, 129] on button "button" at bounding box center [982, 129] width 29 height 16
click at [1470, 18] on button "Start" at bounding box center [1475, 21] width 54 height 23
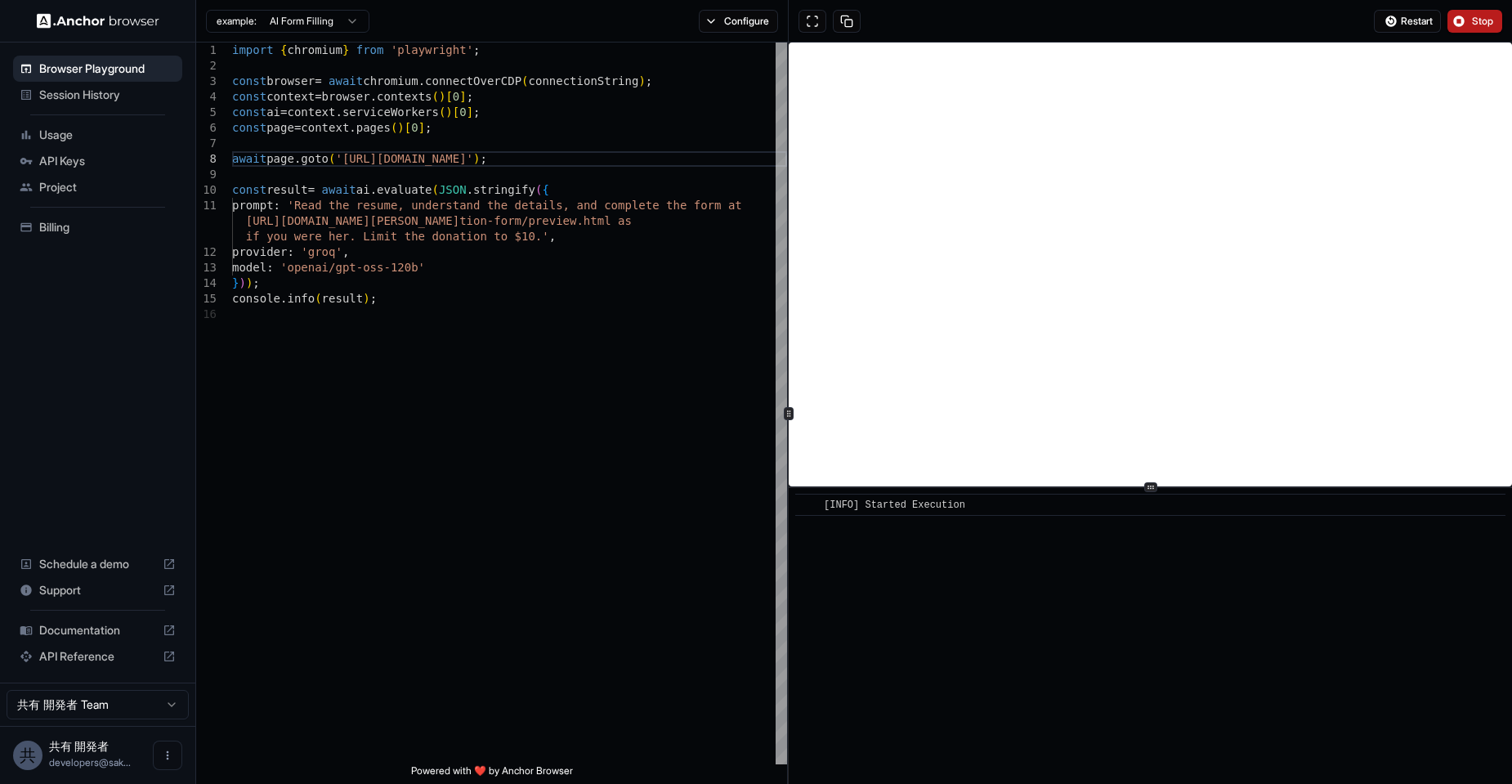
click at [1477, 17] on span "Stop" at bounding box center [1484, 20] width 23 height 13
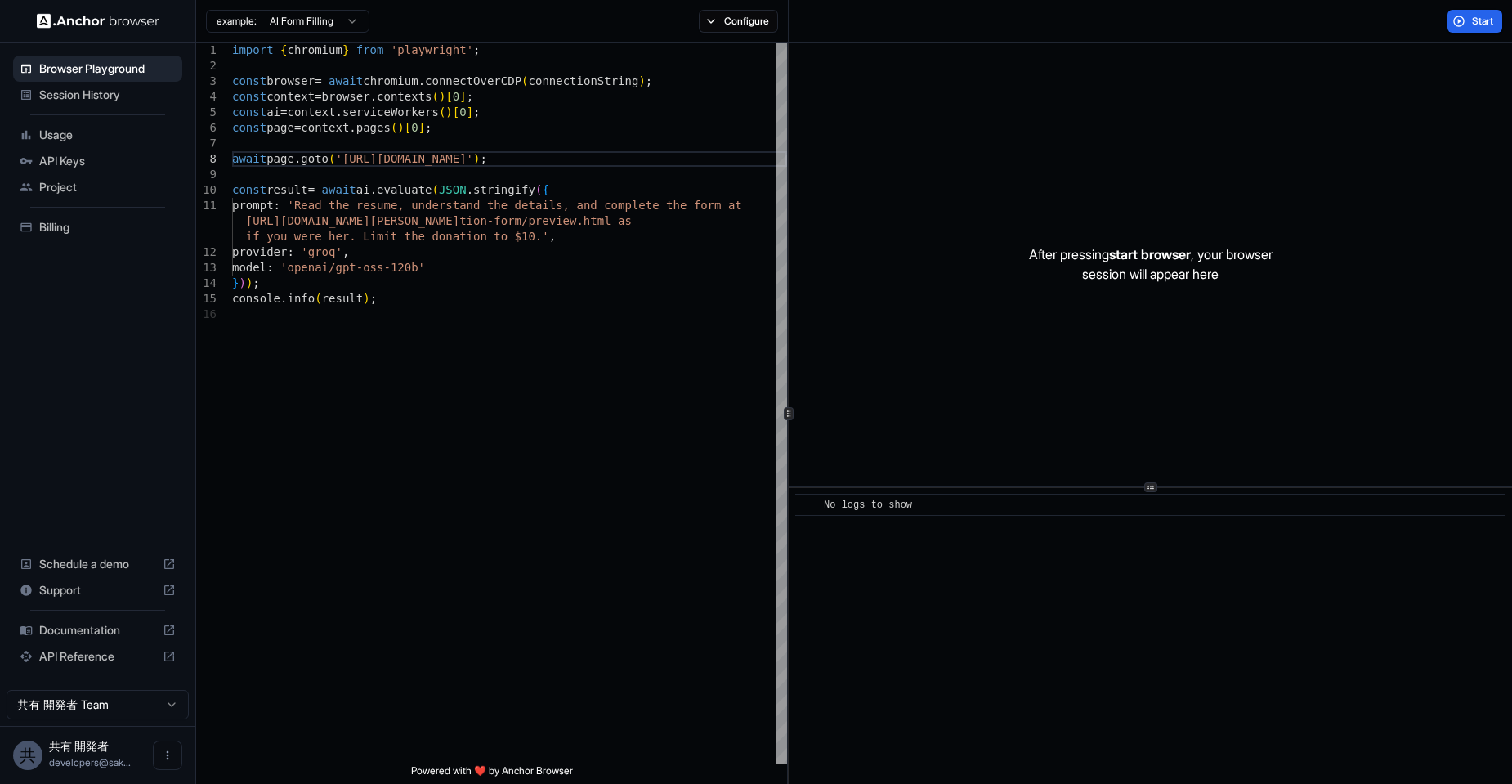
click at [87, 100] on span "Session History" at bounding box center [107, 94] width 137 height 16
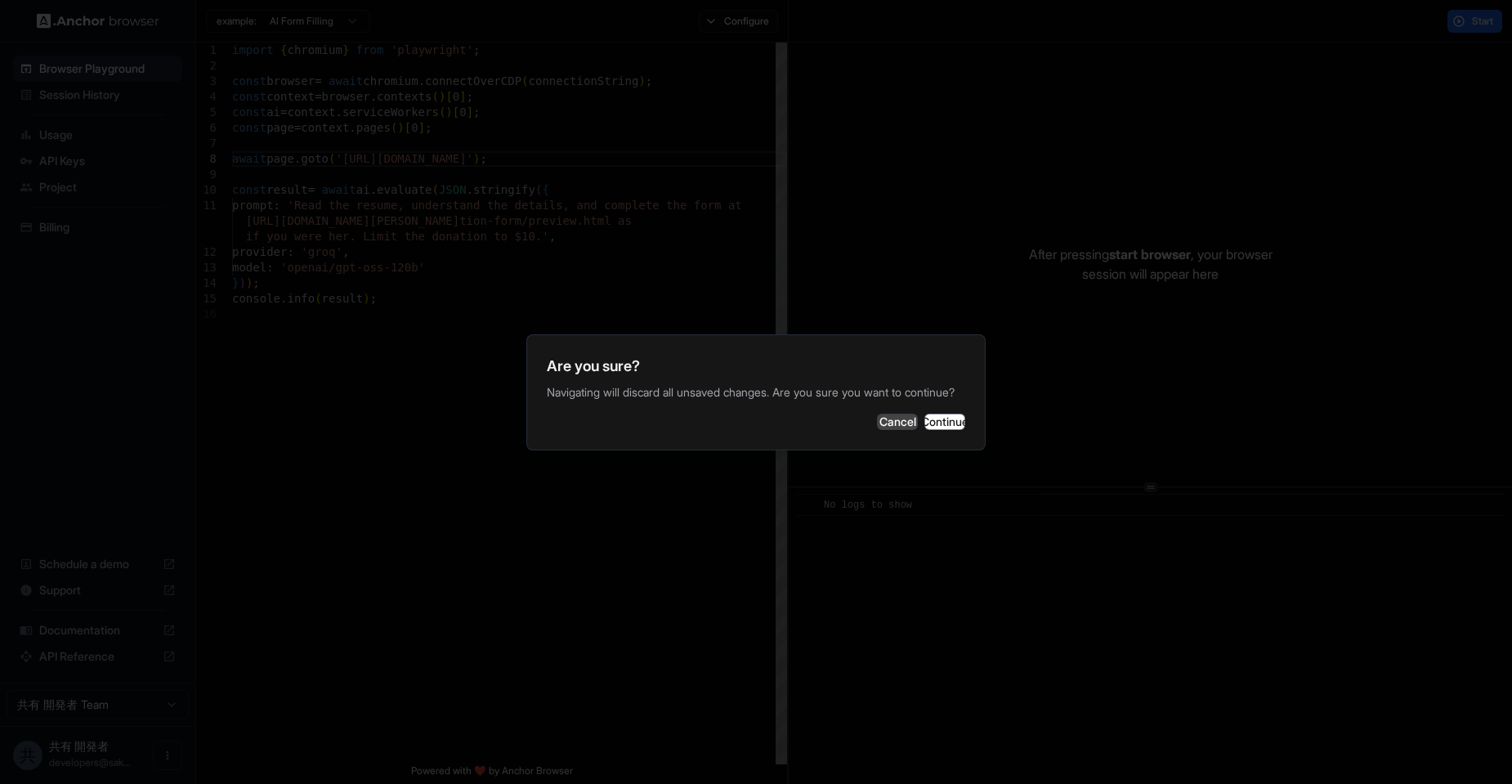
click at [877, 427] on button "Cancel" at bounding box center [898, 421] width 41 height 16
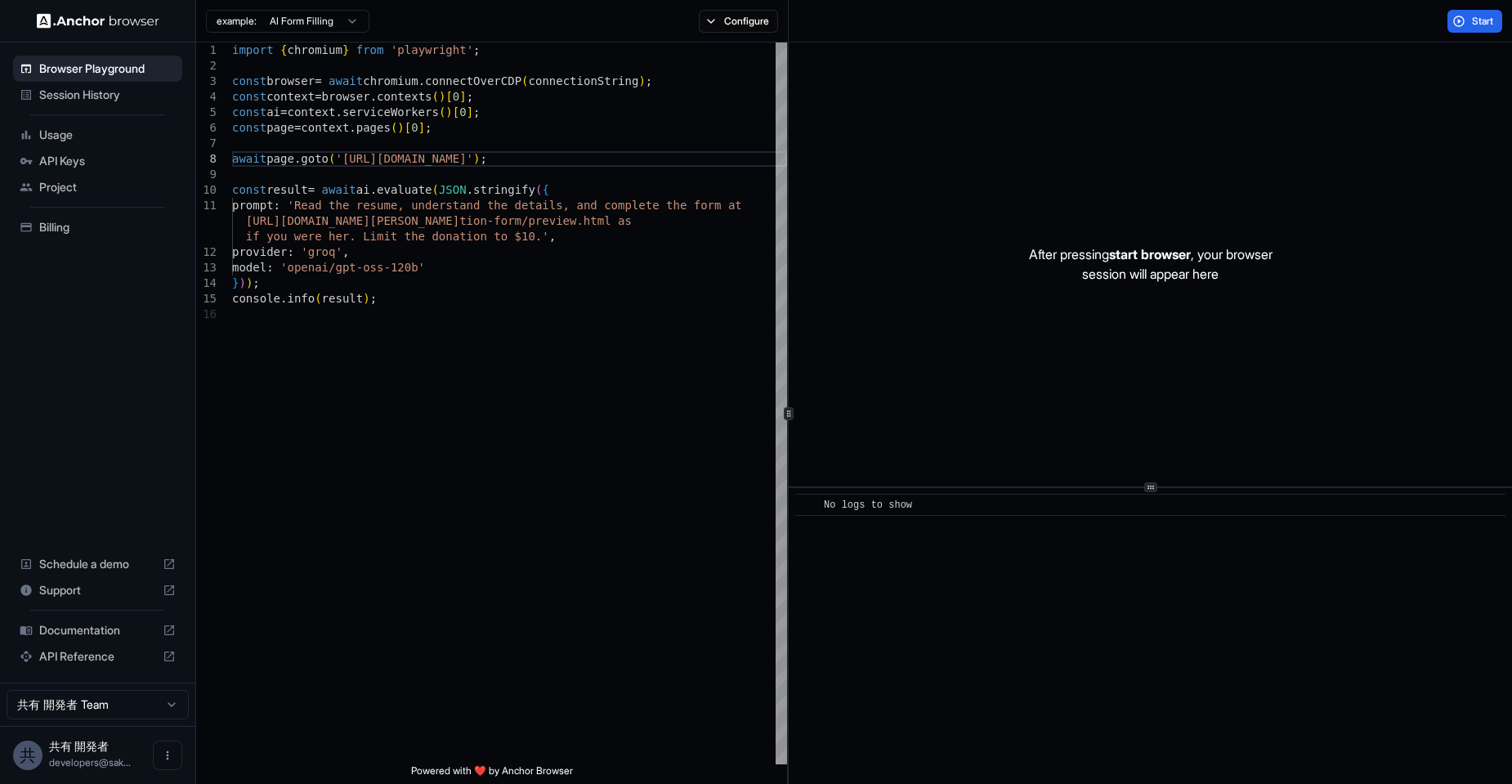
click at [111, 140] on span "Usage" at bounding box center [107, 135] width 137 height 16
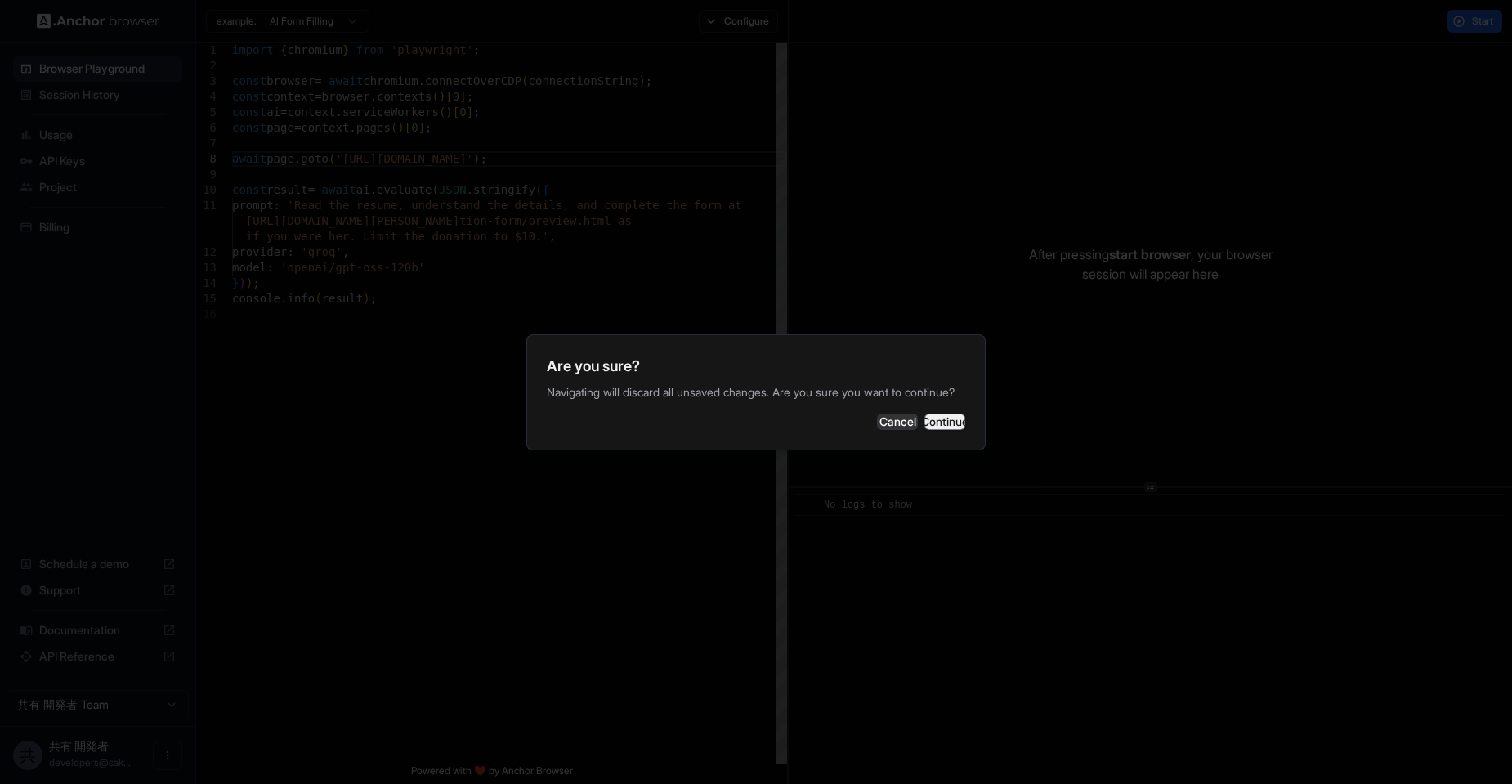
click at [927, 425] on button "Continue" at bounding box center [945, 421] width 41 height 16
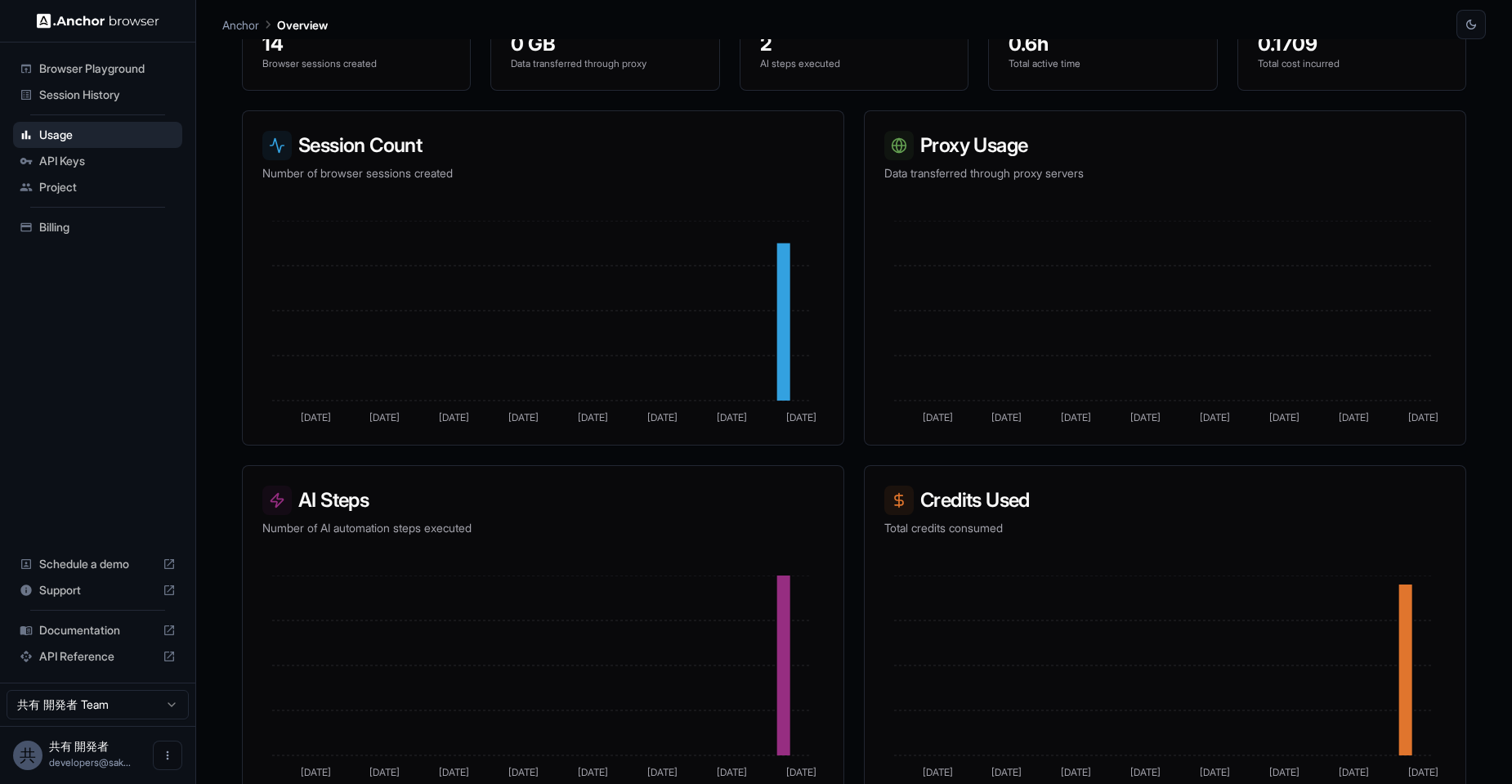
scroll to position [212, 0]
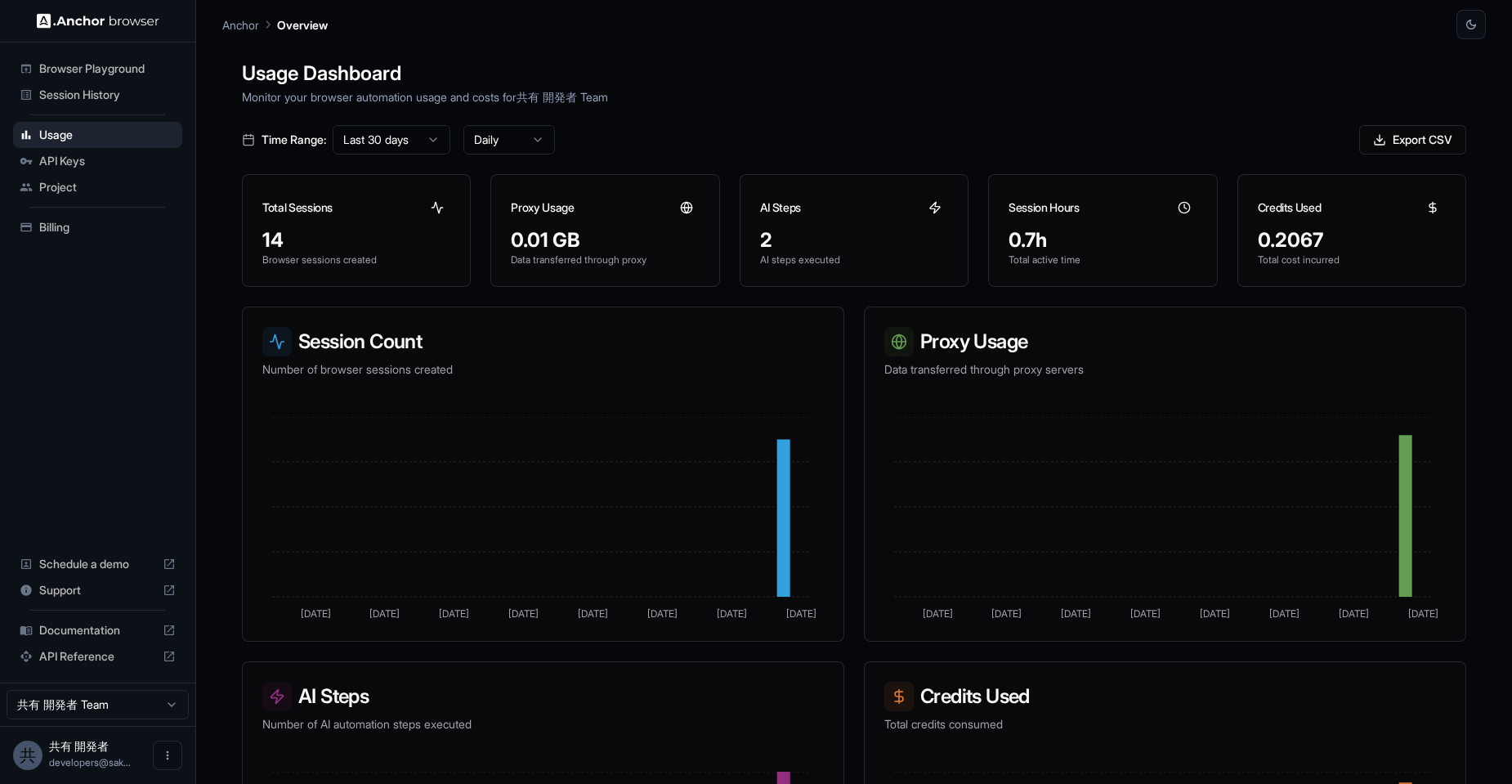
click at [81, 231] on span "Billing" at bounding box center [107, 227] width 137 height 16
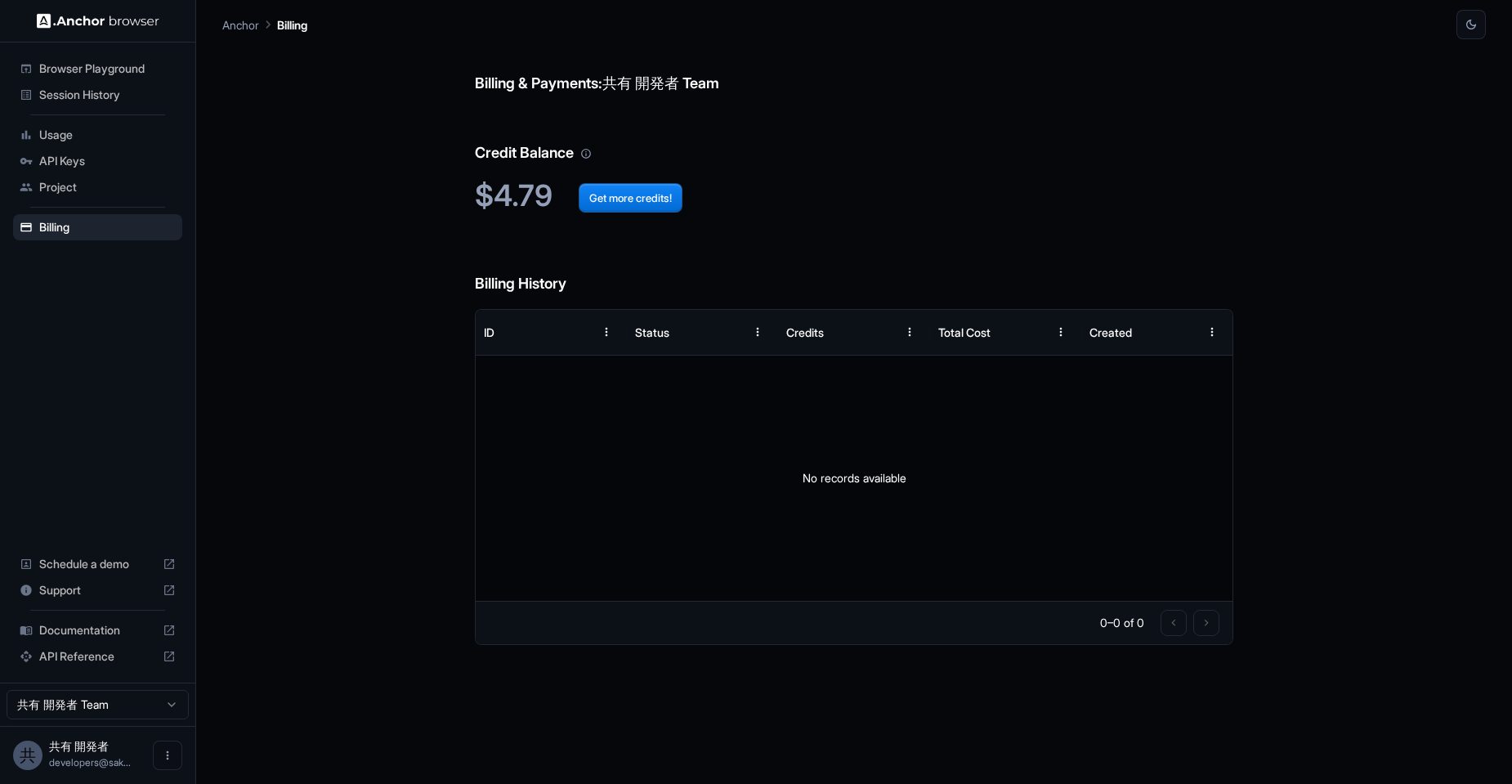
click at [109, 76] on span "Browser Playground" at bounding box center [107, 68] width 137 height 16
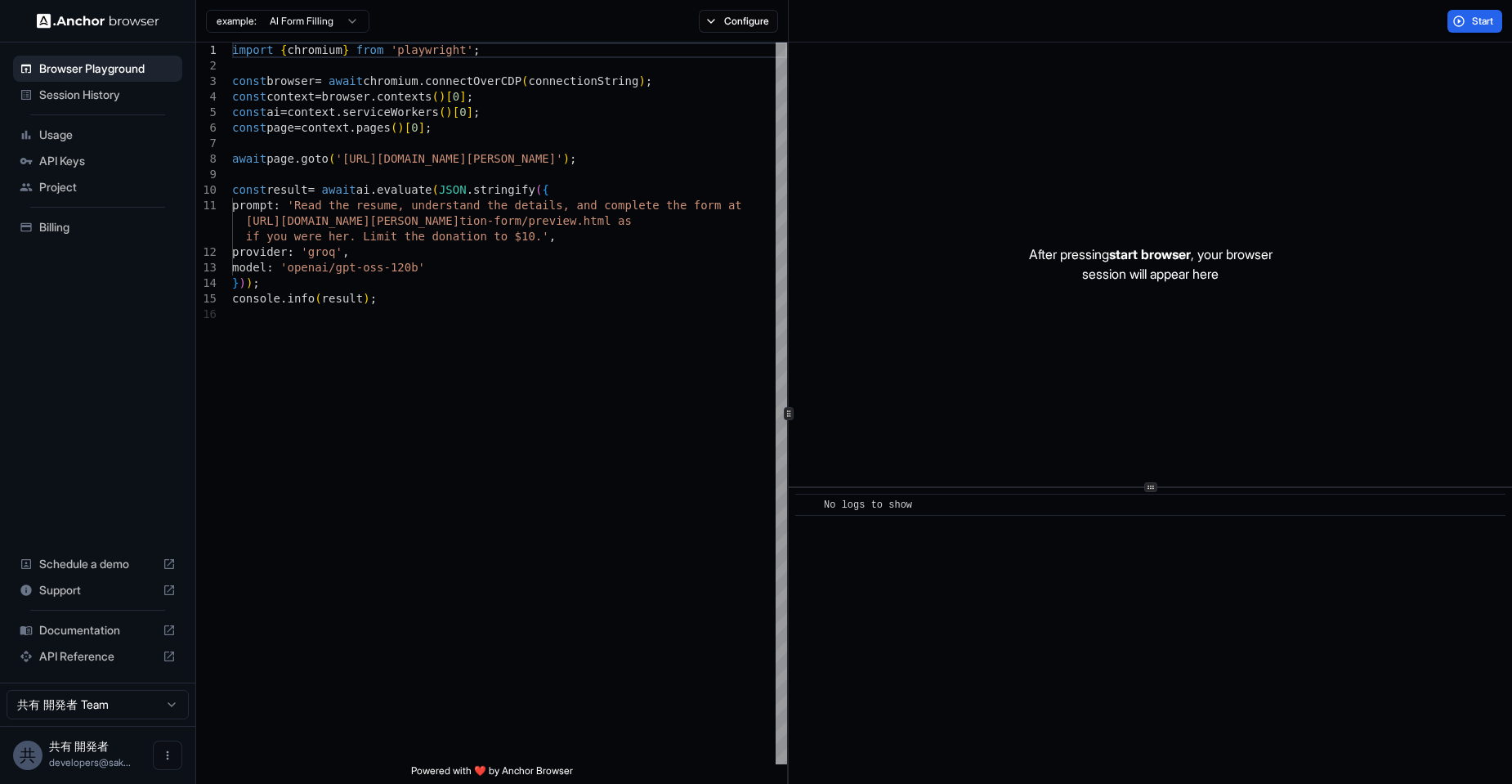
click at [101, 17] on img at bounding box center [98, 20] width 122 height 16
click at [70, 234] on span "Billing" at bounding box center [107, 227] width 137 height 16
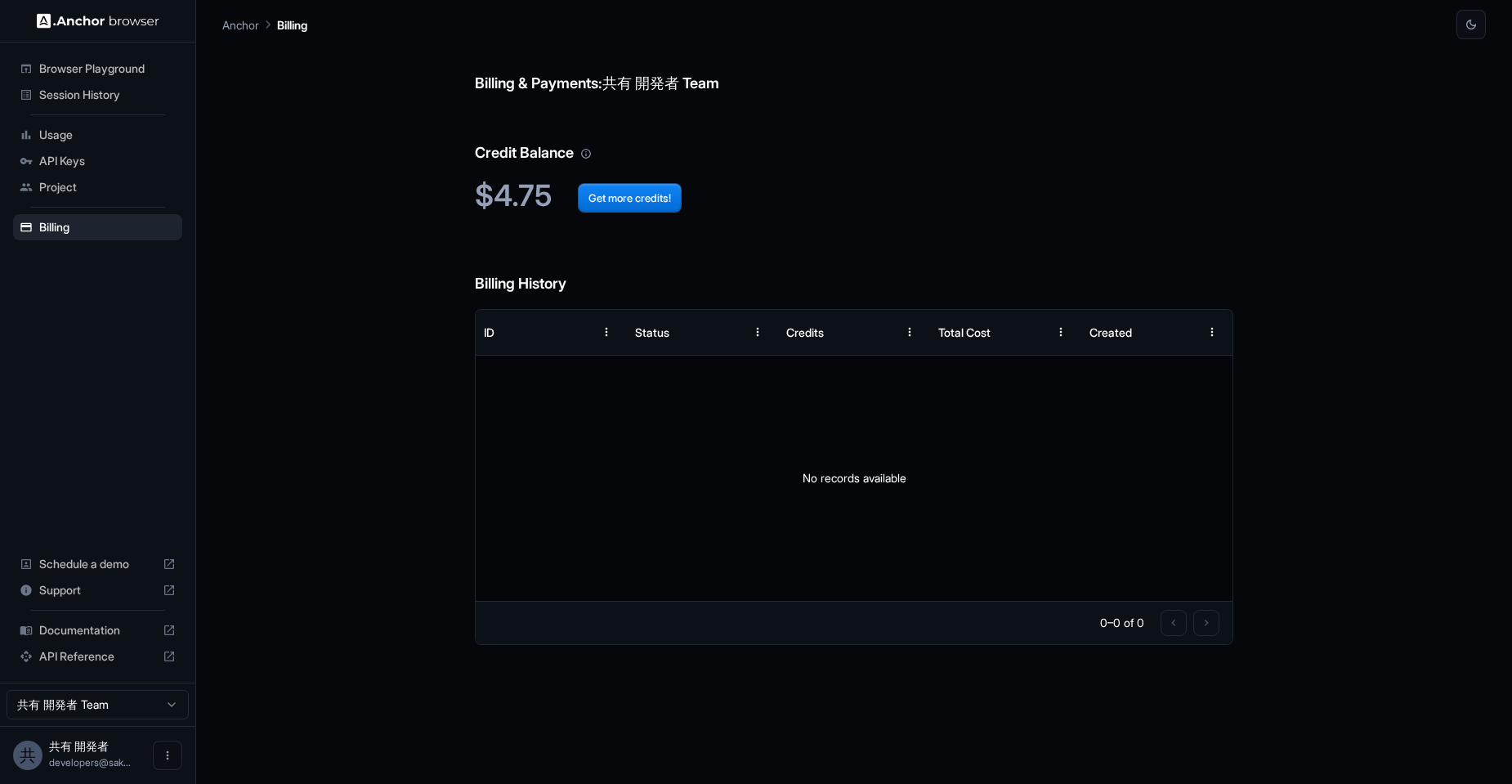
click at [242, 18] on p "Anchor" at bounding box center [241, 25] width 37 height 17
click at [247, 28] on p "Anchor" at bounding box center [241, 25] width 37 height 17
click at [649, 59] on h6 "Billing & Payments: 共有 開発者 Team" at bounding box center [854, 67] width 759 height 56
click at [659, 205] on button "Get more credits!" at bounding box center [630, 198] width 104 height 29
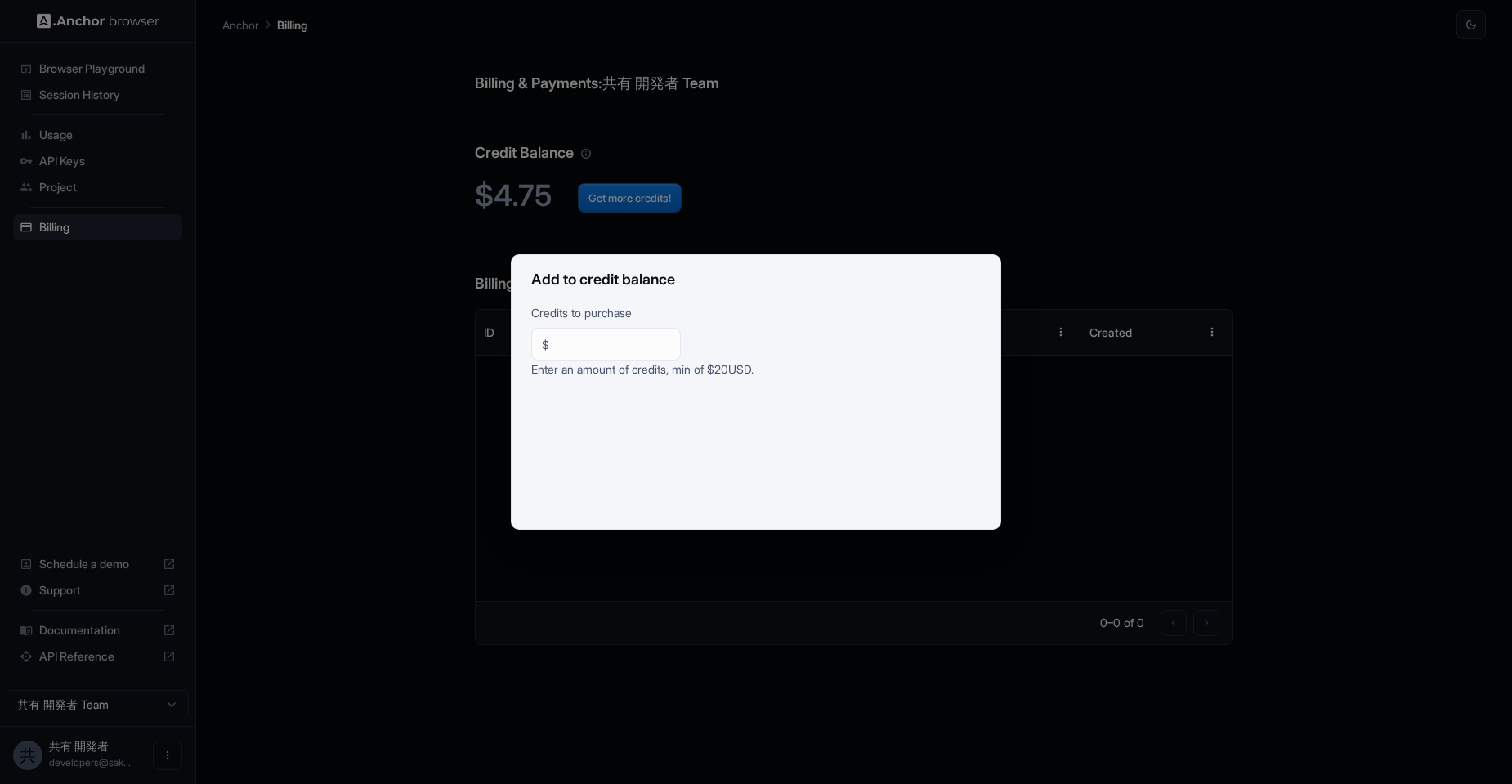
click at [920, 164] on div "Add to credit balance Credits to purchase $ ** ​ Enter an amount of credits, mi…" at bounding box center [756, 392] width 1512 height 784
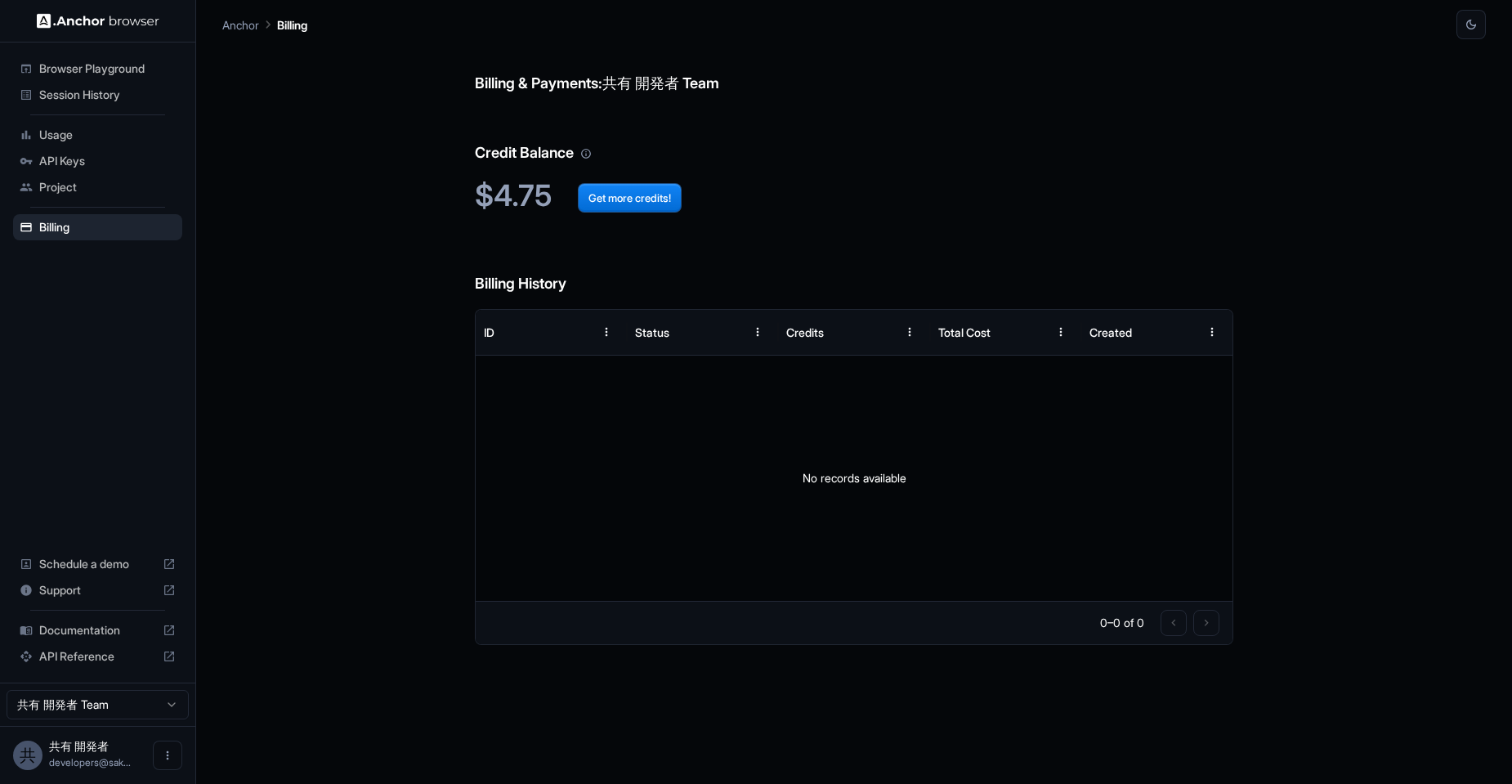
click at [113, 186] on span "Project" at bounding box center [107, 186] width 137 height 16
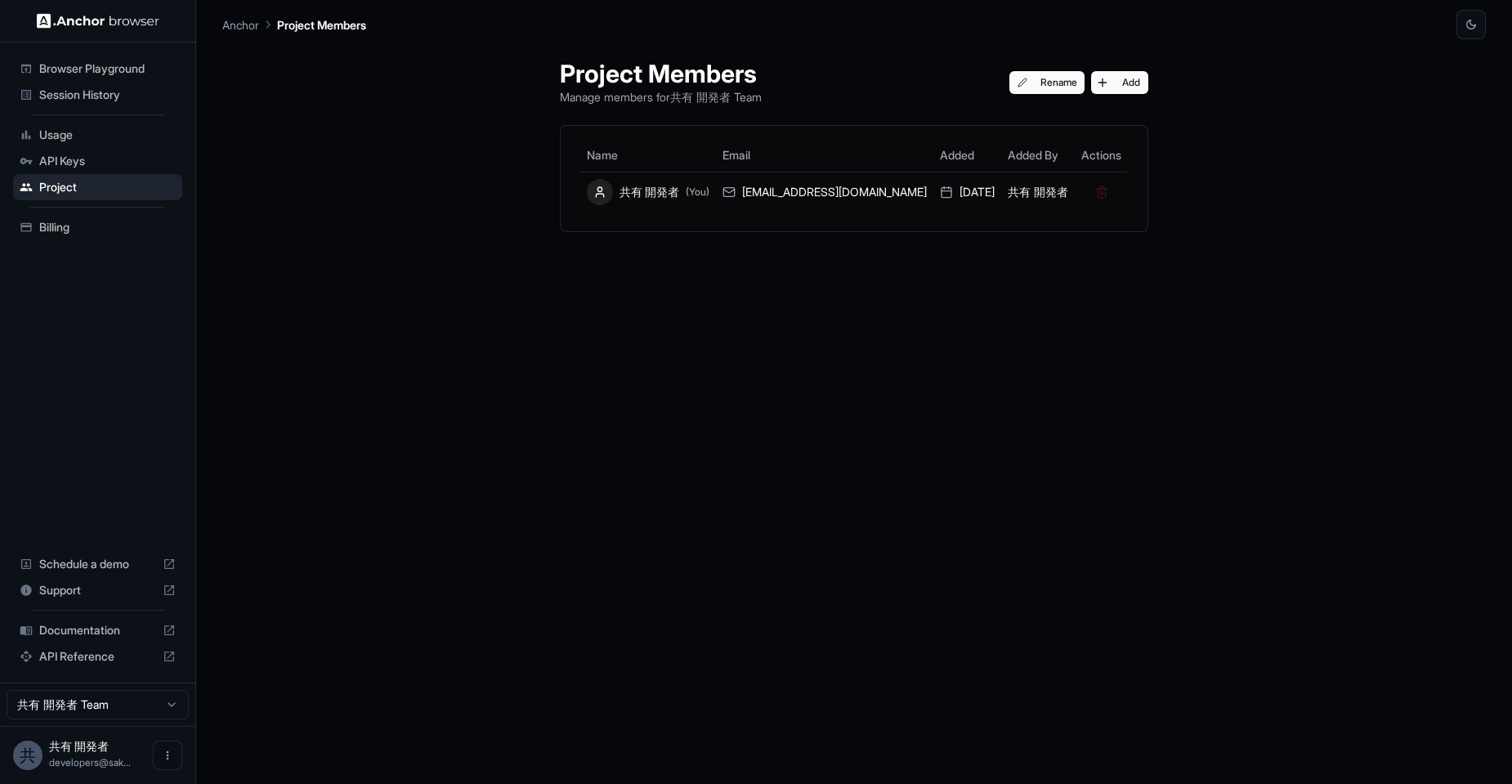
click at [112, 155] on span "API Keys" at bounding box center [107, 161] width 137 height 16
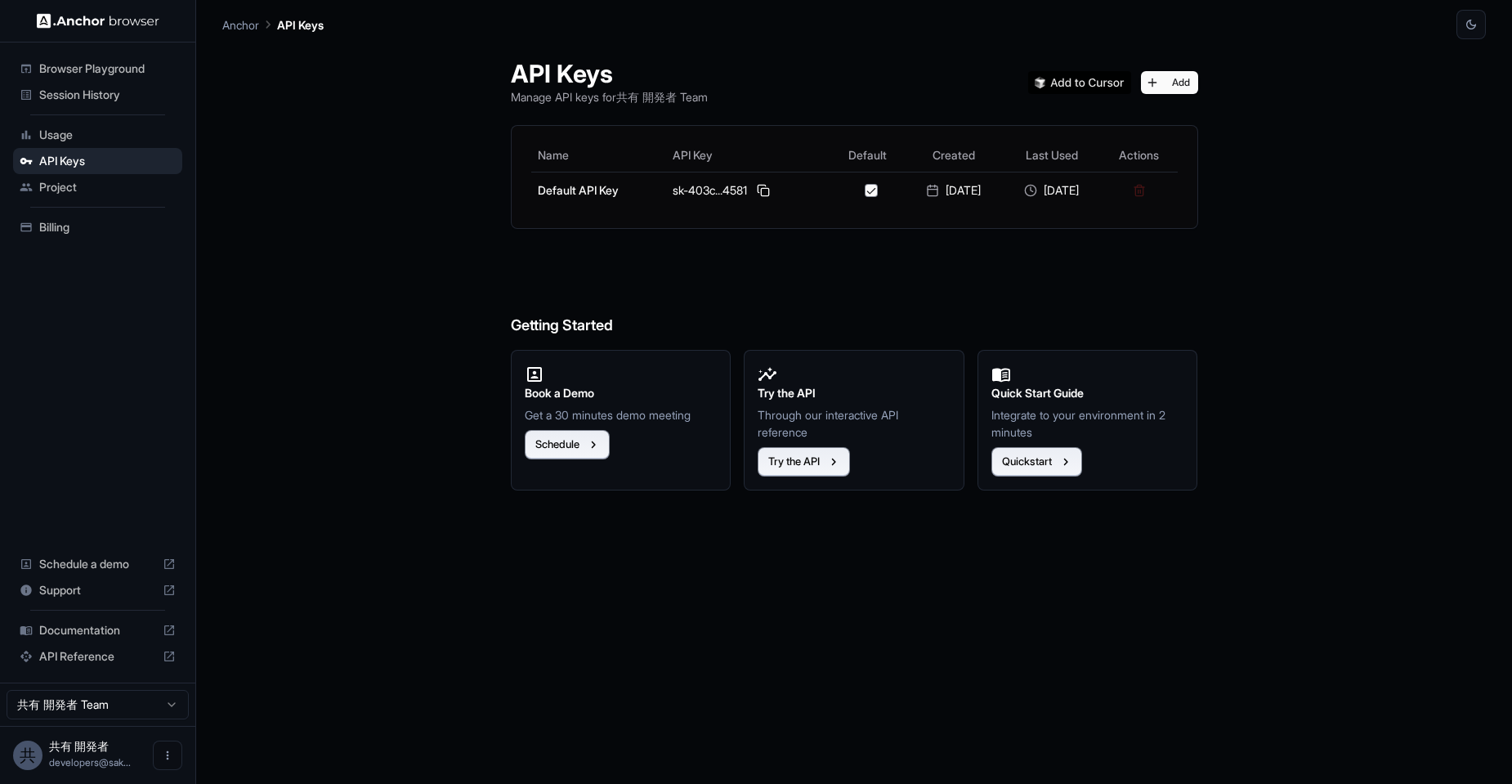
click at [110, 122] on div "Usage" at bounding box center [97, 135] width 169 height 26
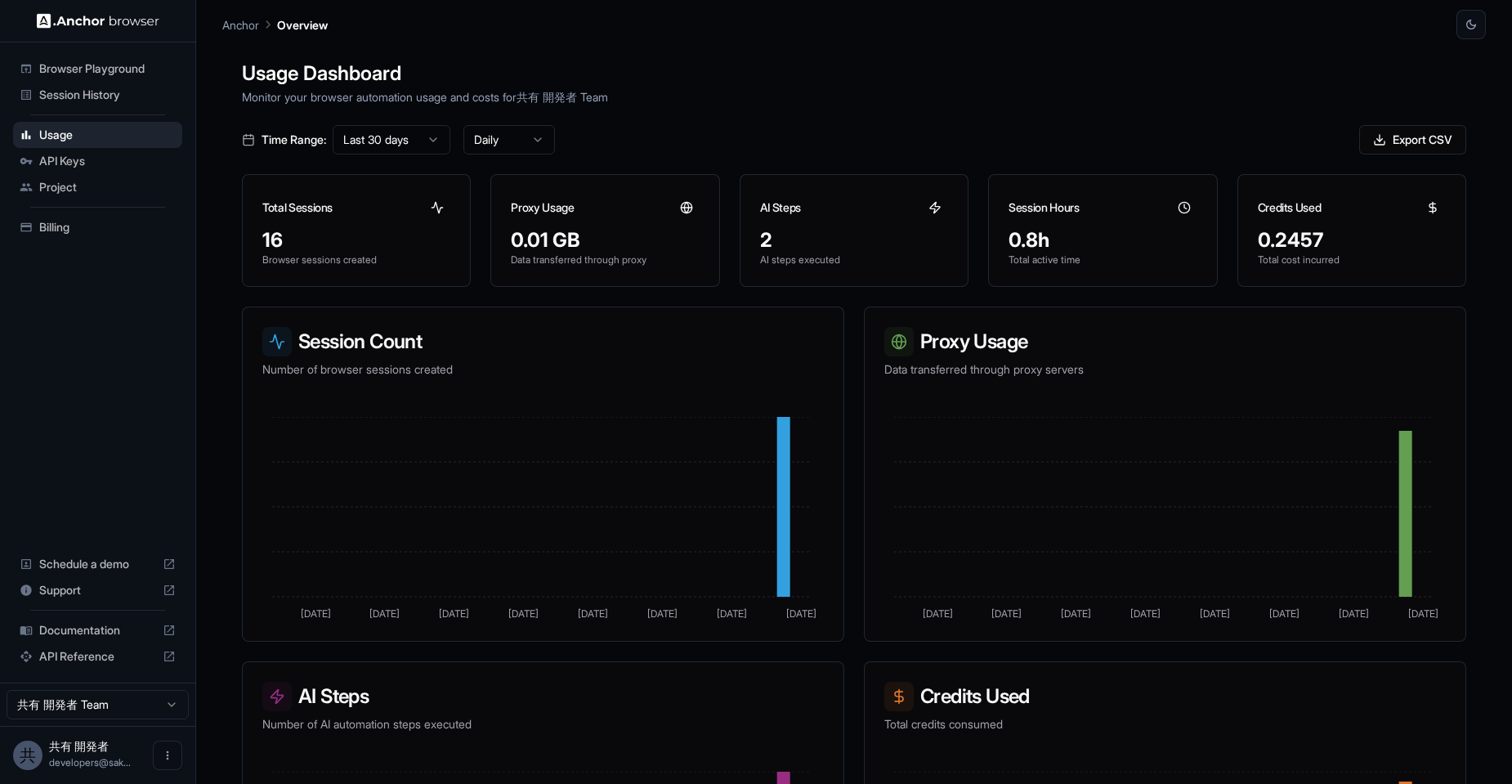
click at [100, 162] on span "API Keys" at bounding box center [107, 161] width 137 height 16
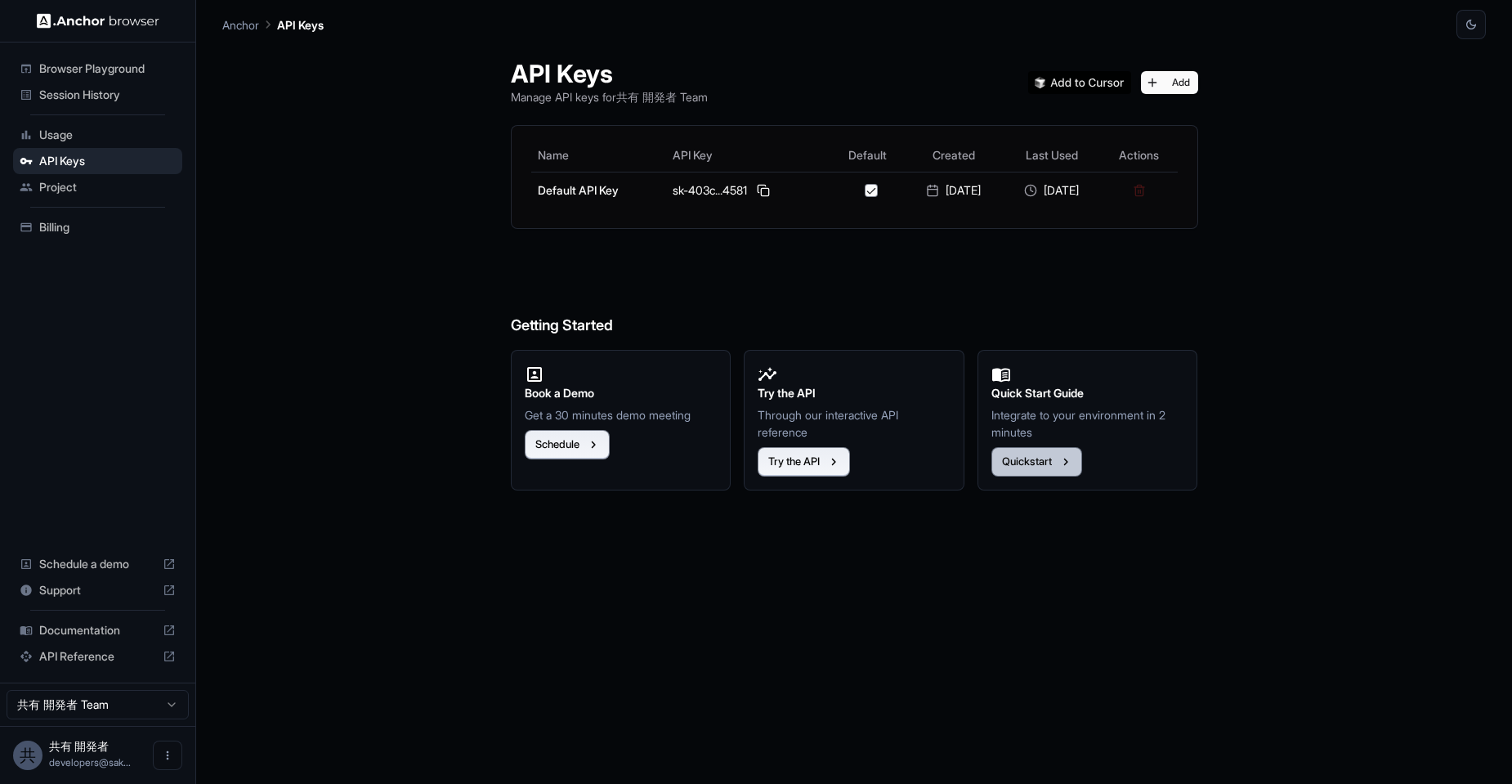
click at [1037, 469] on button "Quickstart" at bounding box center [1037, 462] width 91 height 29
